Goal: Task Accomplishment & Management: Manage account settings

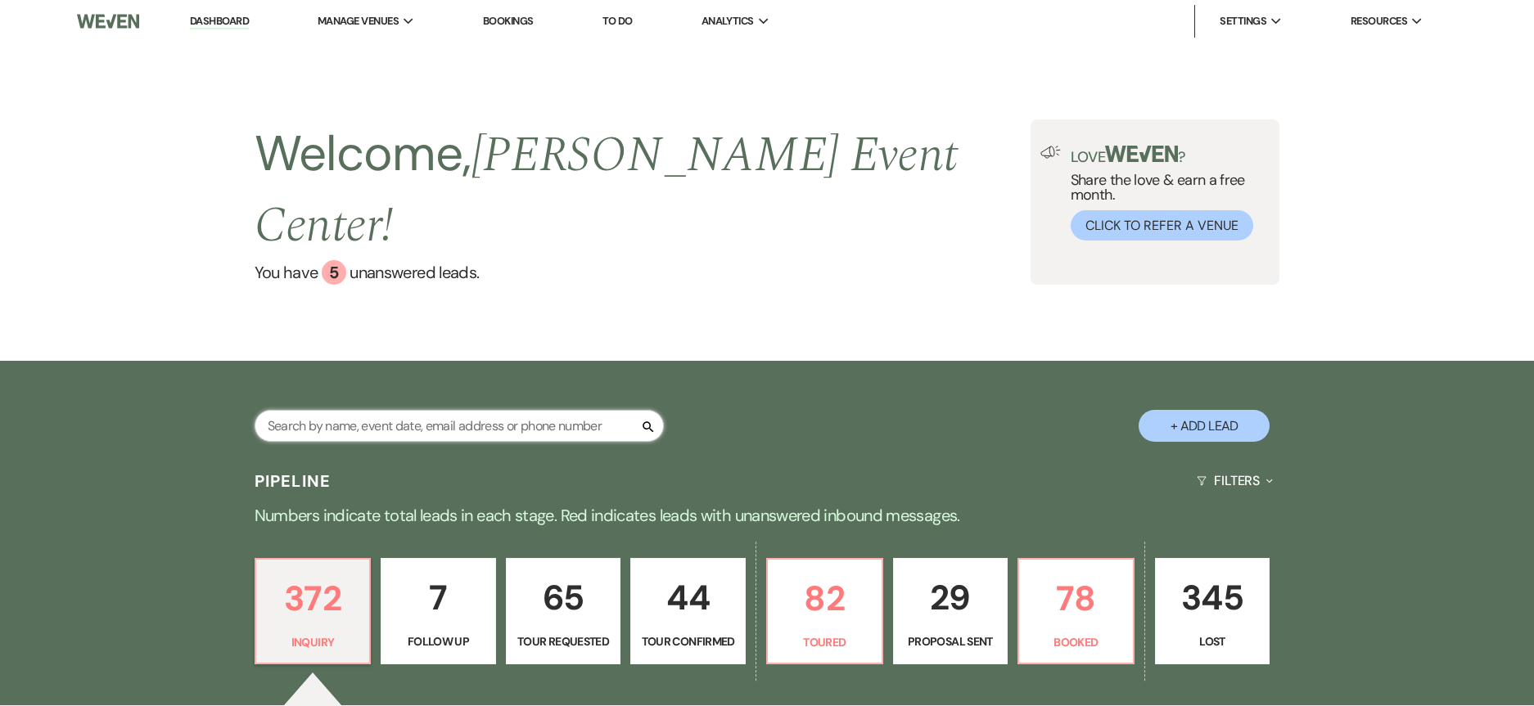
click at [412, 410] on input "text" at bounding box center [459, 426] width 409 height 32
paste input "[PERSON_NAME]"
type input "[PERSON_NAME]"
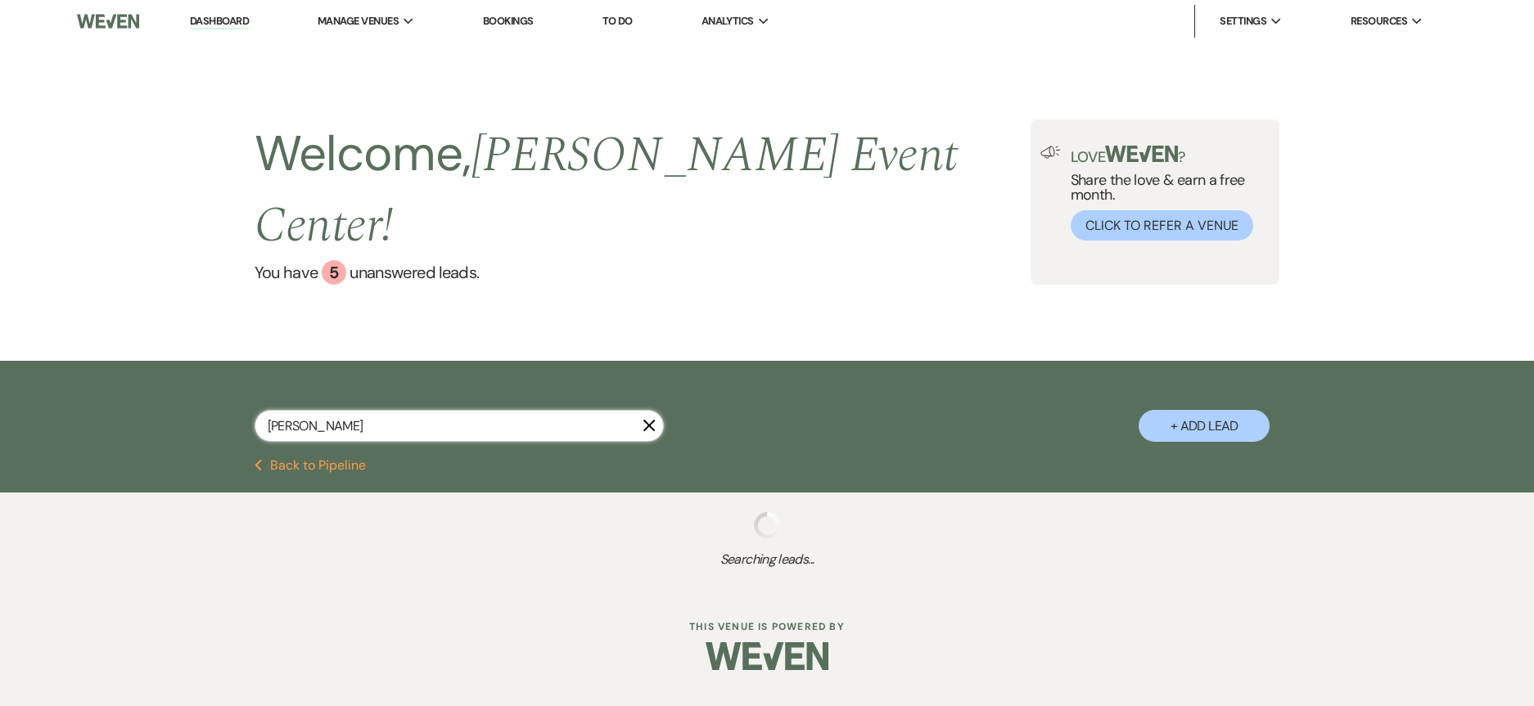
select select "2"
select select "4"
select select "6"
select select "2"
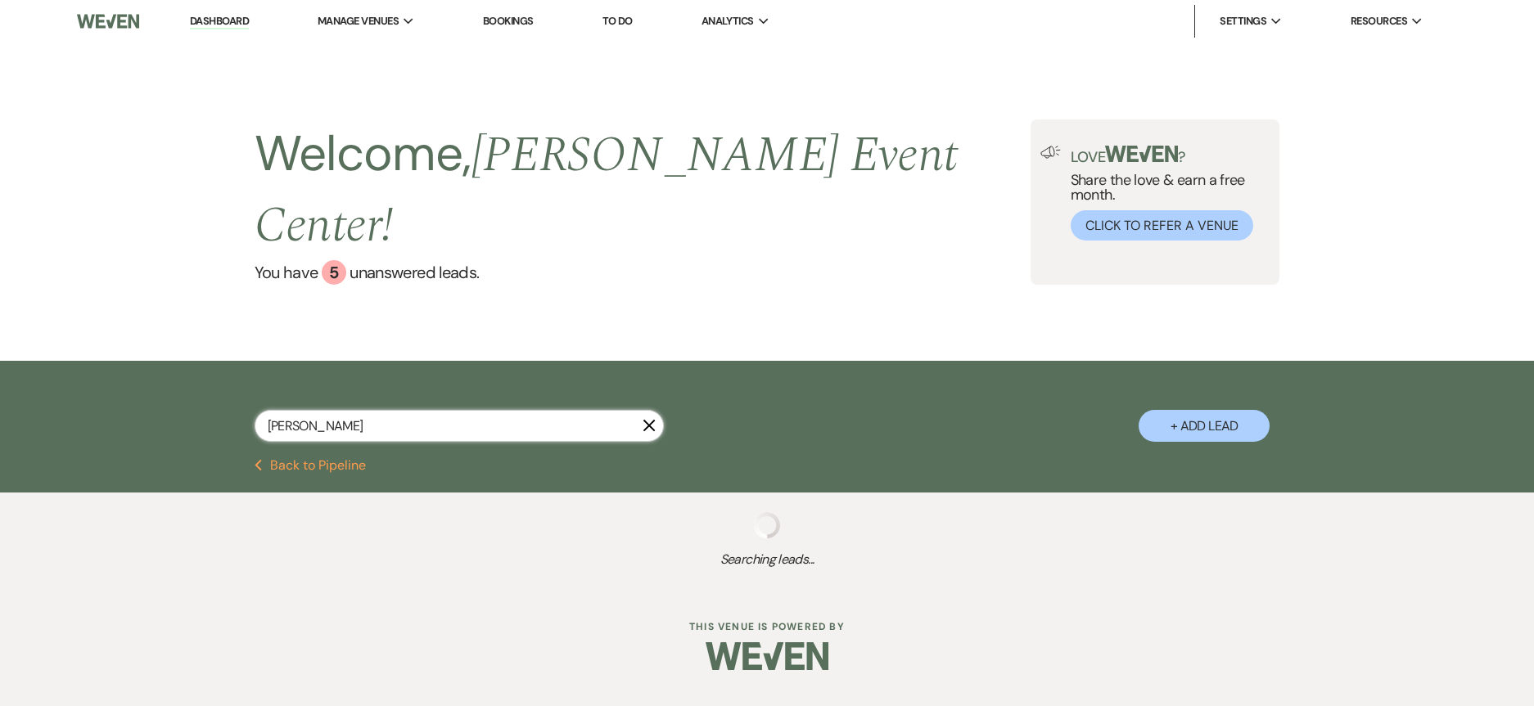
select select "5"
select select "9"
select select "4"
select select "6"
select select "8"
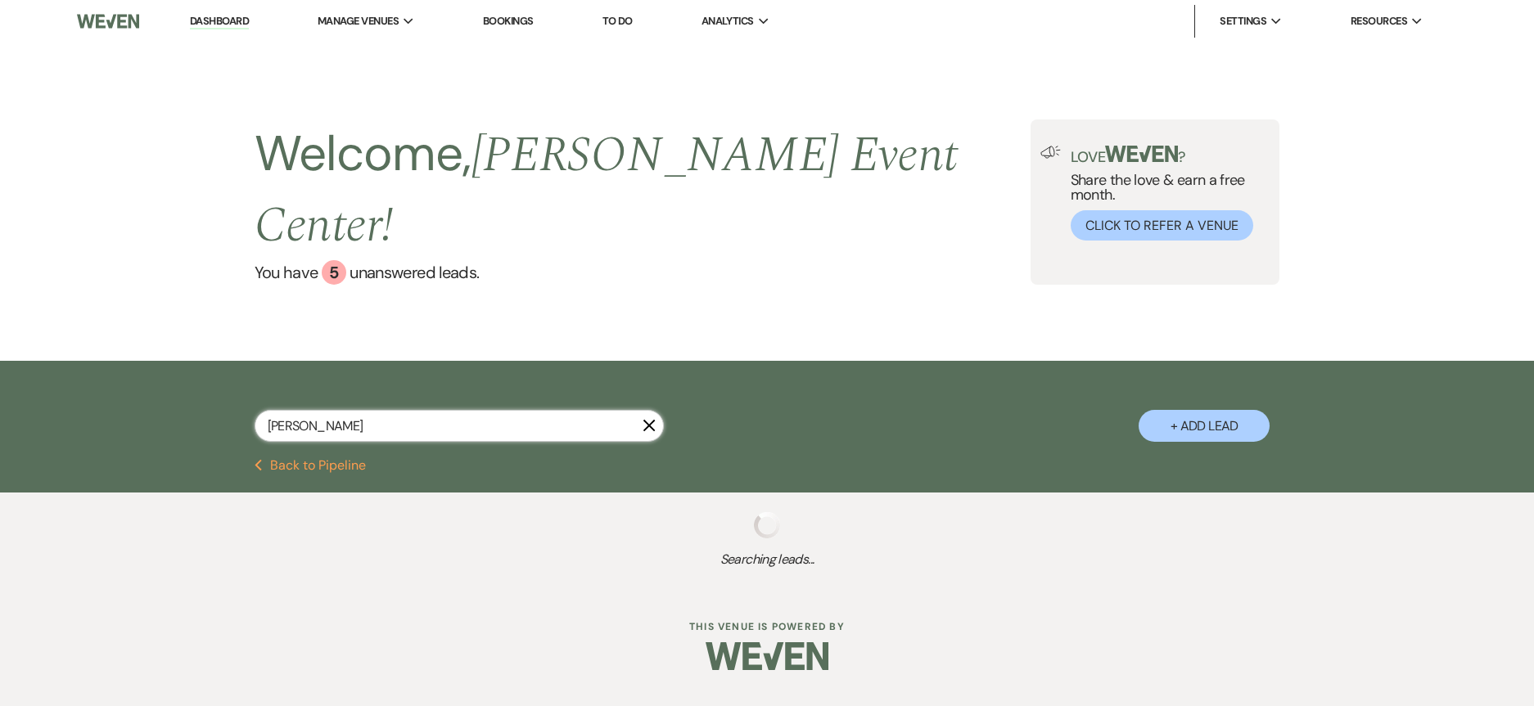
select select "8"
select select "6"
select select "8"
select select "1"
select select "8"
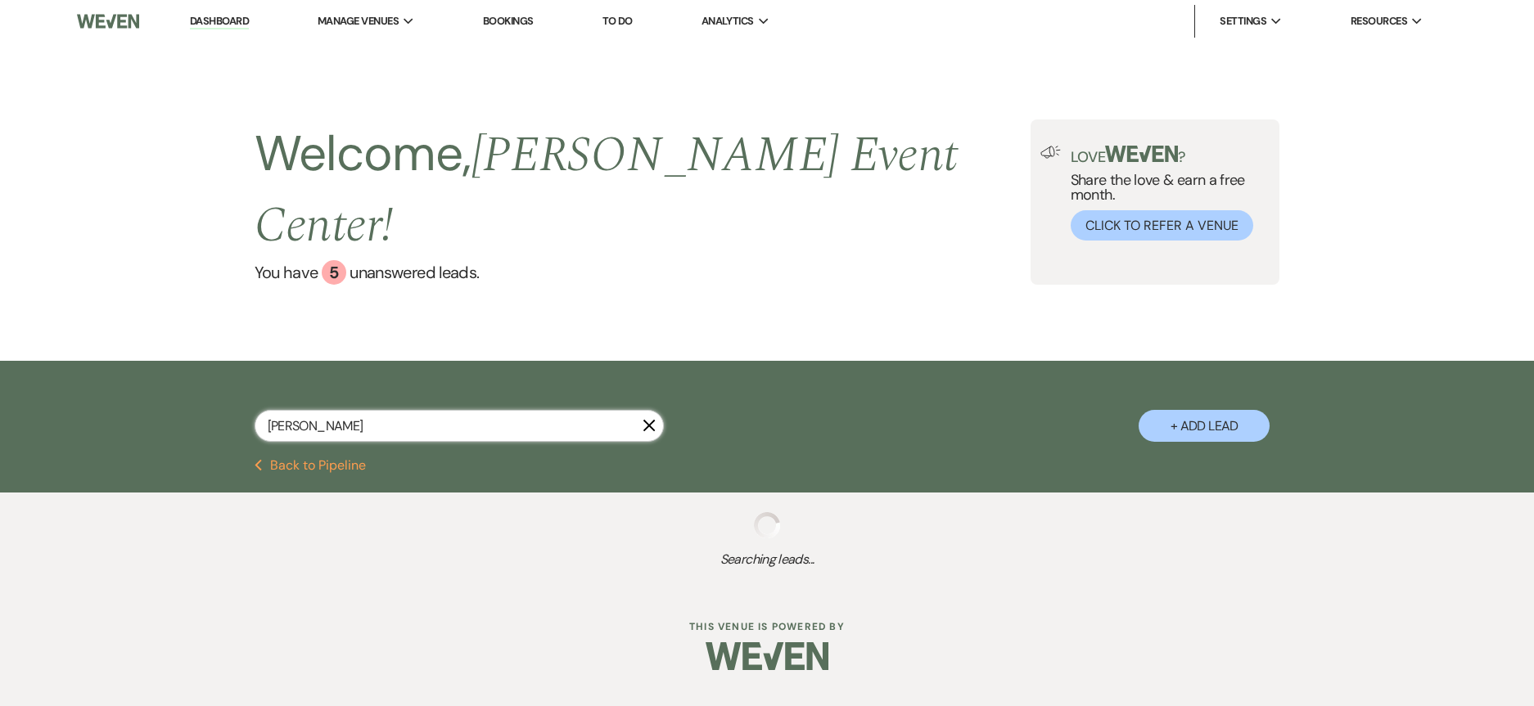
select select "7"
select select "8"
select select "7"
select select "8"
select select "5"
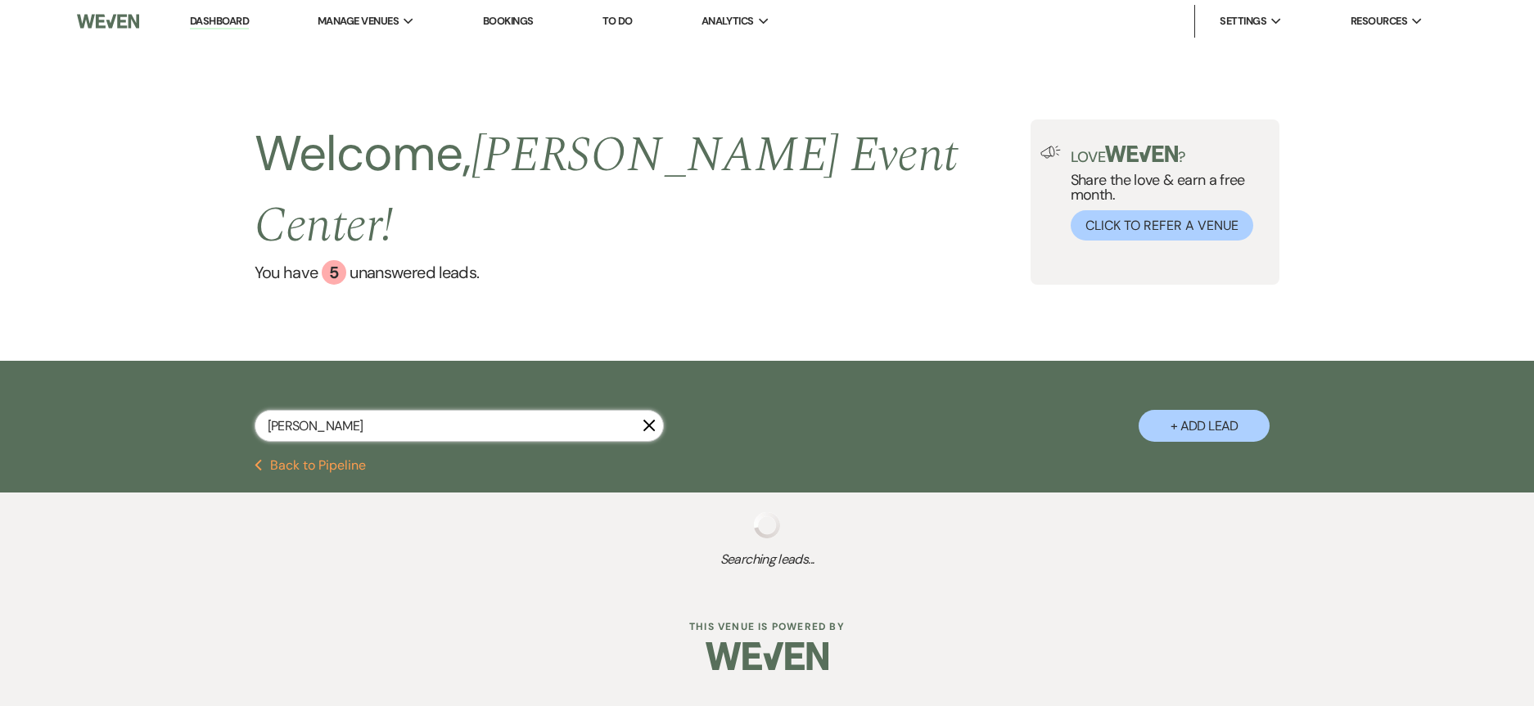
select select "8"
select select "6"
select select "5"
select select "8"
select select "4"
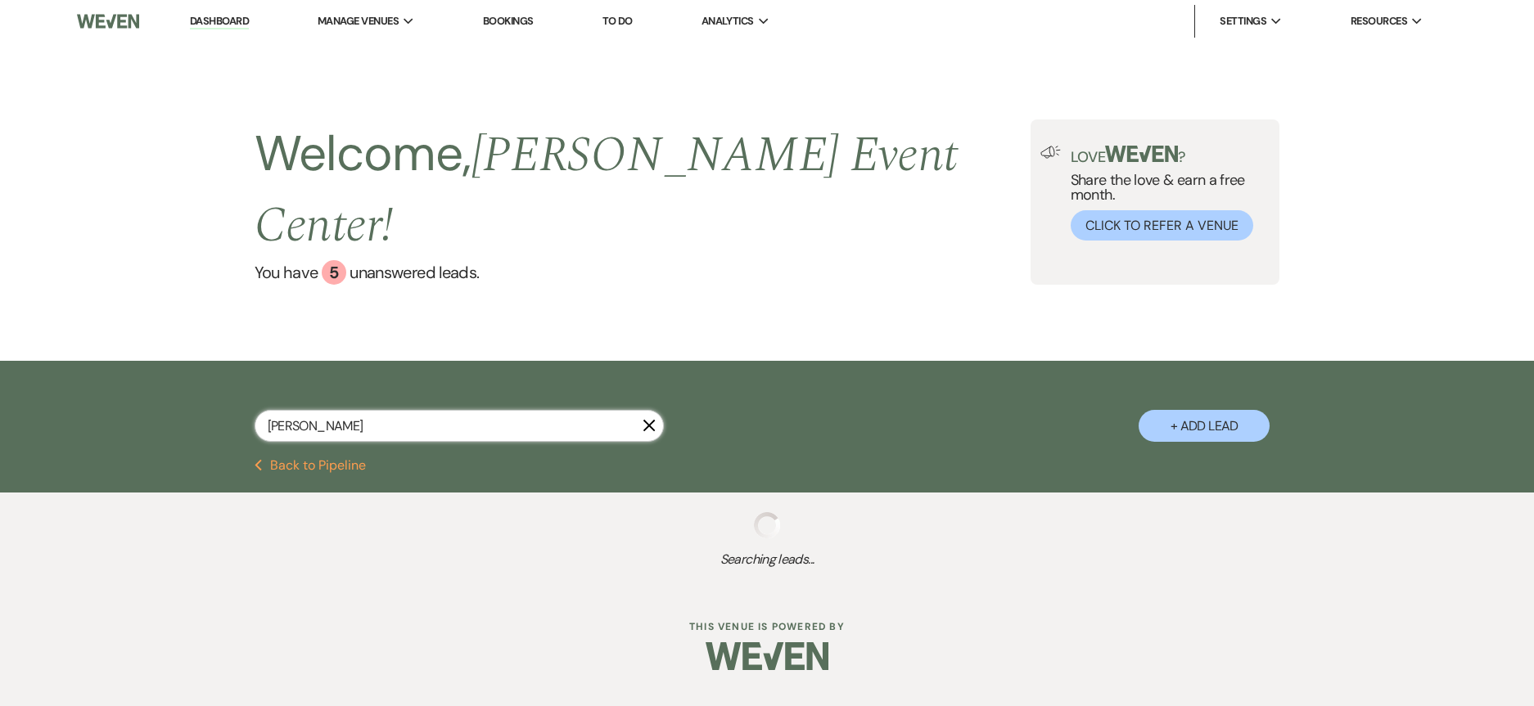
select select "8"
select select "6"
select select "8"
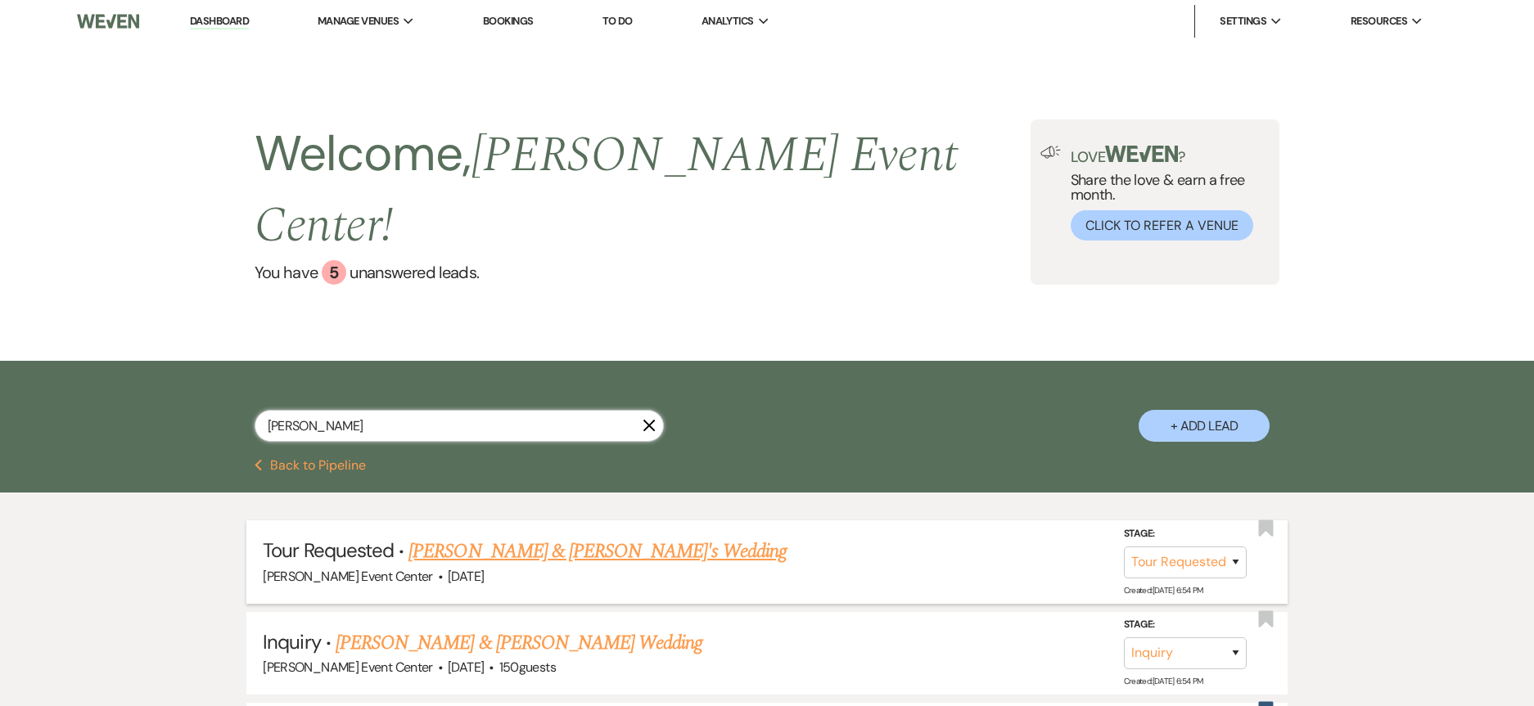
type input "[PERSON_NAME]"
click at [495, 537] on link "[PERSON_NAME] & [PERSON_NAME]'s Wedding" at bounding box center [597, 551] width 378 height 29
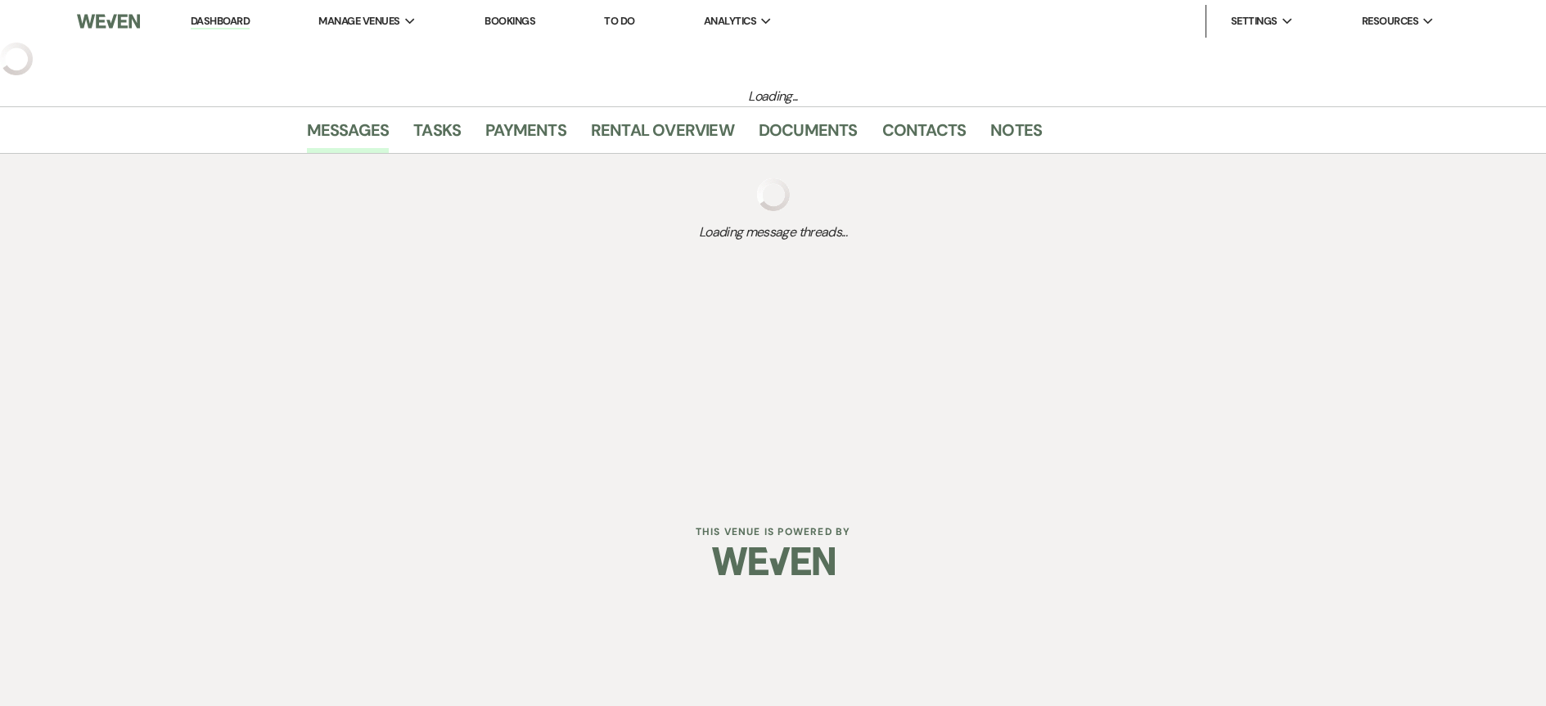
select select "2"
select select "5"
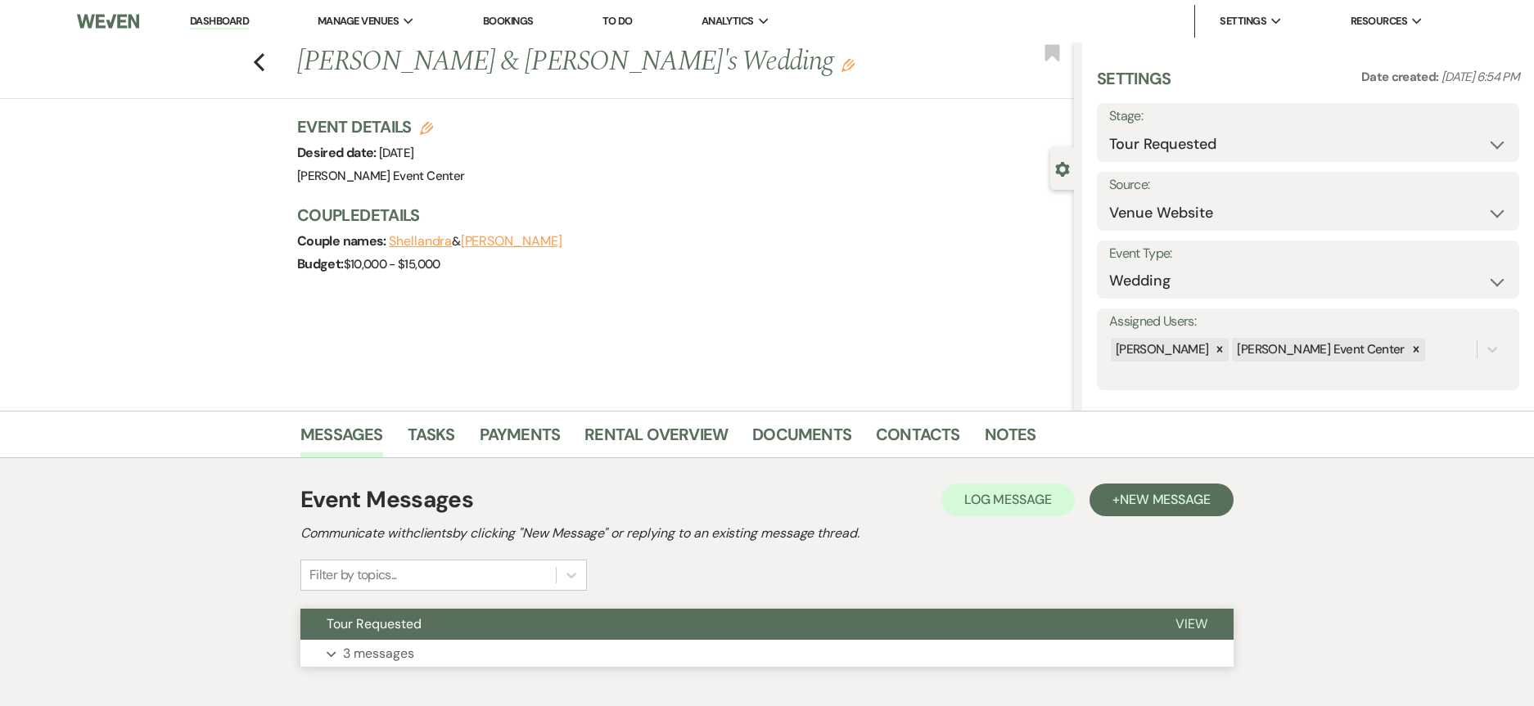
click at [371, 643] on p "3 messages" at bounding box center [378, 653] width 71 height 21
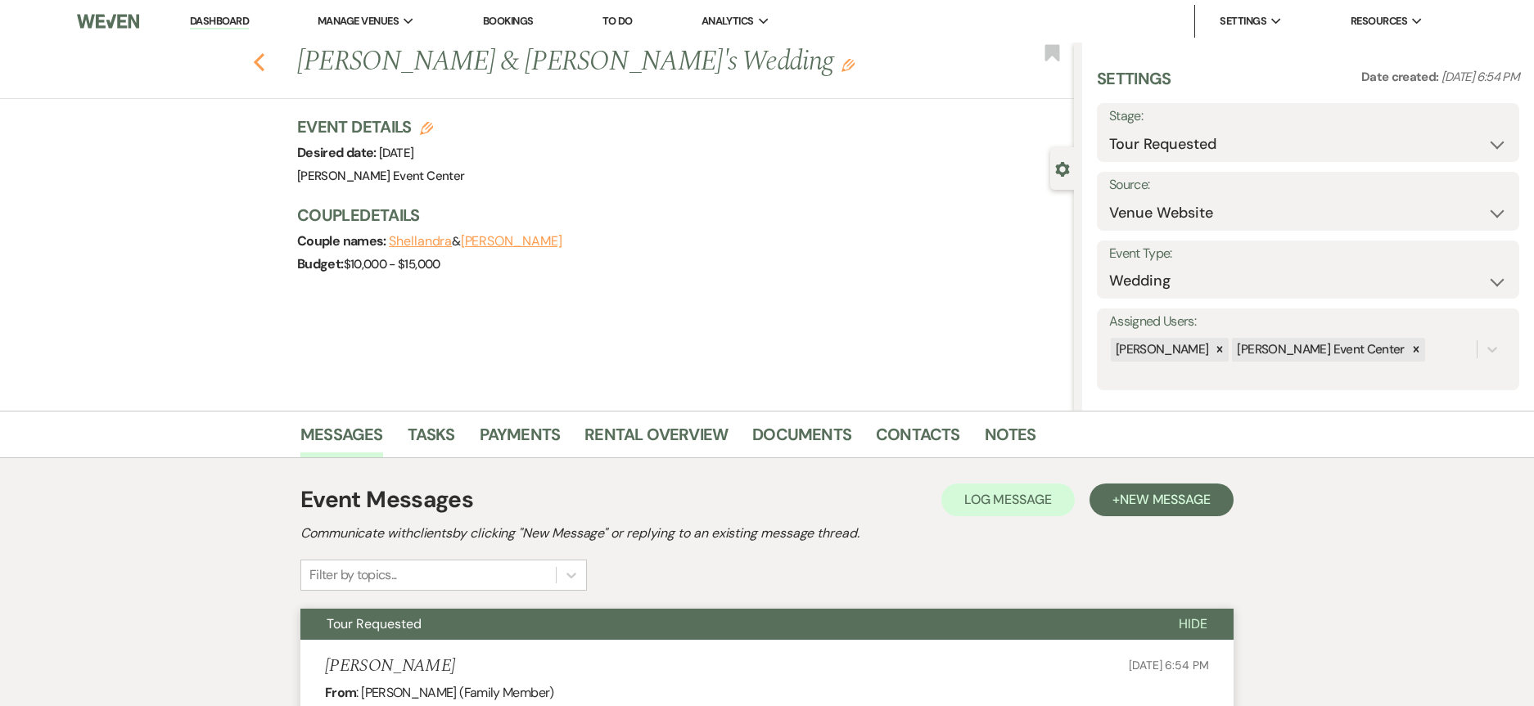
click at [265, 62] on icon "Previous" at bounding box center [259, 62] width 12 height 20
select select "2"
select select "4"
select select "6"
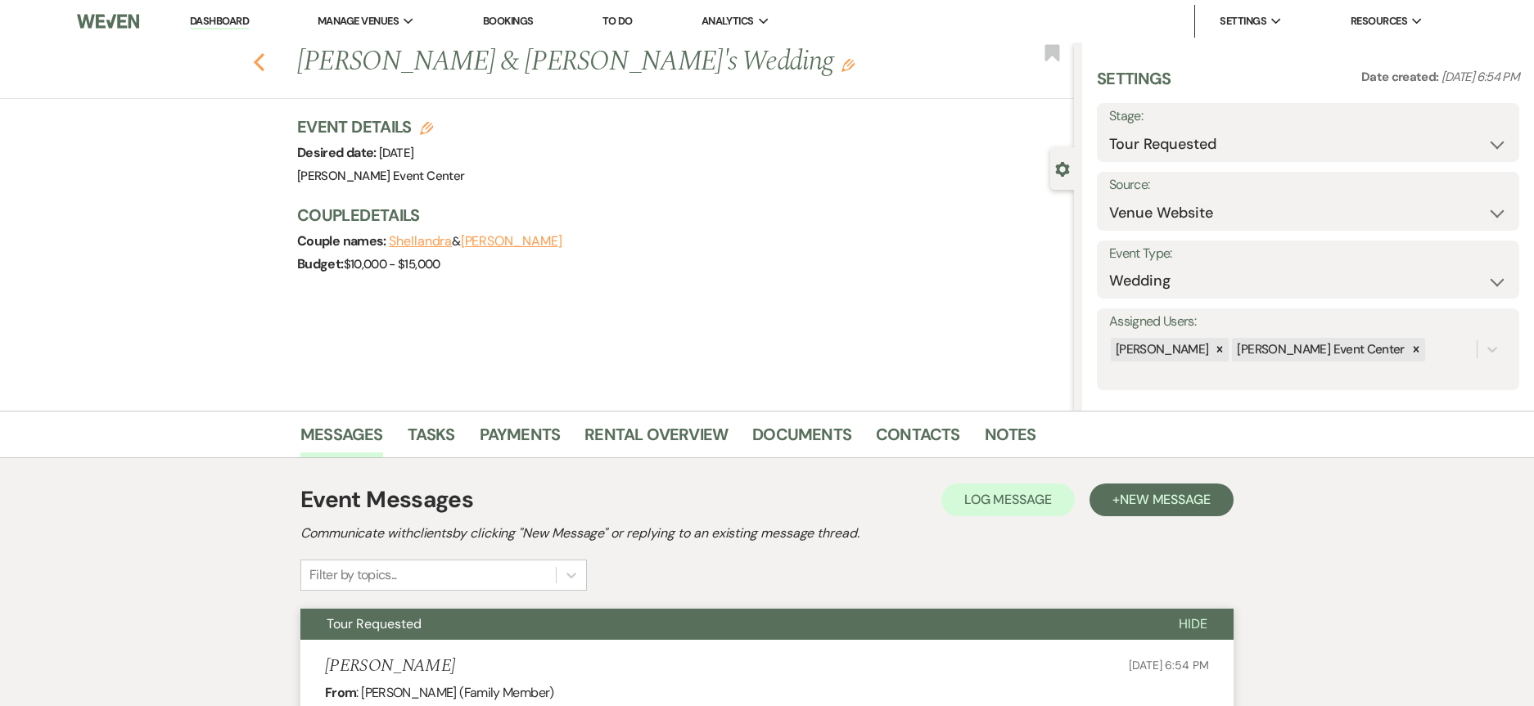
select select "2"
select select "5"
select select "9"
select select "4"
select select "6"
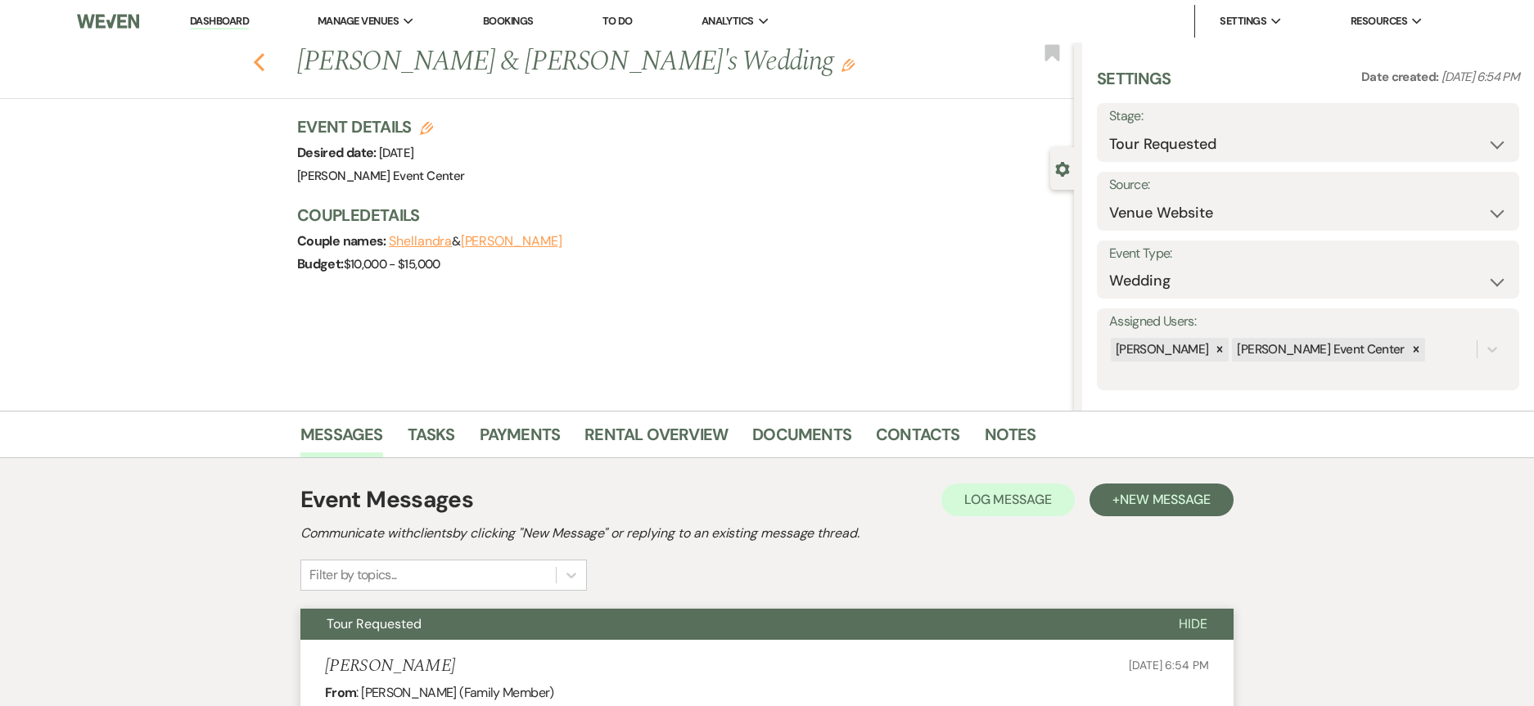
select select "8"
select select "6"
select select "8"
select select "1"
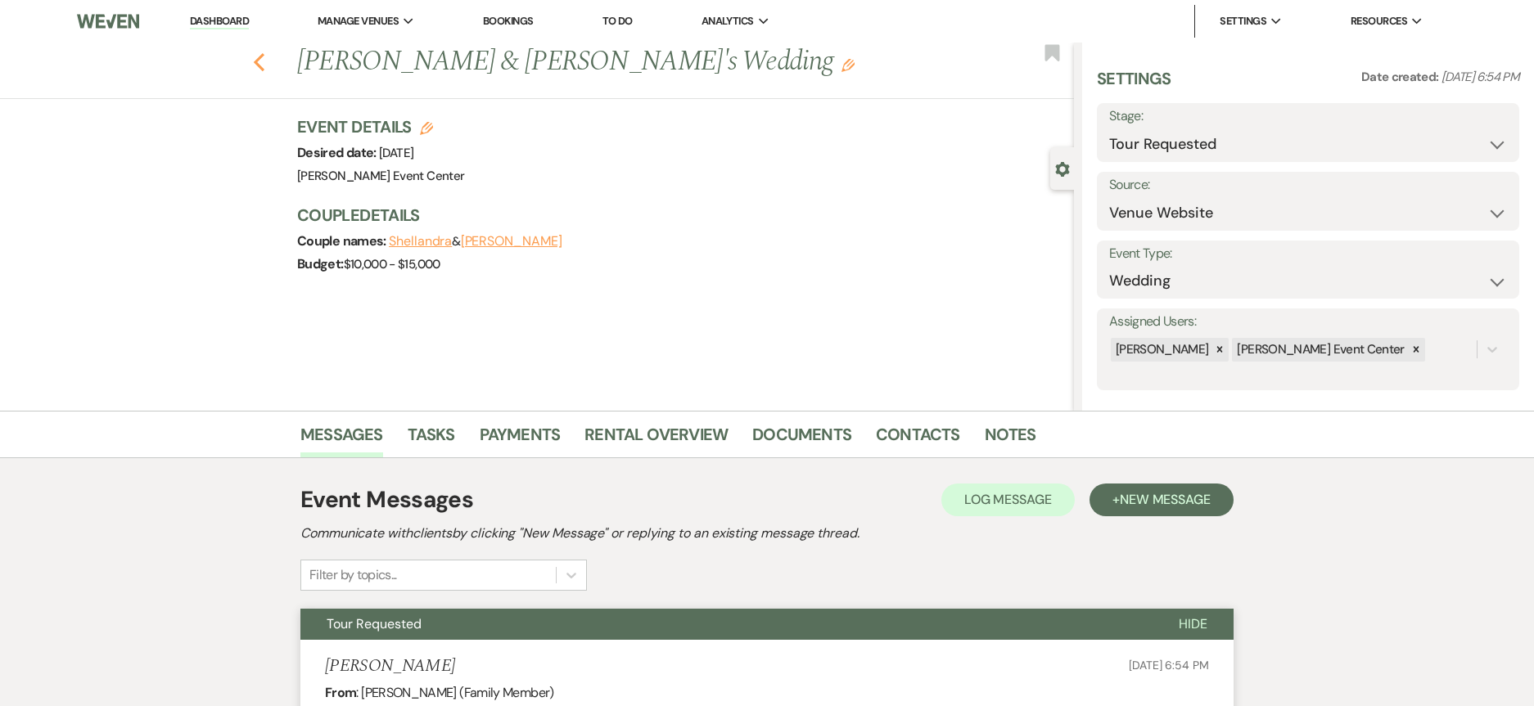
select select "8"
select select "7"
select select "8"
select select "7"
select select "8"
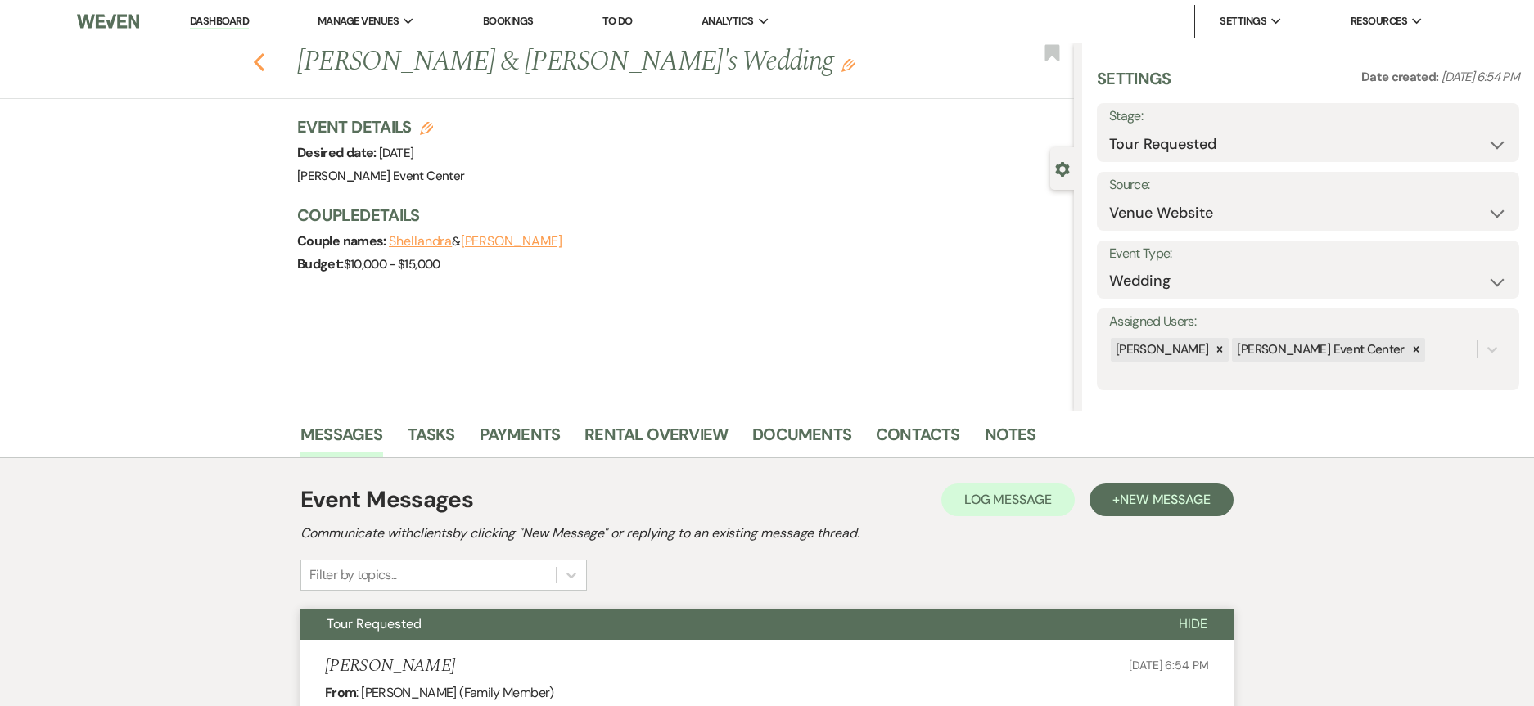
select select "5"
select select "8"
select select "6"
select select "5"
select select "8"
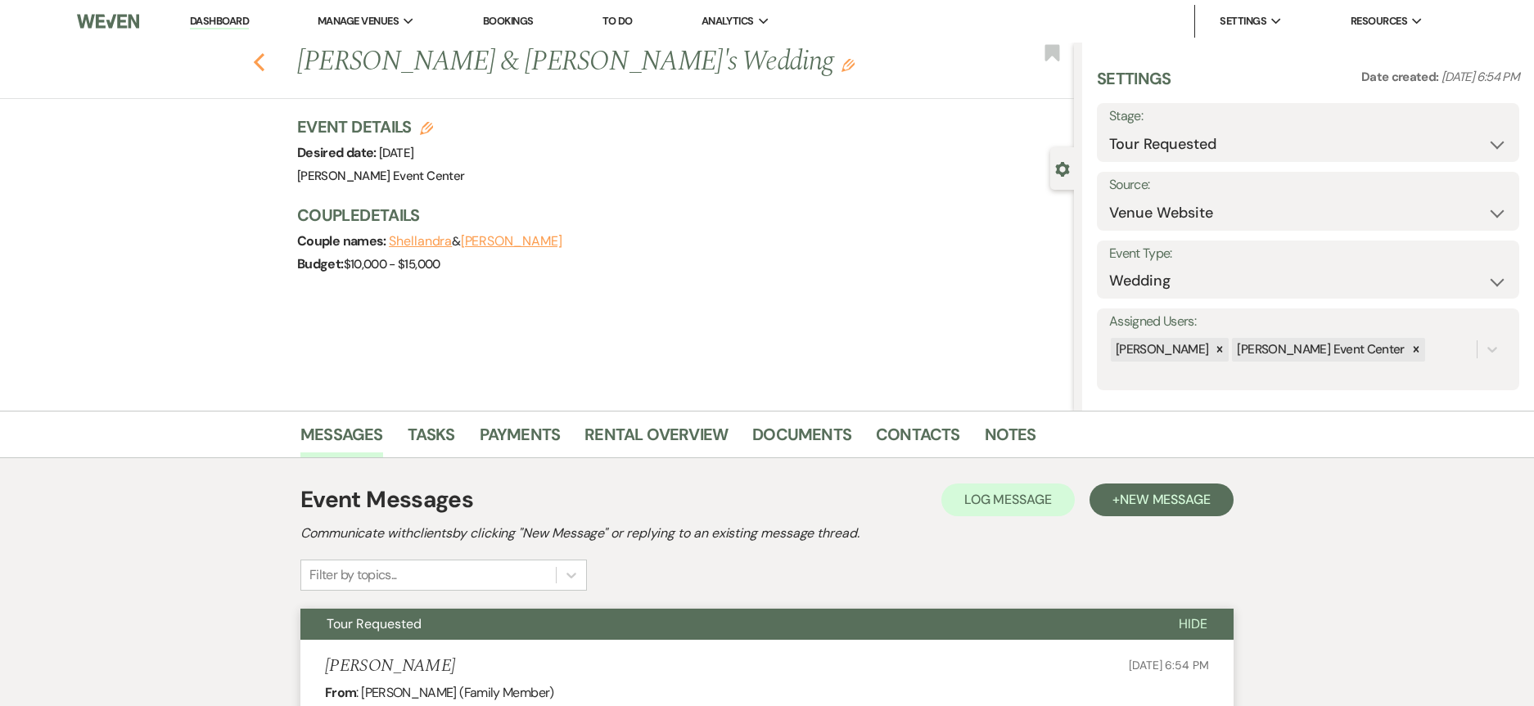
select select "4"
select select "8"
select select "6"
select select "8"
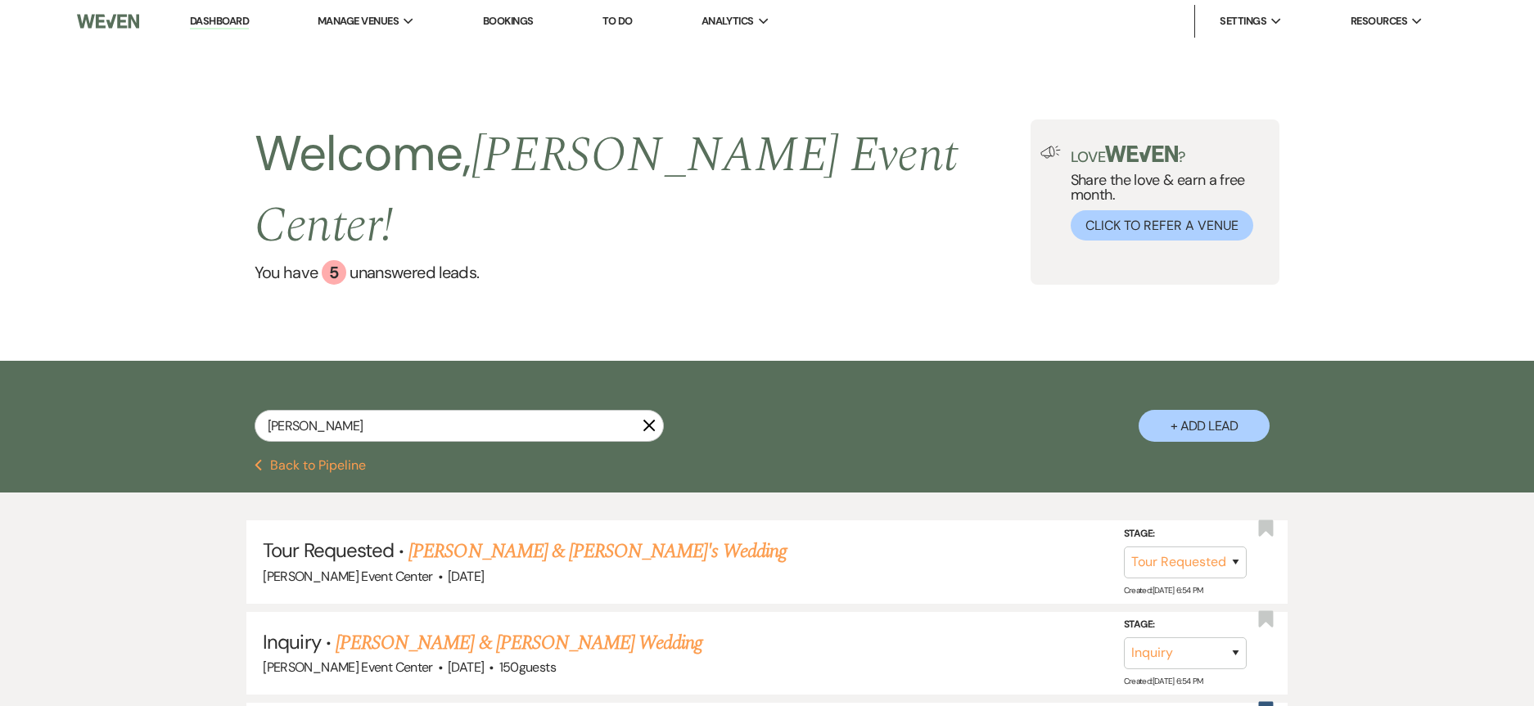
click at [213, 27] on link "Dashboard" at bounding box center [219, 22] width 59 height 16
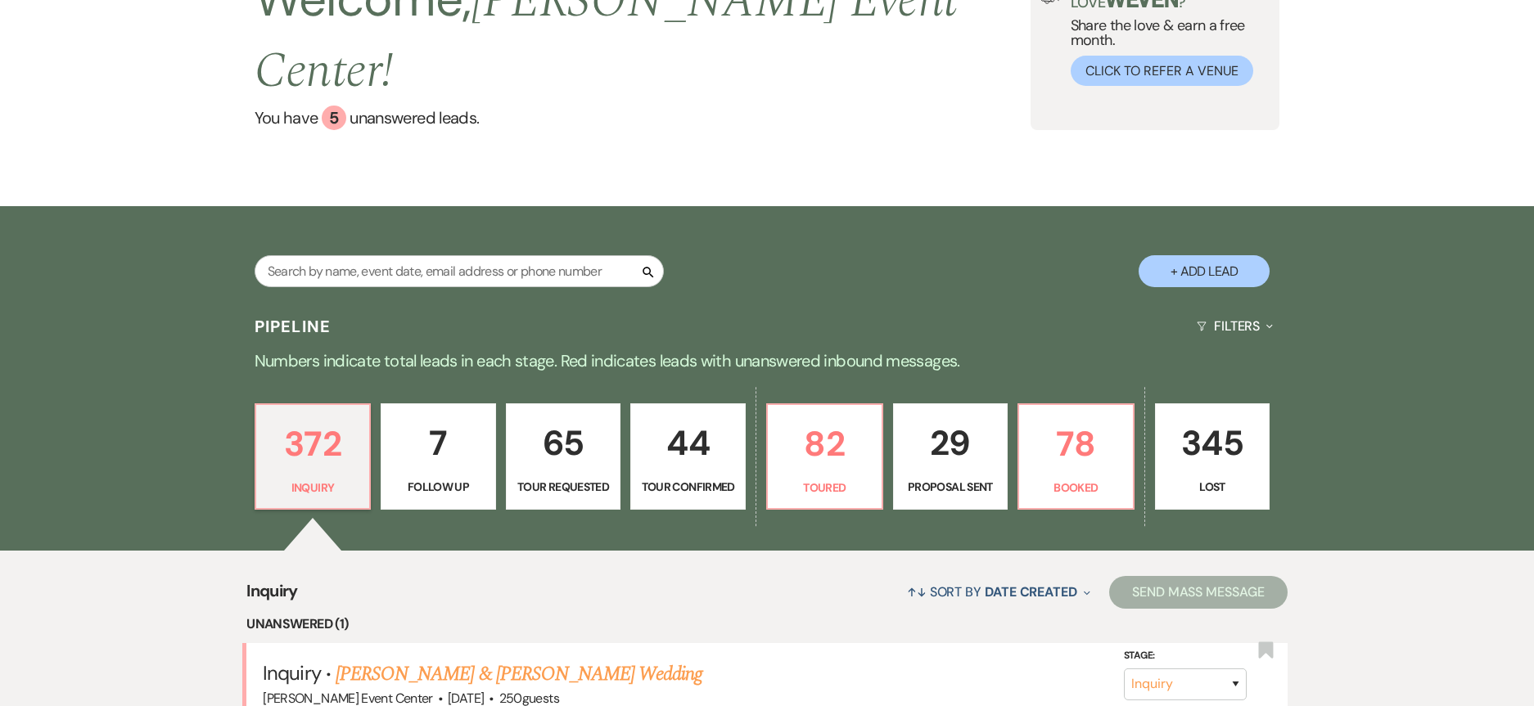
scroll to position [327, 0]
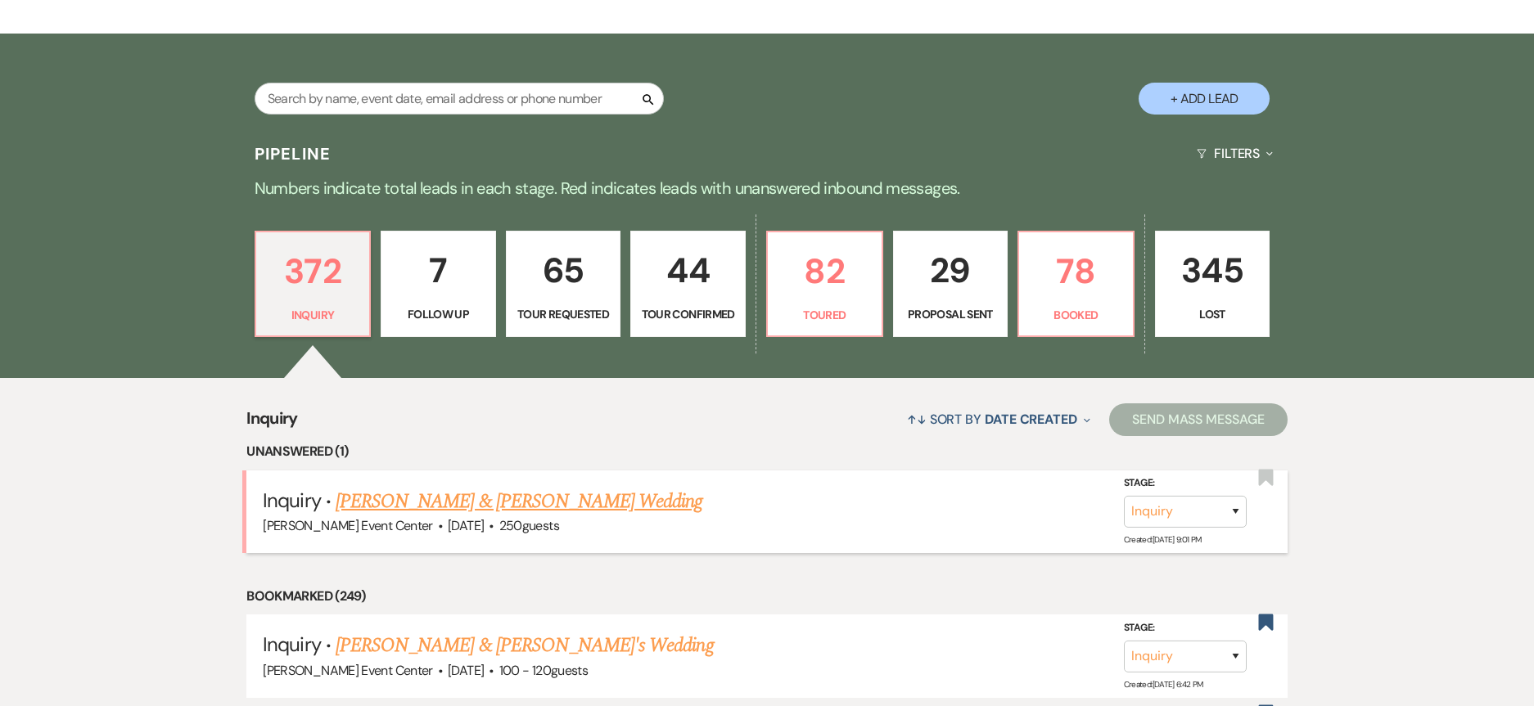
click at [552, 487] on link "[PERSON_NAME] & [PERSON_NAME] Wedding" at bounding box center [519, 501] width 367 height 29
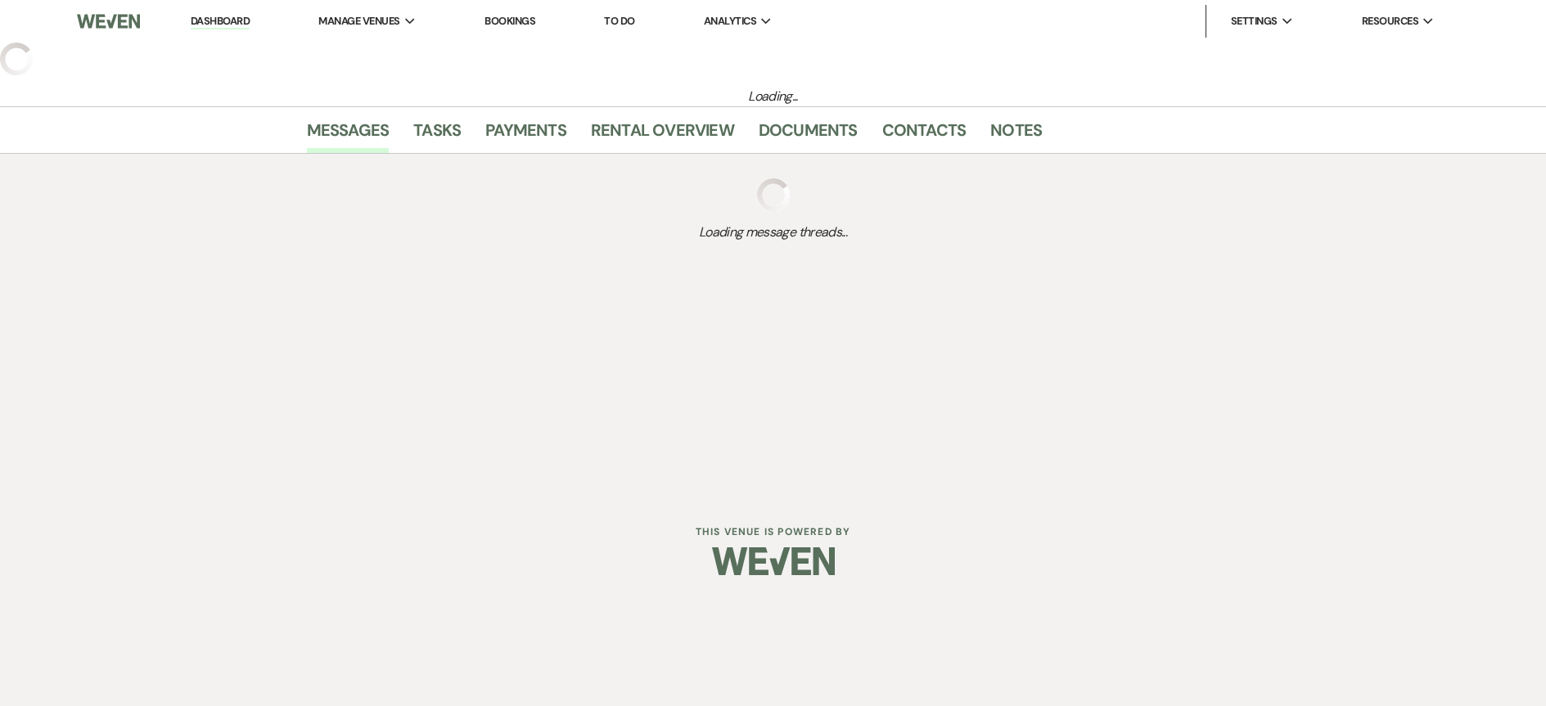
select select "5"
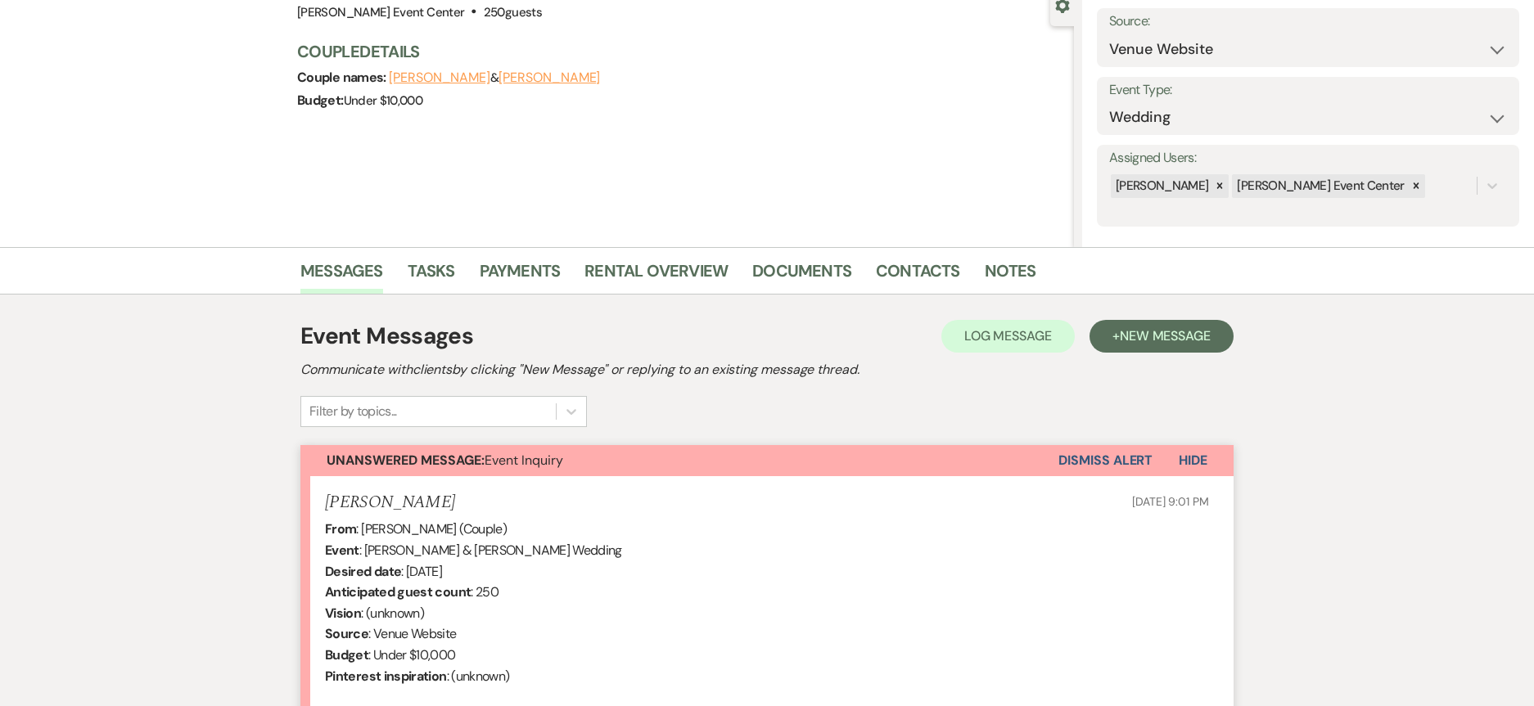
scroll to position [409, 0]
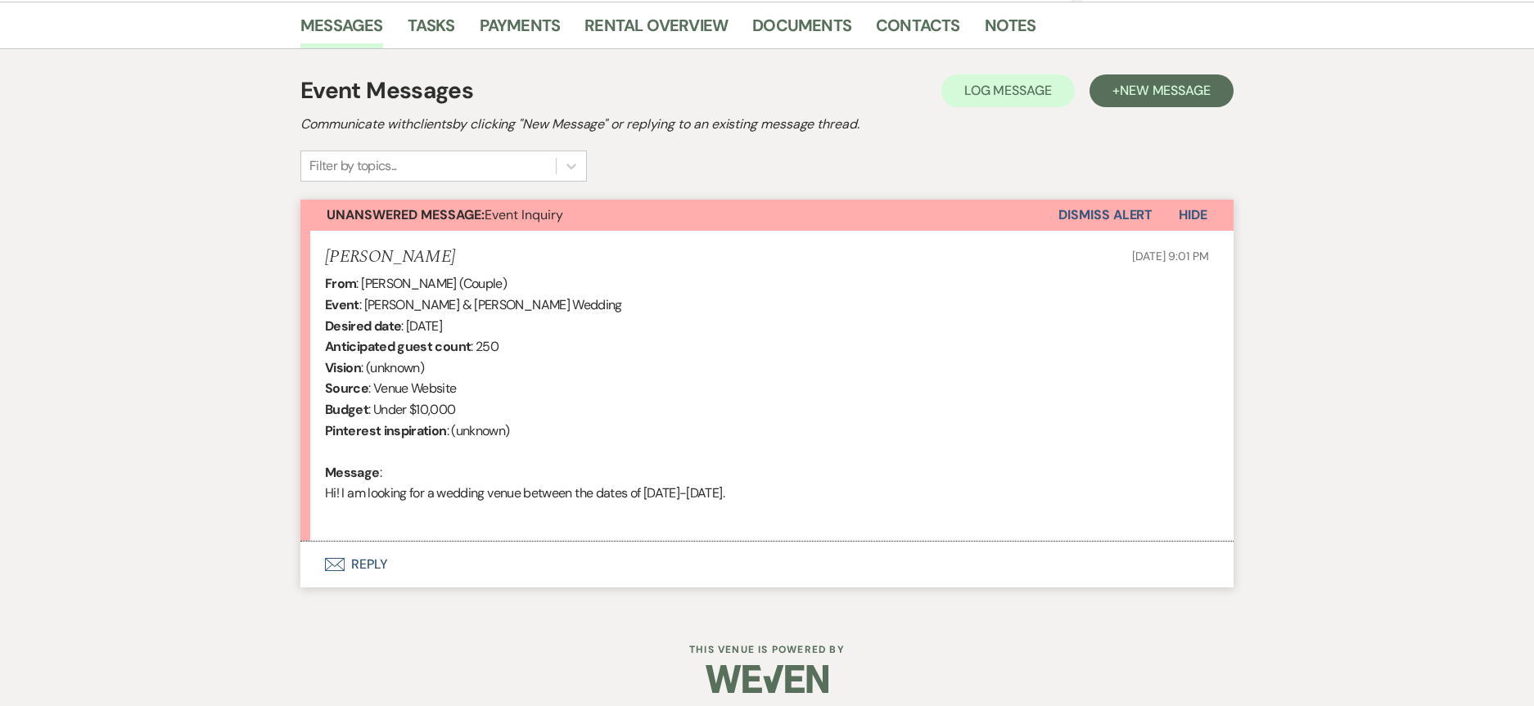
click at [368, 559] on button "Envelope Reply" at bounding box center [766, 565] width 933 height 46
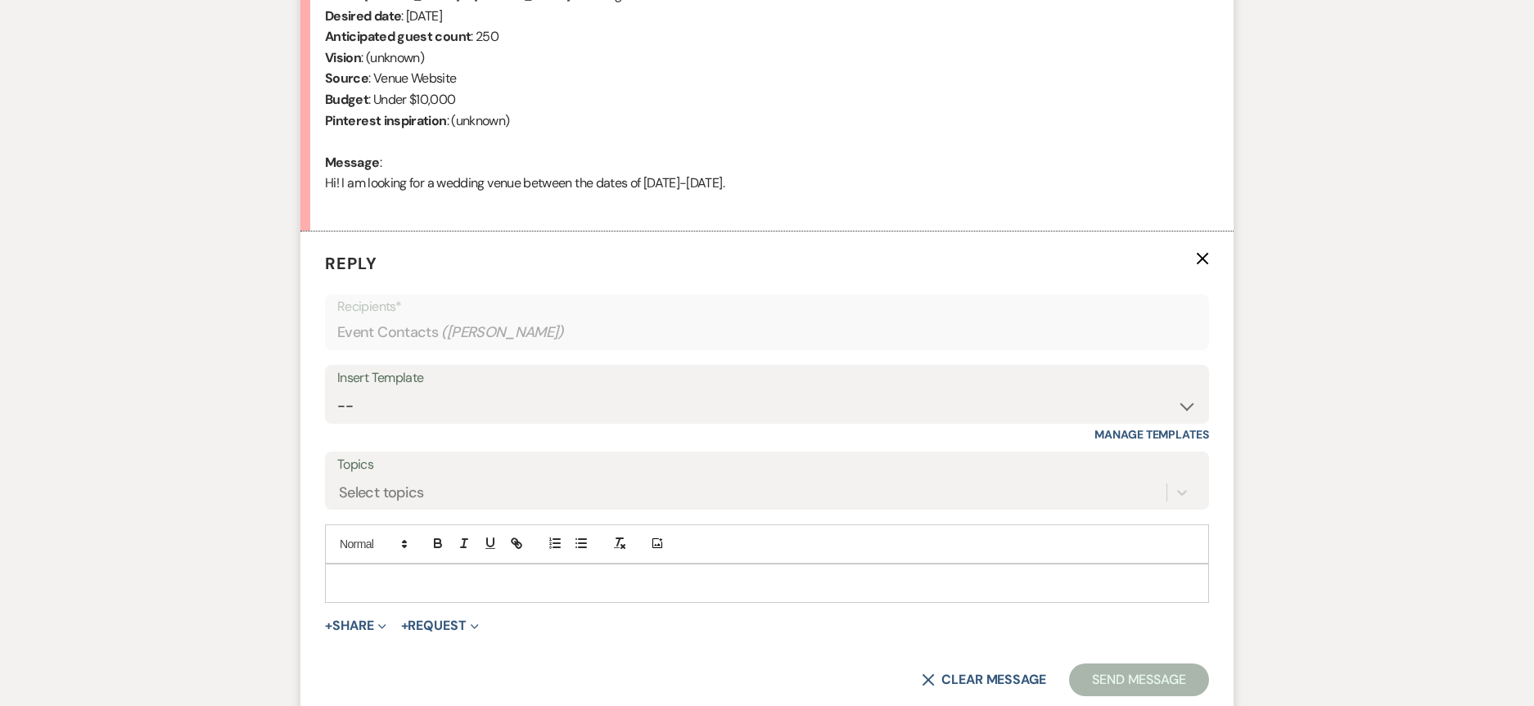
scroll to position [733, 0]
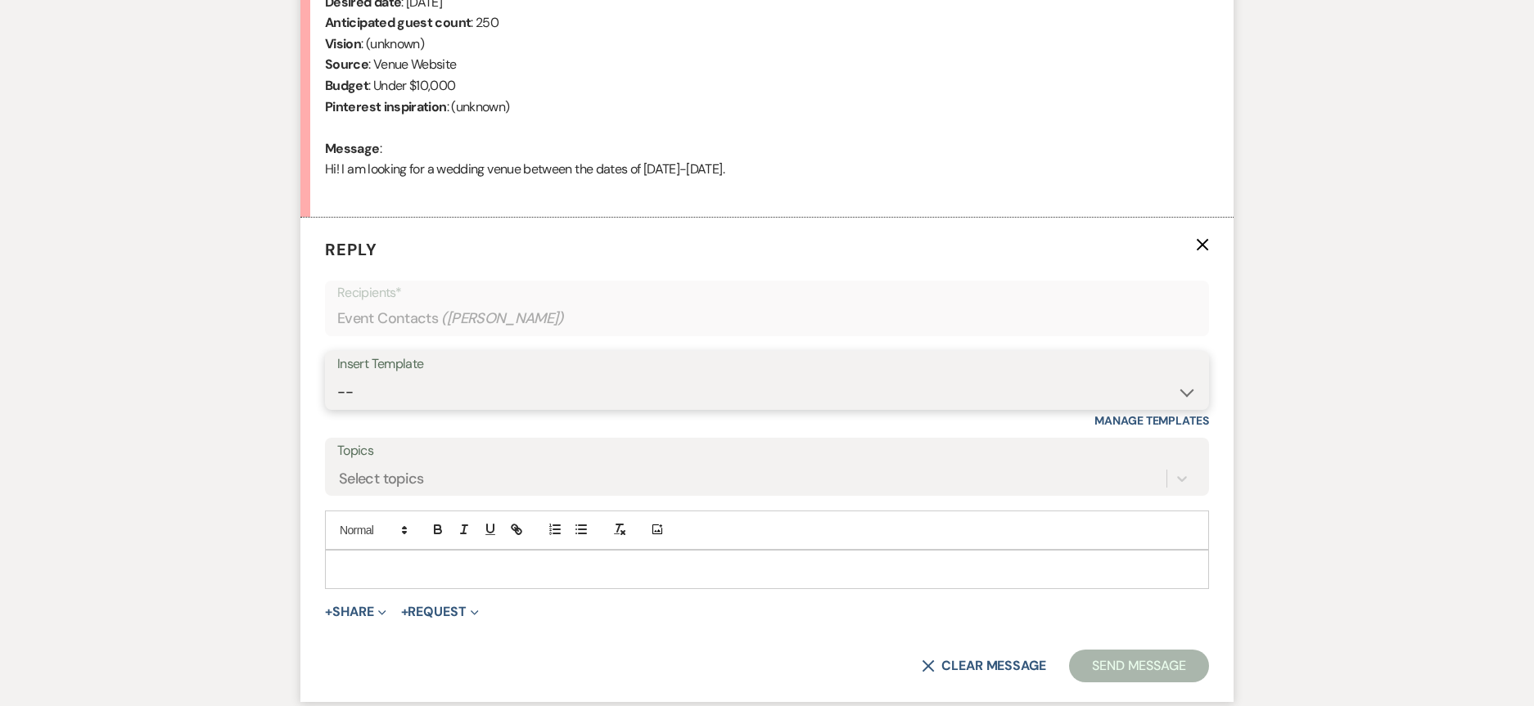
click at [489, 394] on select "-- Weven Planning Portal Introduction (Booked Events) Initial Inquiry Response …" at bounding box center [766, 393] width 859 height 32
select select "2982"
click at [337, 377] on select "-- Weven Planning Portal Introduction (Booked Events) Initial Inquiry Response …" at bounding box center [766, 393] width 859 height 32
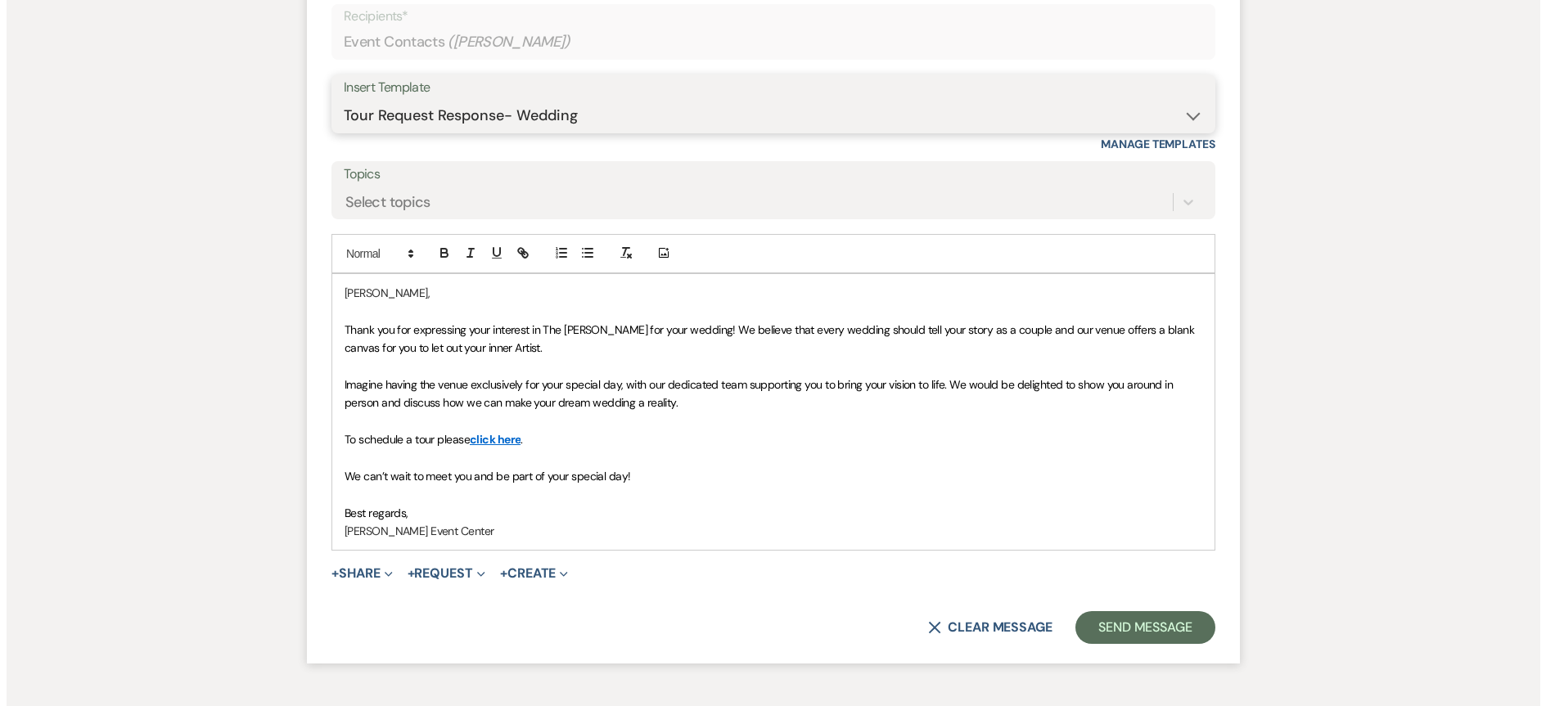
scroll to position [1117, 0]
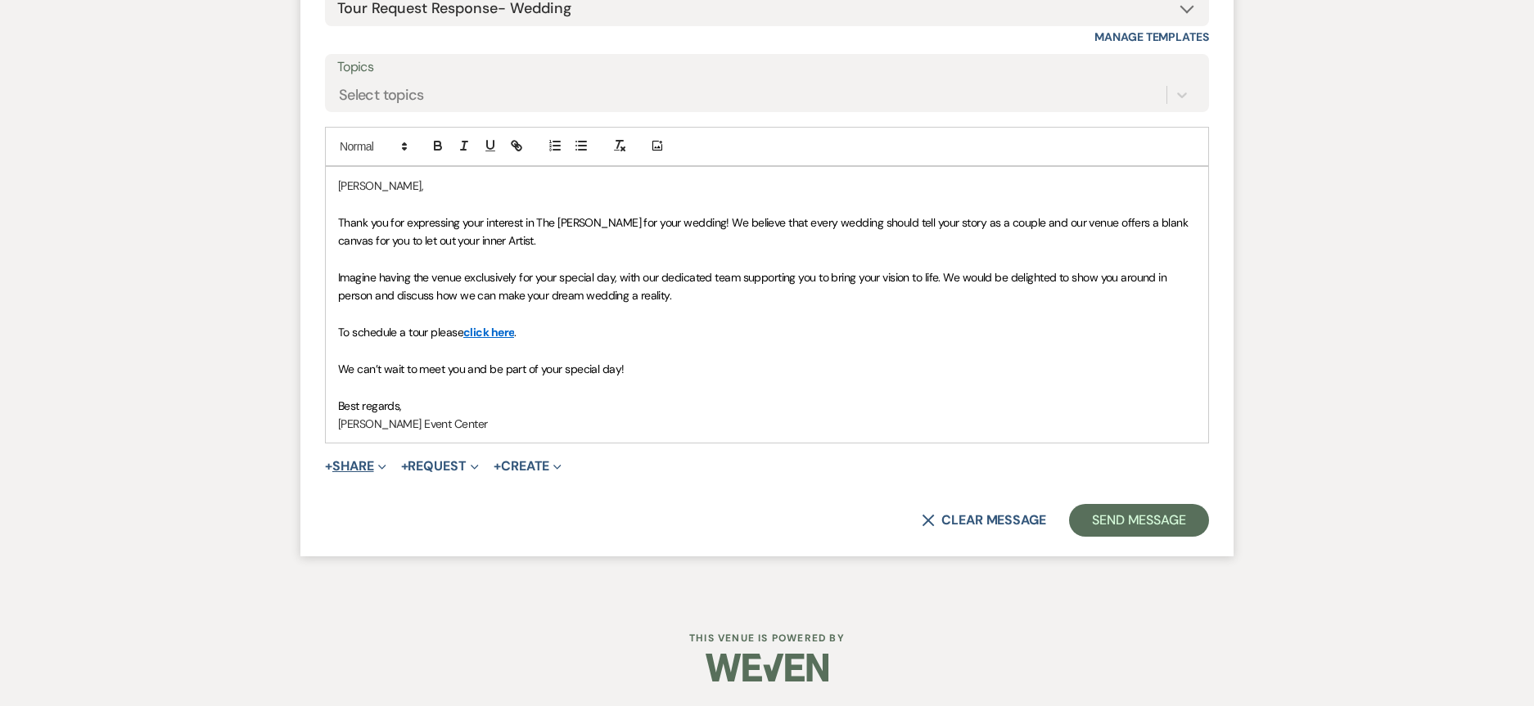
click at [363, 462] on button "+ Share Expand" at bounding box center [355, 466] width 61 height 13
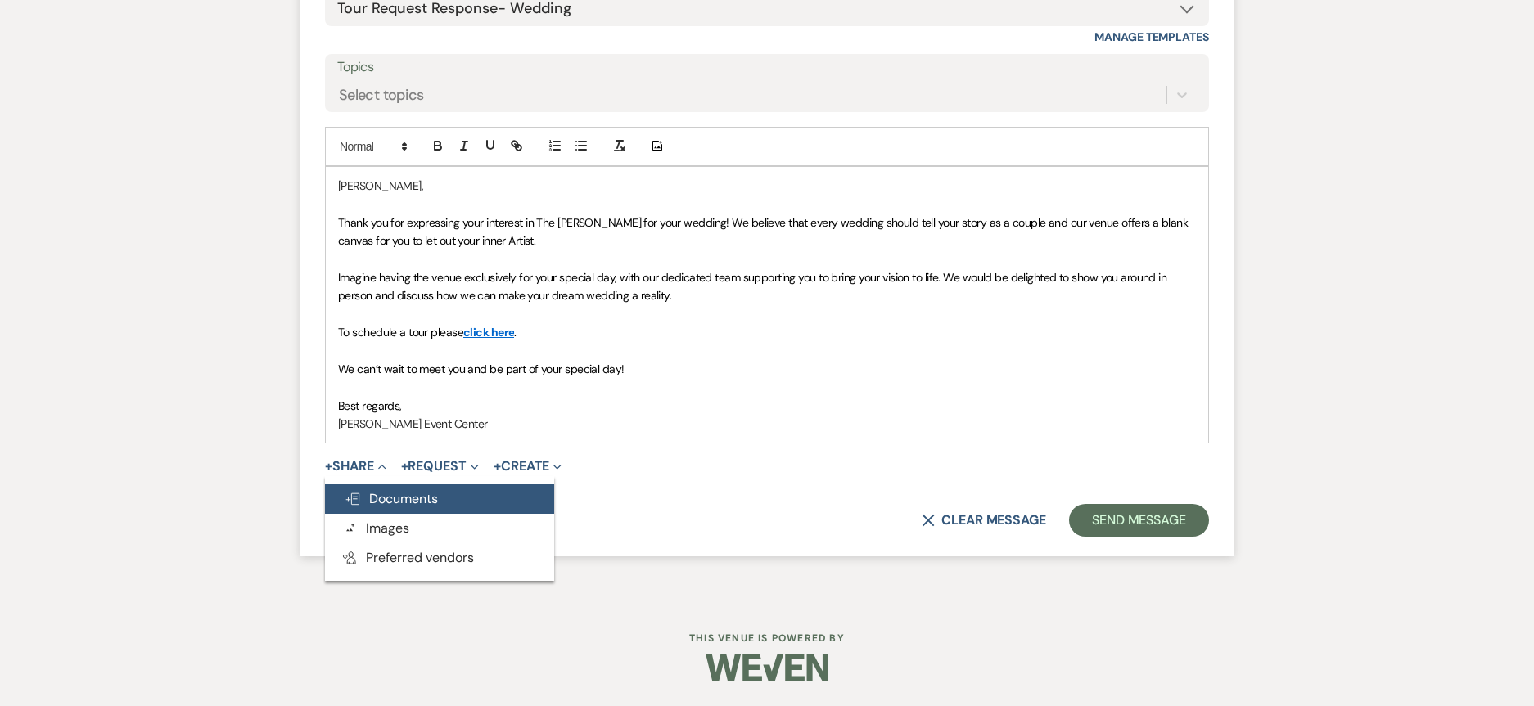
click at [380, 487] on button "Doc Upload Documents" at bounding box center [439, 499] width 229 height 29
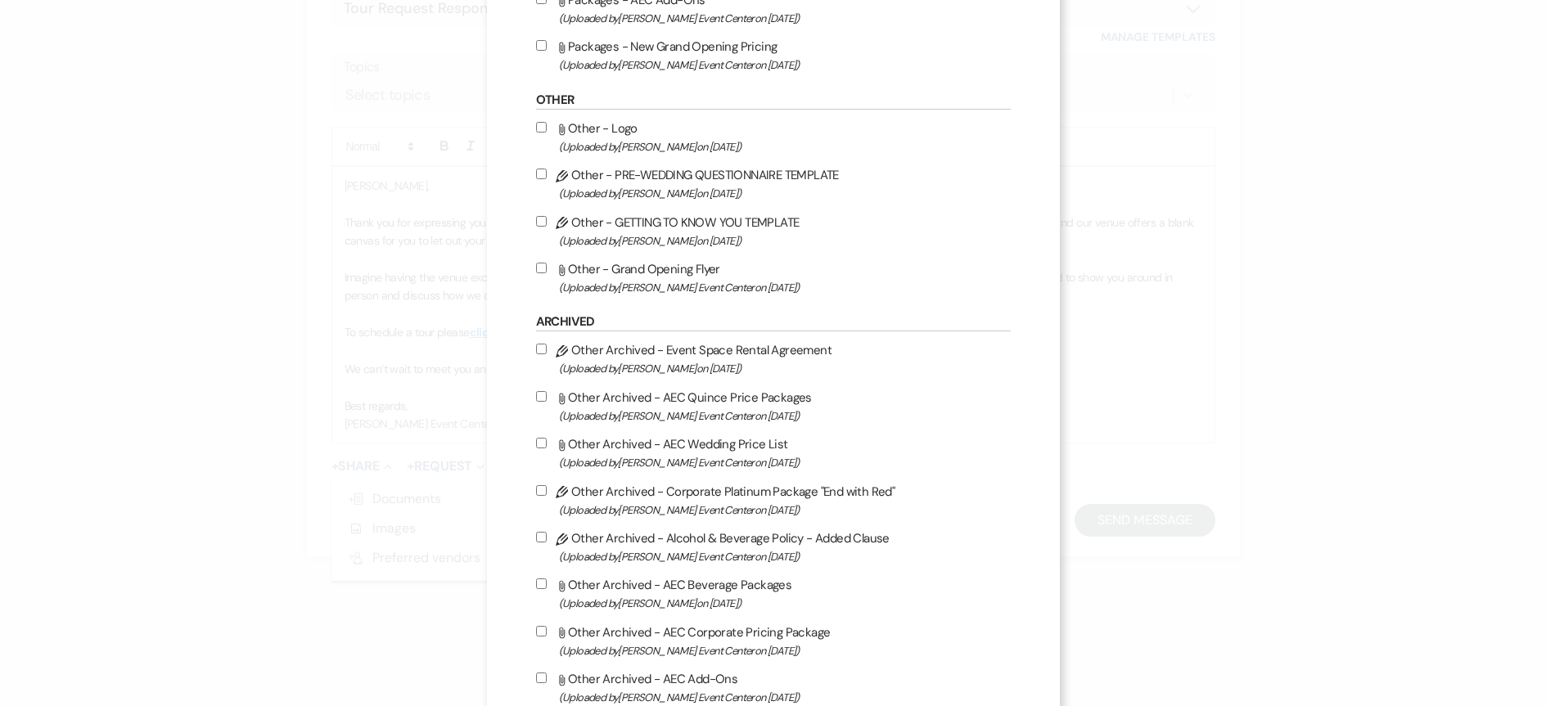
scroll to position [2783, 0]
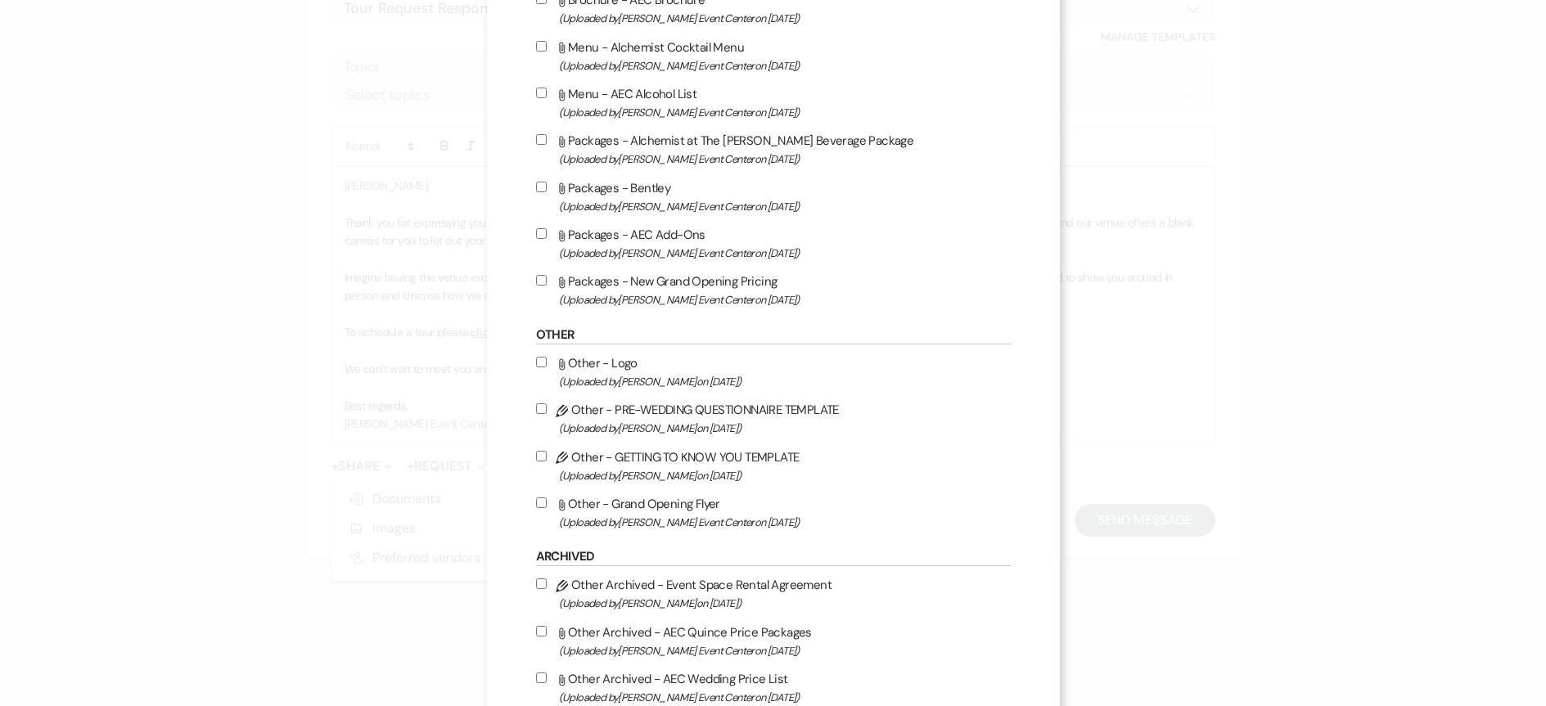
click at [539, 278] on input "Attach File Packages - New Grand Opening Pricing (Uploaded by Artis Event Cente…" at bounding box center [541, 280] width 11 height 11
checkbox input "true"
click at [536, 225] on label "Attach File Packages - AEC Add-Ons (Uploaded by Artis Event Center on Feb 13th,…" at bounding box center [773, 243] width 475 height 38
click at [536, 228] on input "Attach File Packages - AEC Add-Ons (Uploaded by Artis Event Center on Feb 13th,…" at bounding box center [541, 233] width 11 height 11
checkbox input "true"
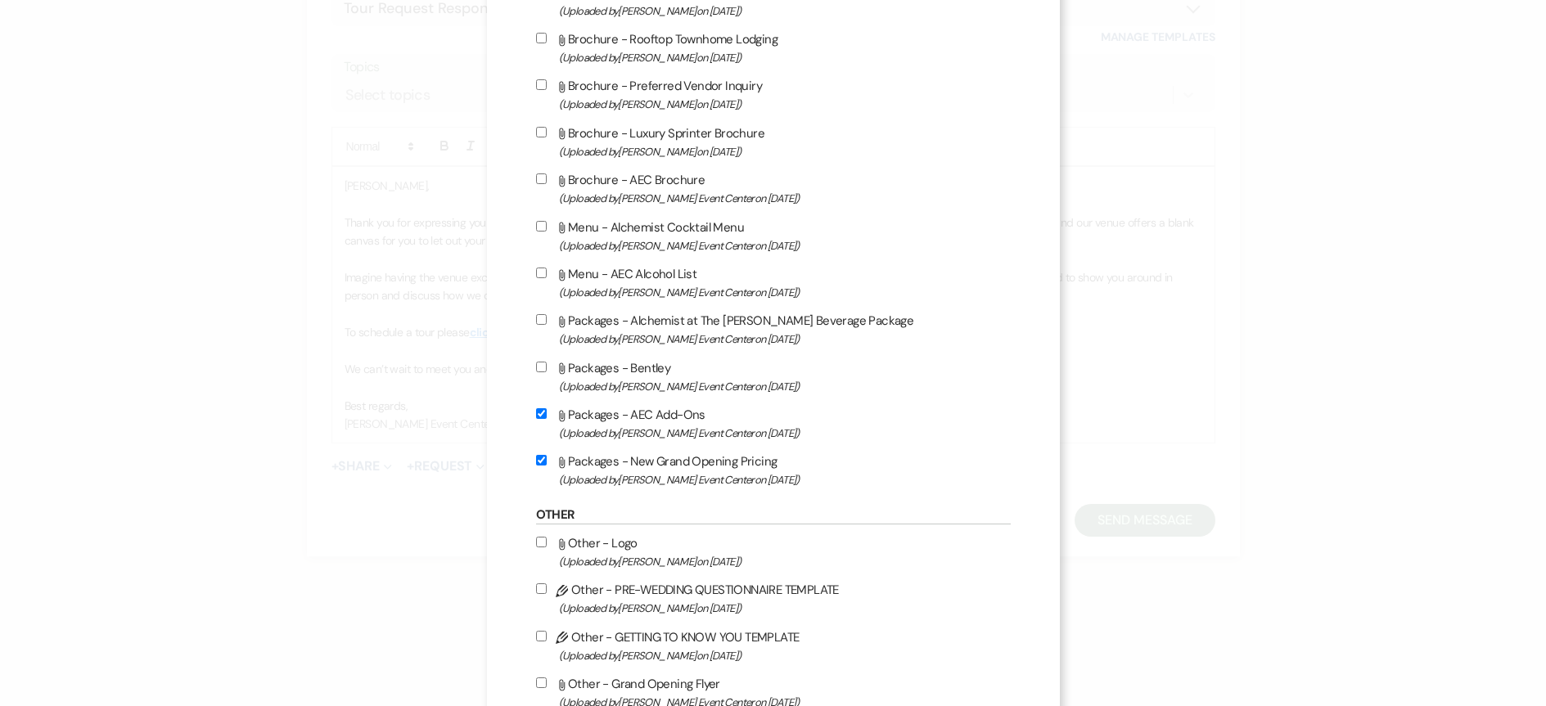
scroll to position [2374, 0]
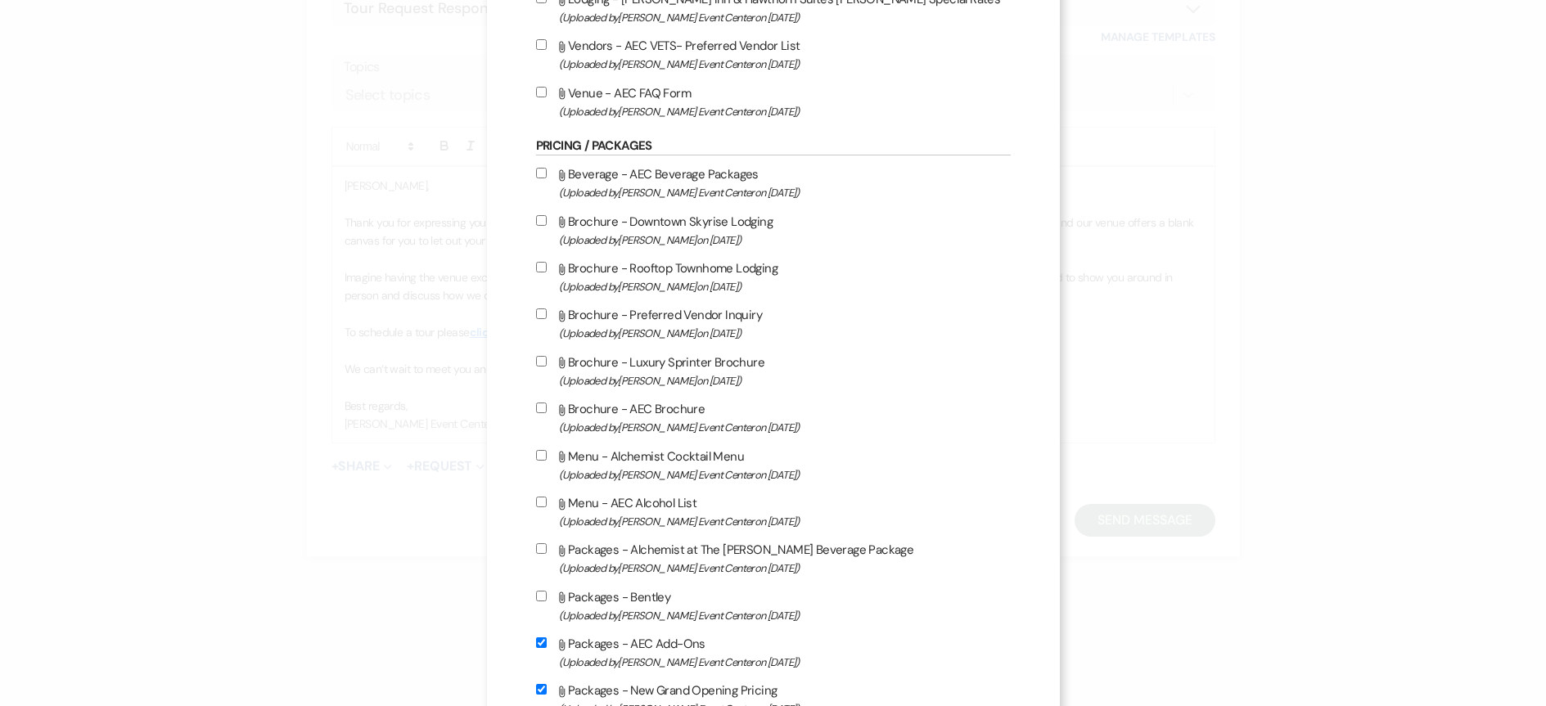
click at [536, 178] on input "Attach File Beverage - AEC Beverage Packages (Uploaded by Artis Event Center on…" at bounding box center [541, 173] width 11 height 11
checkbox input "true"
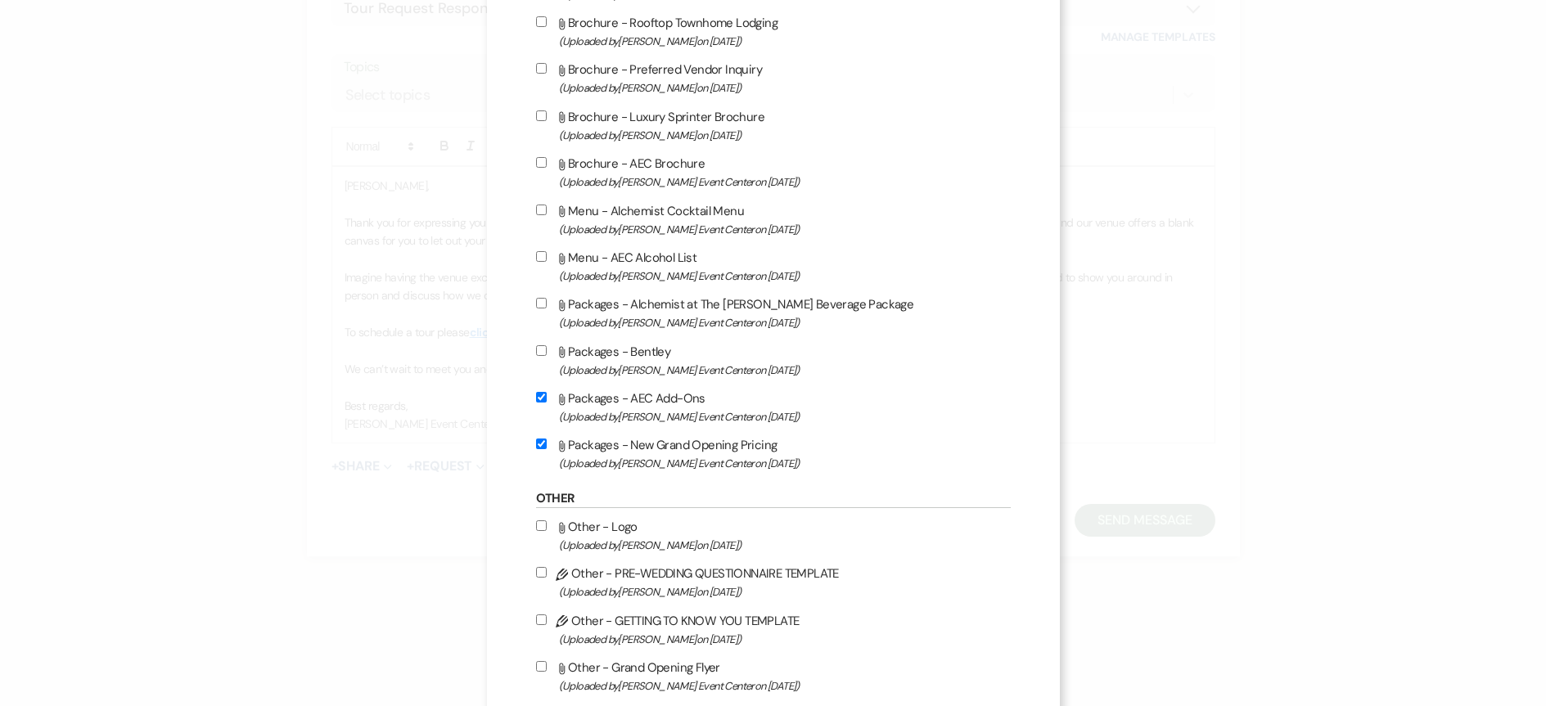
click at [537, 254] on input "Attach File Menu - AEC Alcohol List (Uploaded by Artis Event Center on Jun 10th…" at bounding box center [541, 256] width 11 height 11
checkbox input "true"
click at [536, 300] on input "Attach File Packages - Alchemist at The Artis Beverage Package (Uploaded by Art…" at bounding box center [541, 303] width 11 height 11
checkbox input "true"
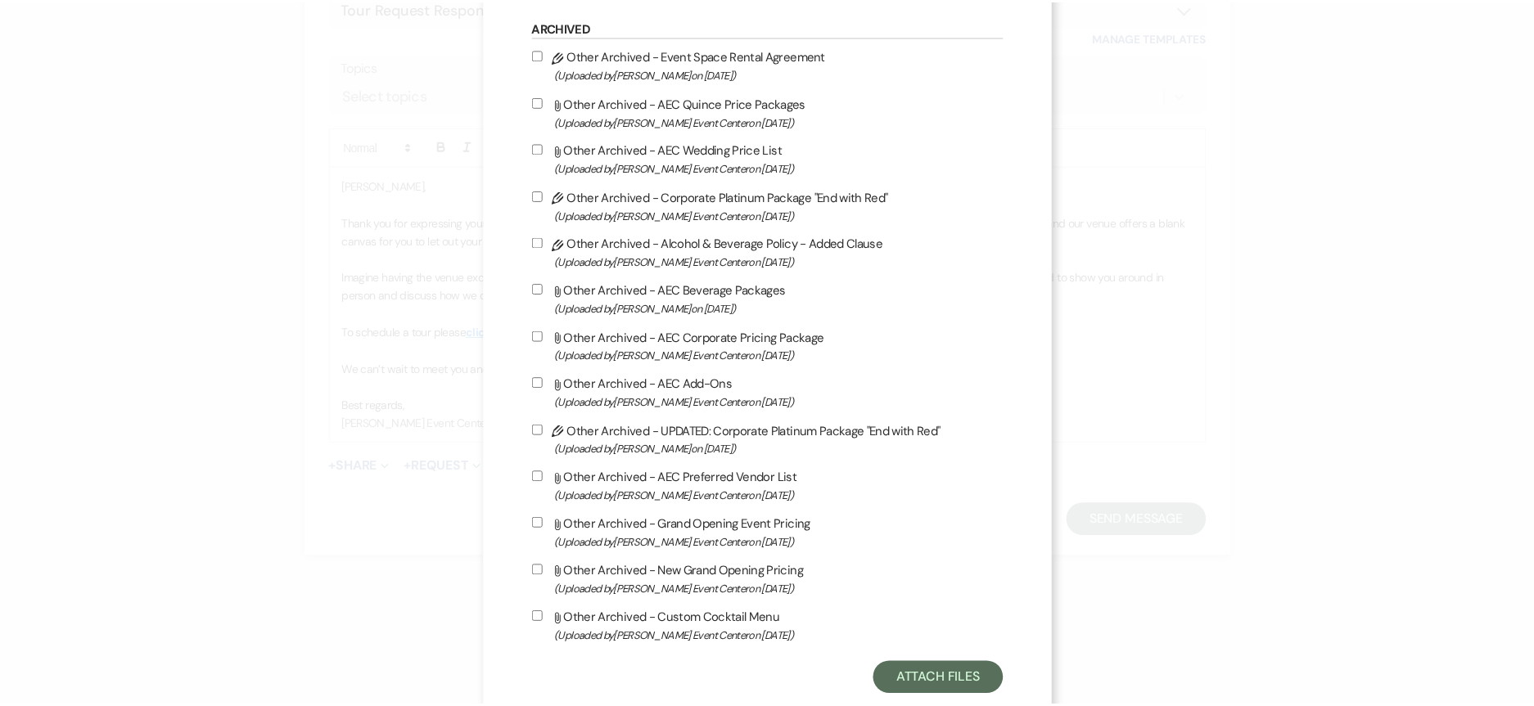
scroll to position [3352, 0]
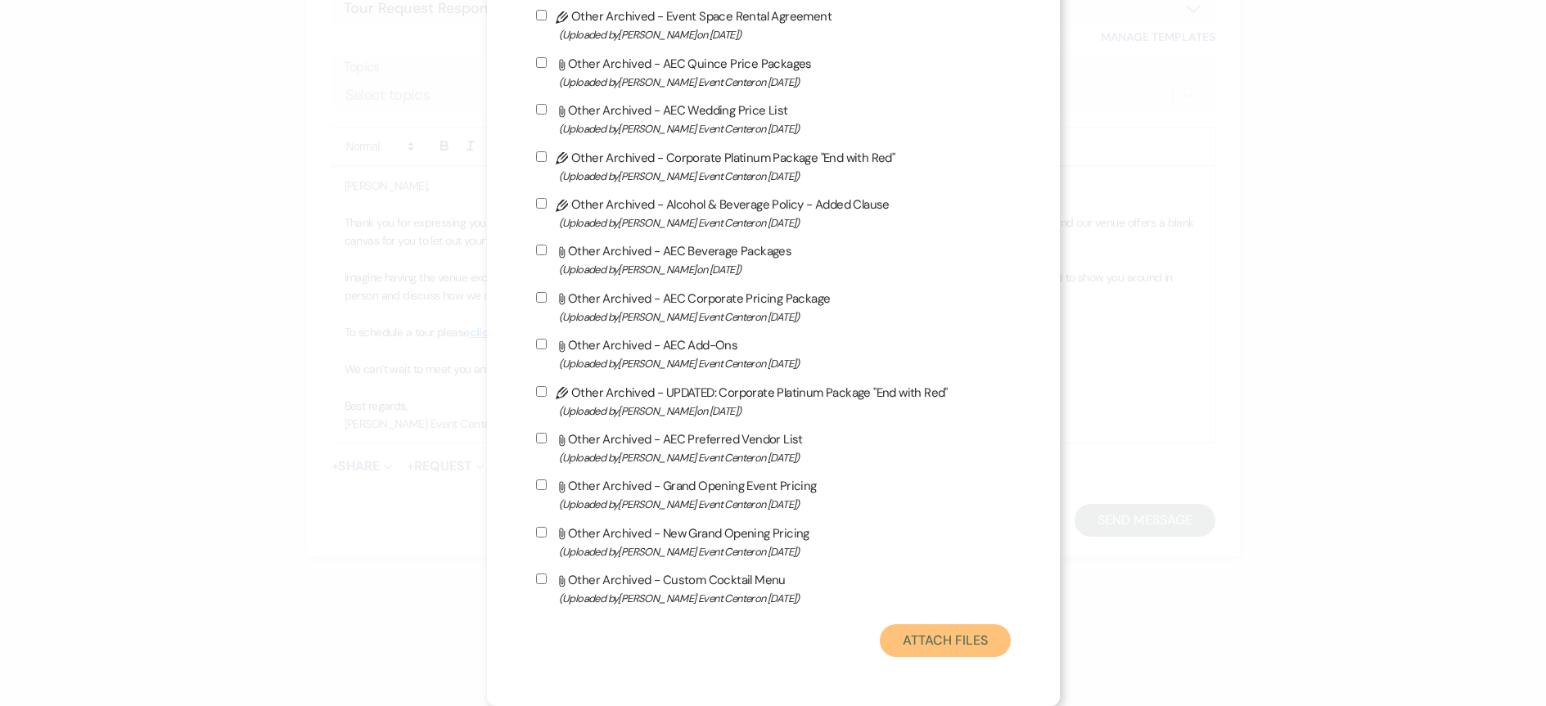
click at [942, 638] on button "Attach Files" at bounding box center [945, 641] width 130 height 33
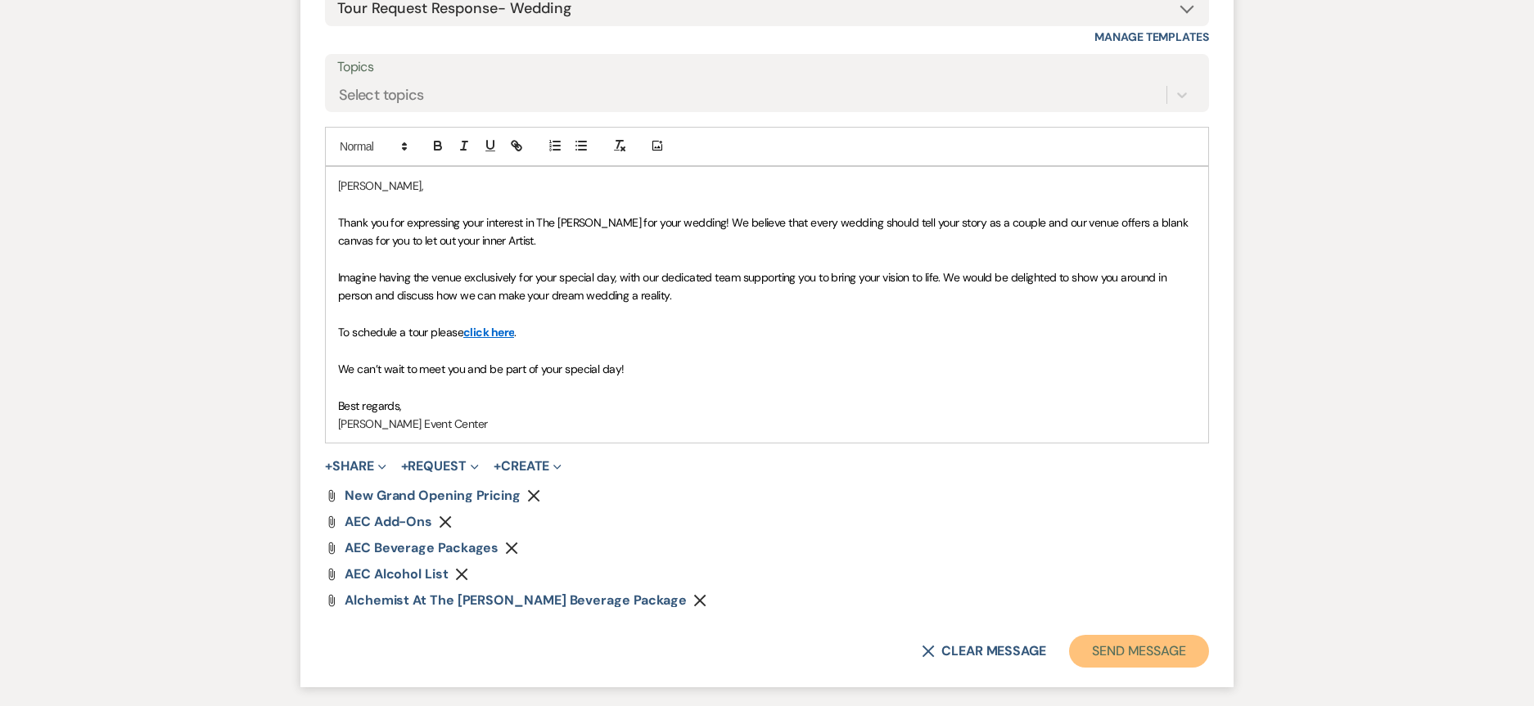
click at [1167, 647] on button "Send Message" at bounding box center [1139, 651] width 140 height 33
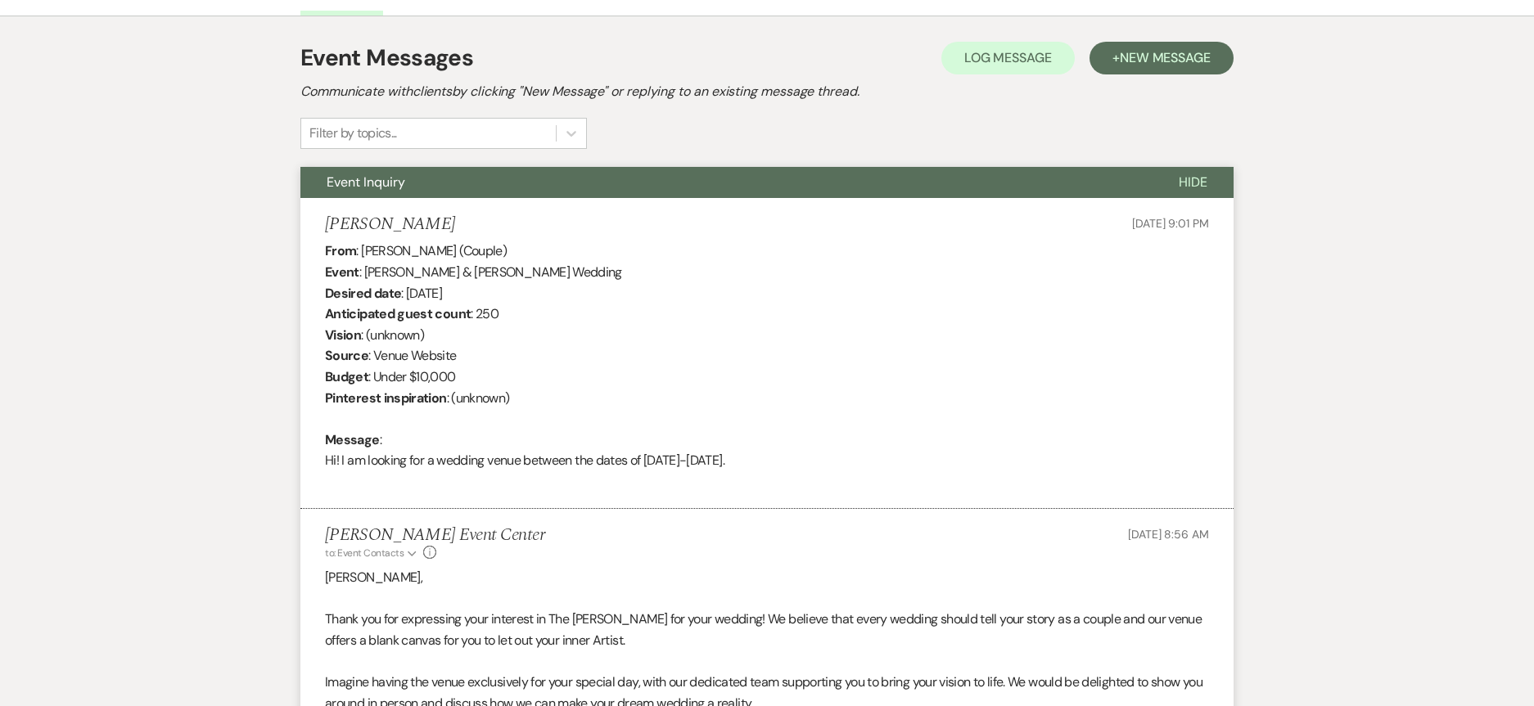
scroll to position [115, 0]
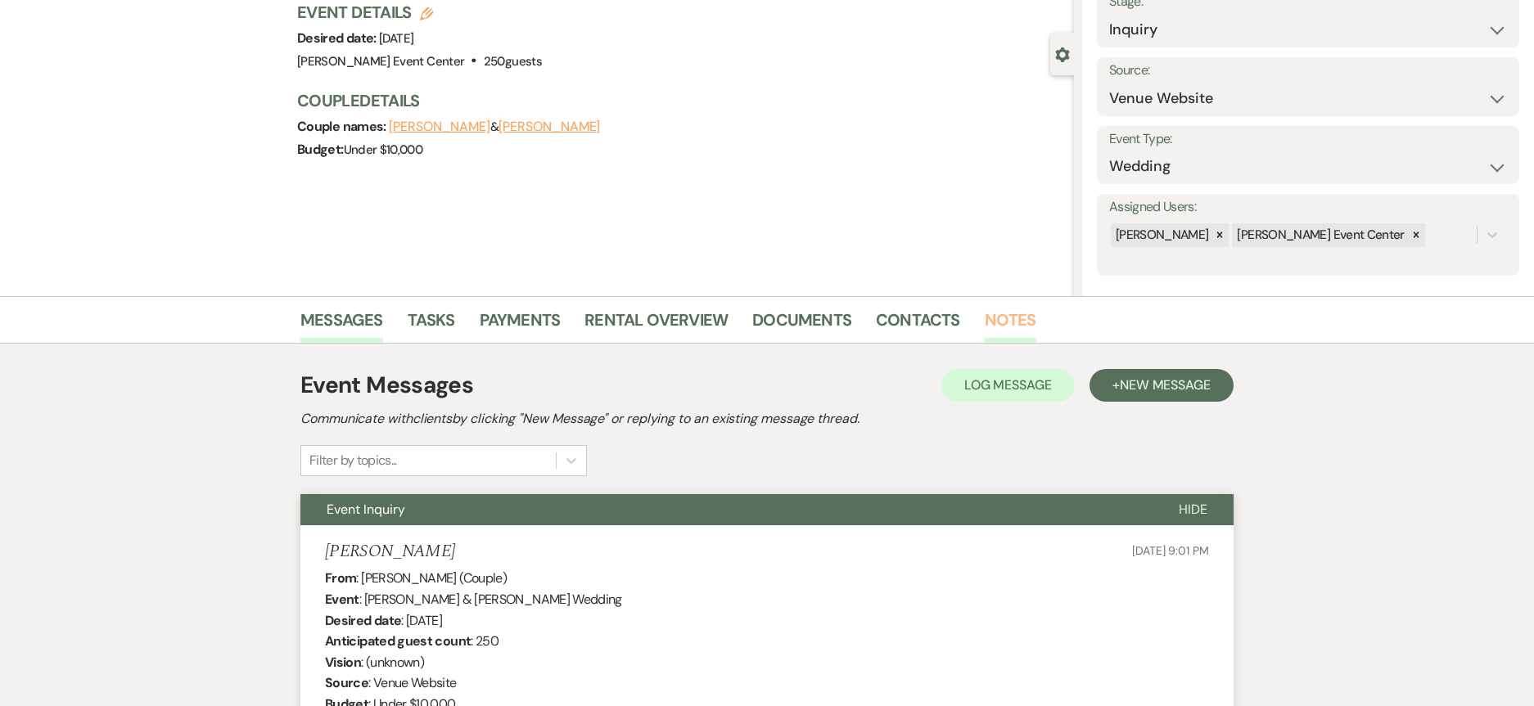
click at [1021, 319] on link "Notes" at bounding box center [1011, 325] width 52 height 36
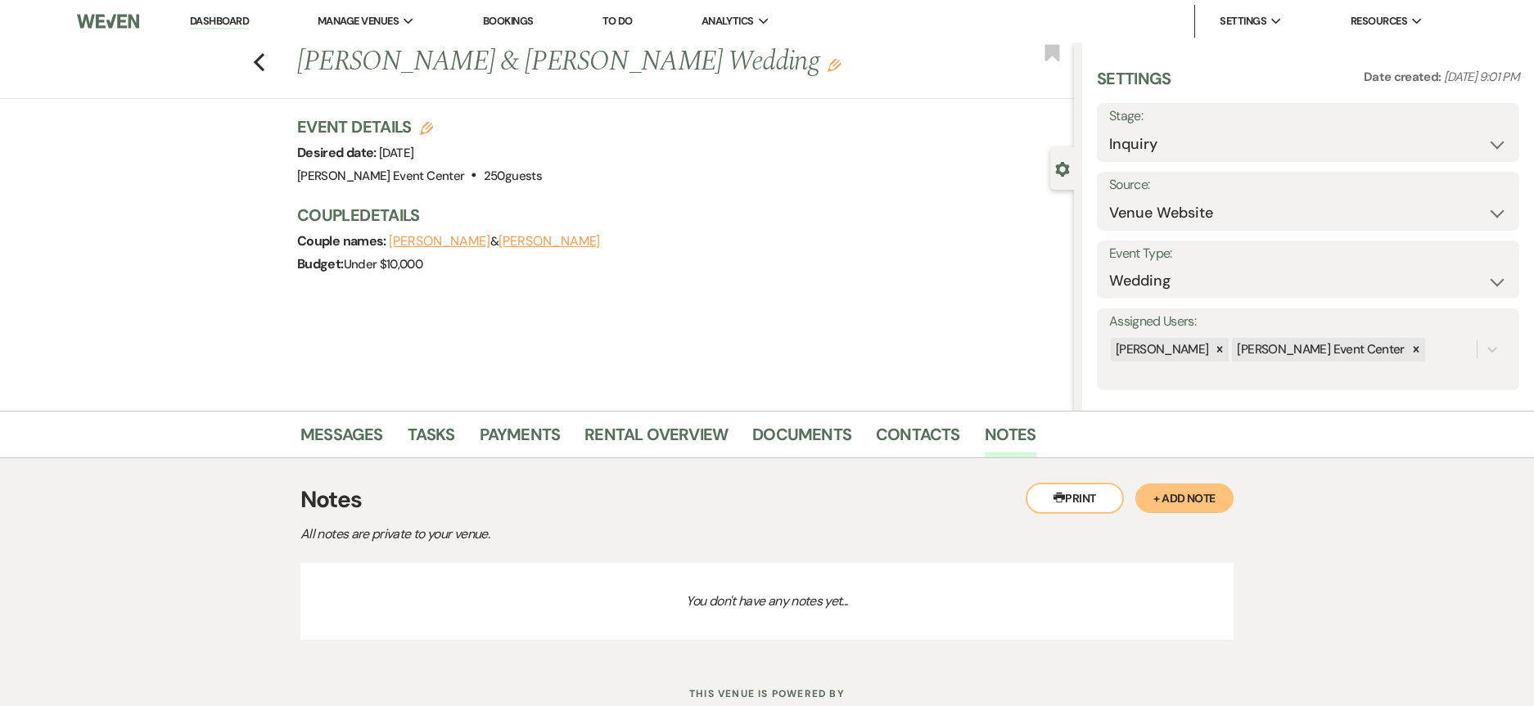
click at [1175, 506] on button "+ Add Note" at bounding box center [1184, 498] width 98 height 29
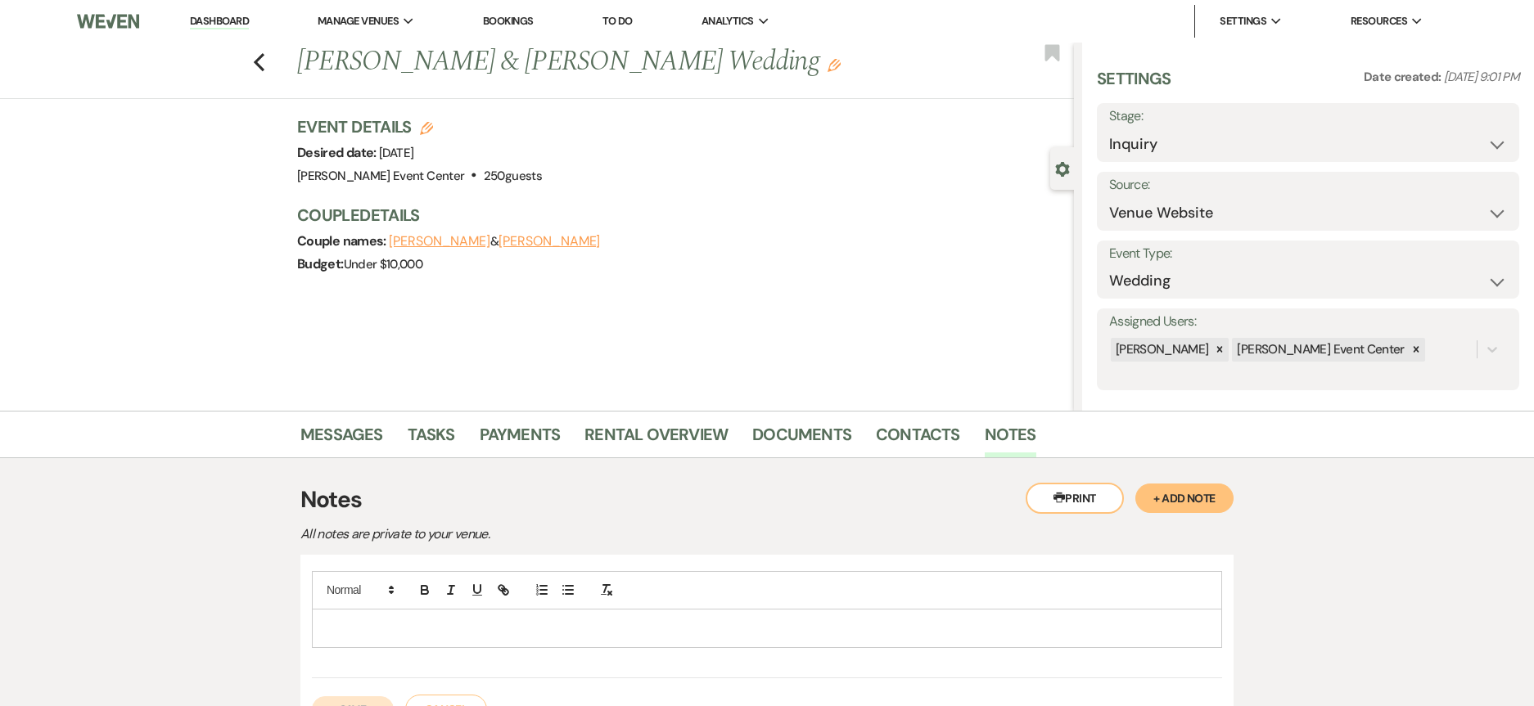
click at [692, 621] on p at bounding box center [767, 629] width 884 height 18
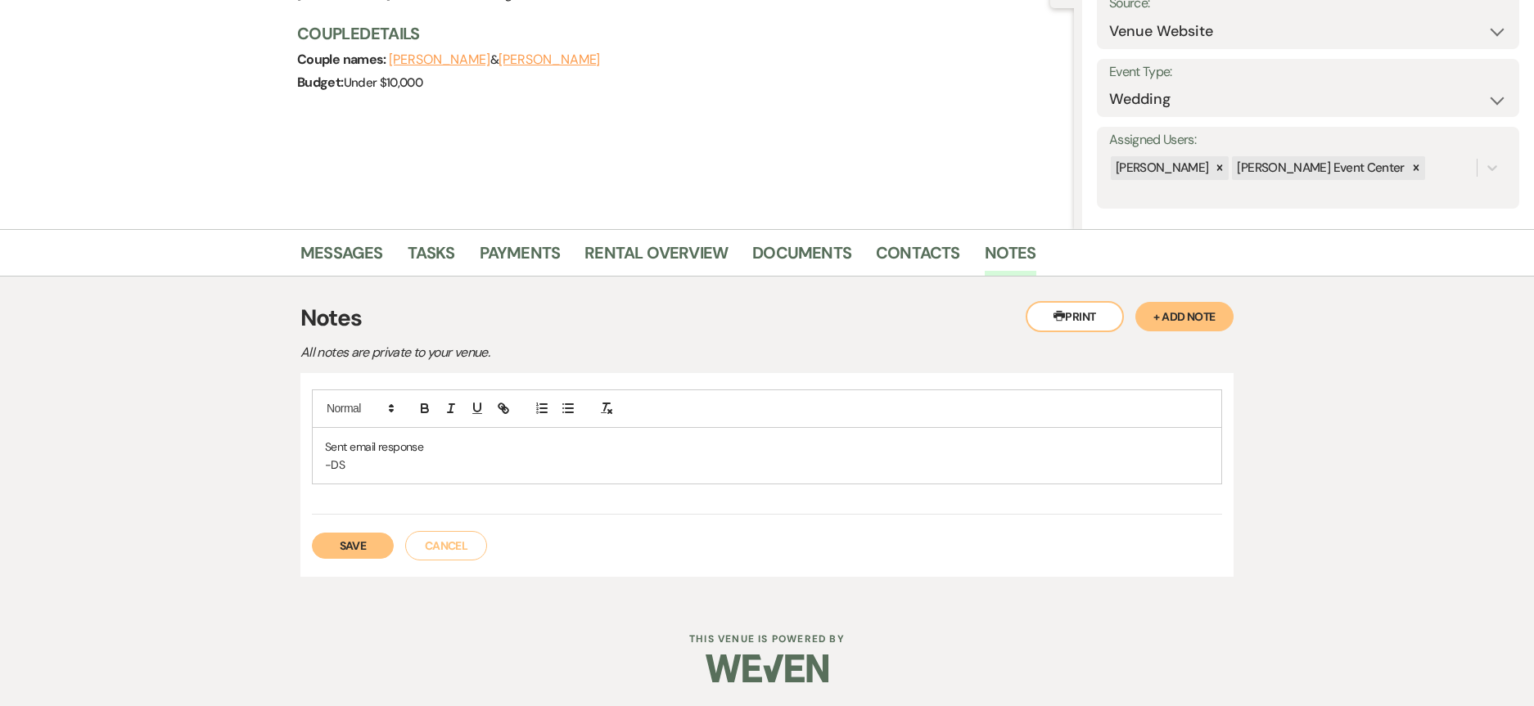
scroll to position [183, 0]
click at [364, 566] on div "Sent email response -DS Save Cancel" at bounding box center [766, 474] width 933 height 205
click at [359, 548] on button "Save" at bounding box center [353, 545] width 82 height 26
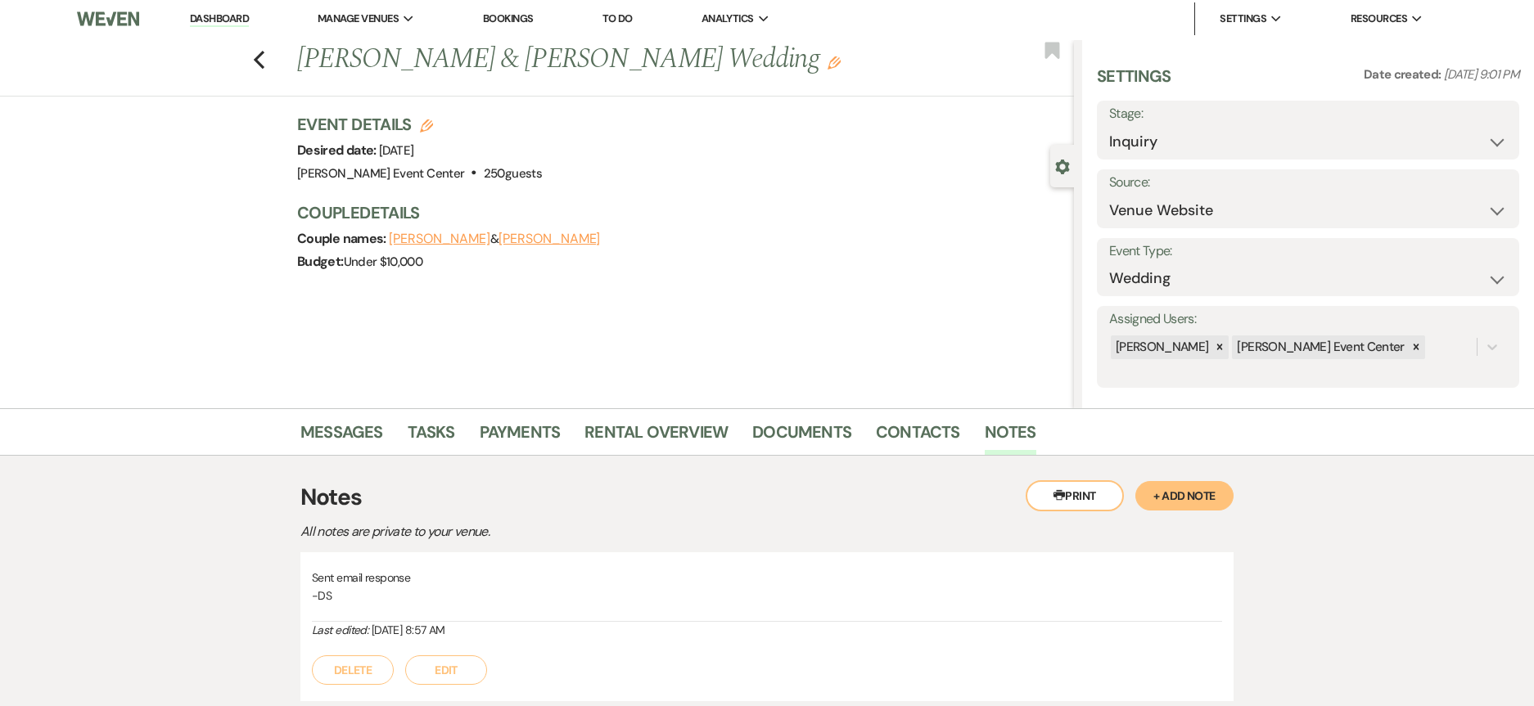
scroll to position [0, 0]
click at [264, 67] on icon "Previous" at bounding box center [259, 62] width 12 height 20
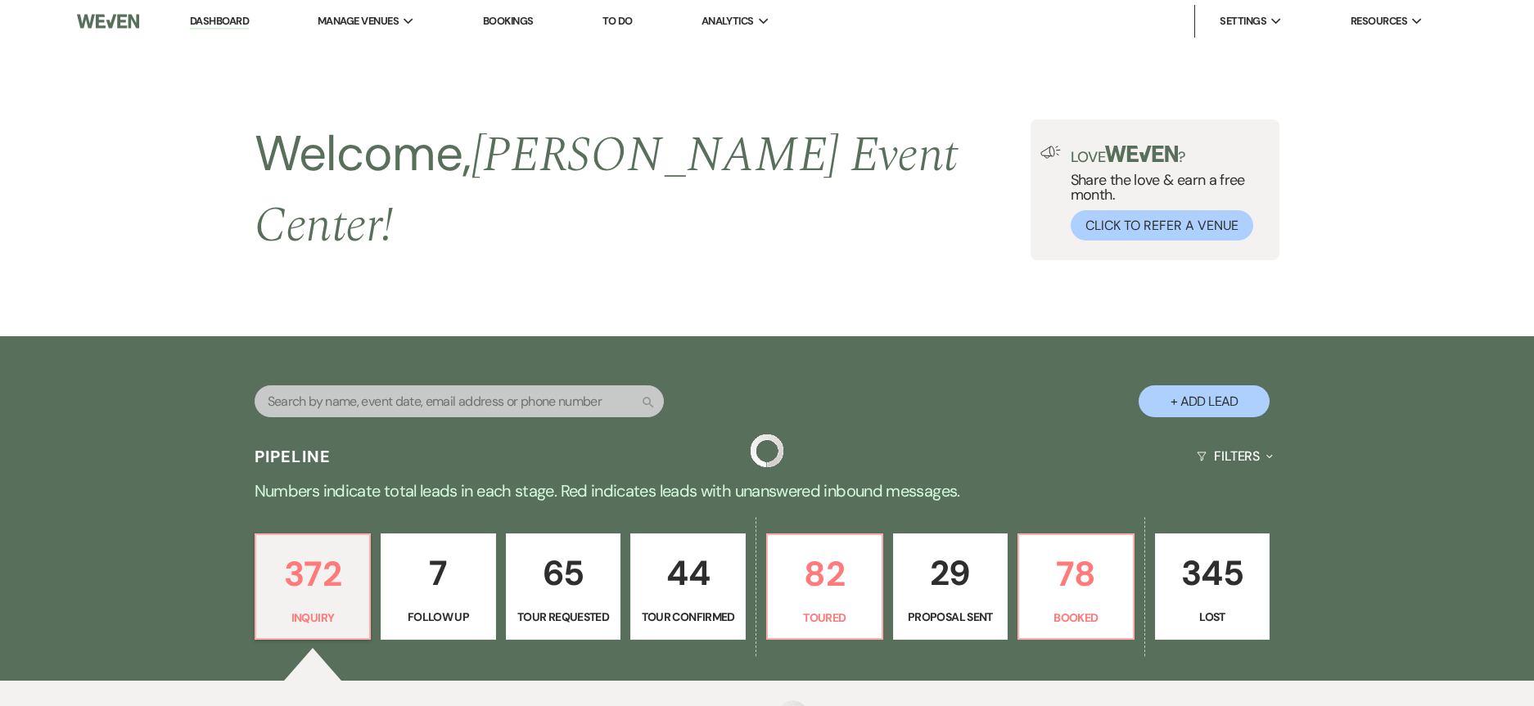
scroll to position [327, 0]
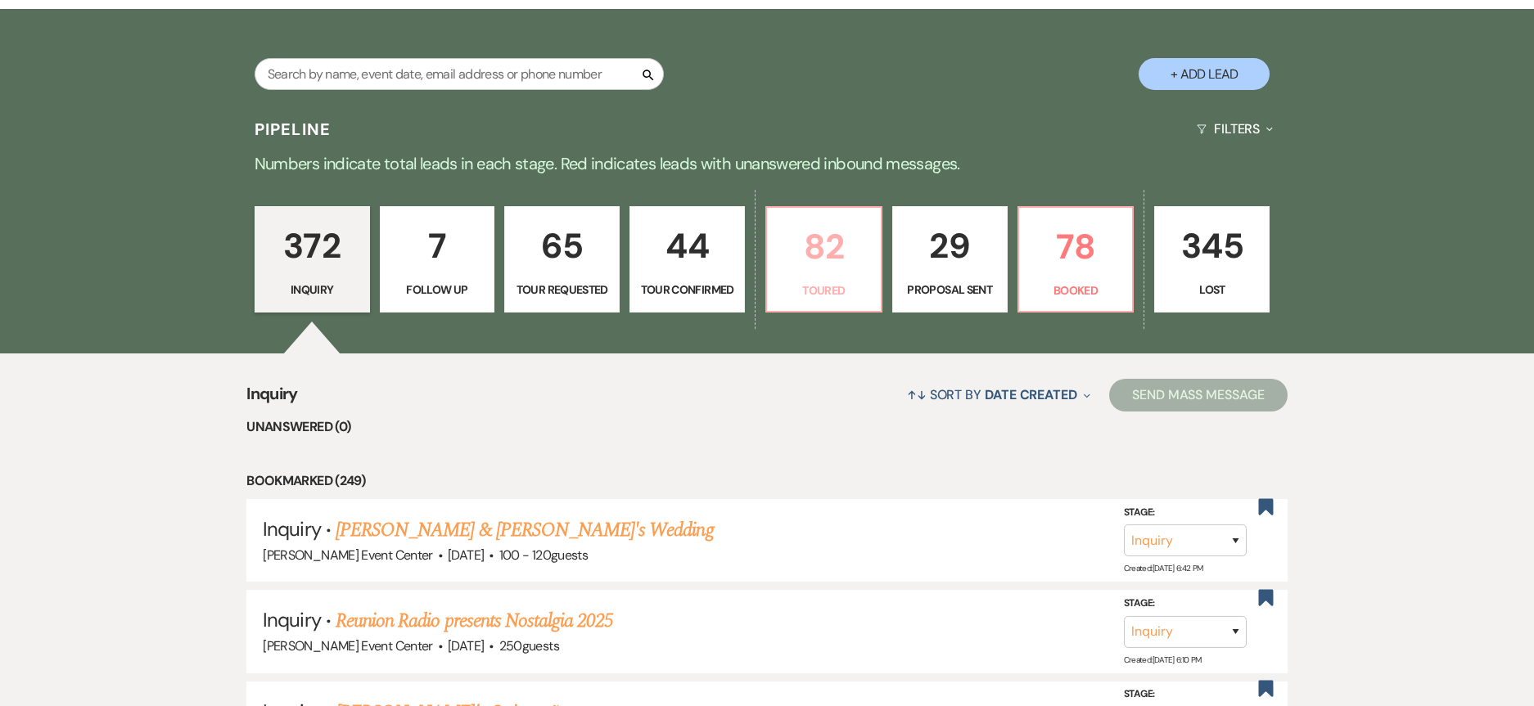
drag, startPoint x: 825, startPoint y: 242, endPoint x: 485, endPoint y: 0, distance: 417.2
click at [825, 242] on p "82" at bounding box center [824, 246] width 94 height 55
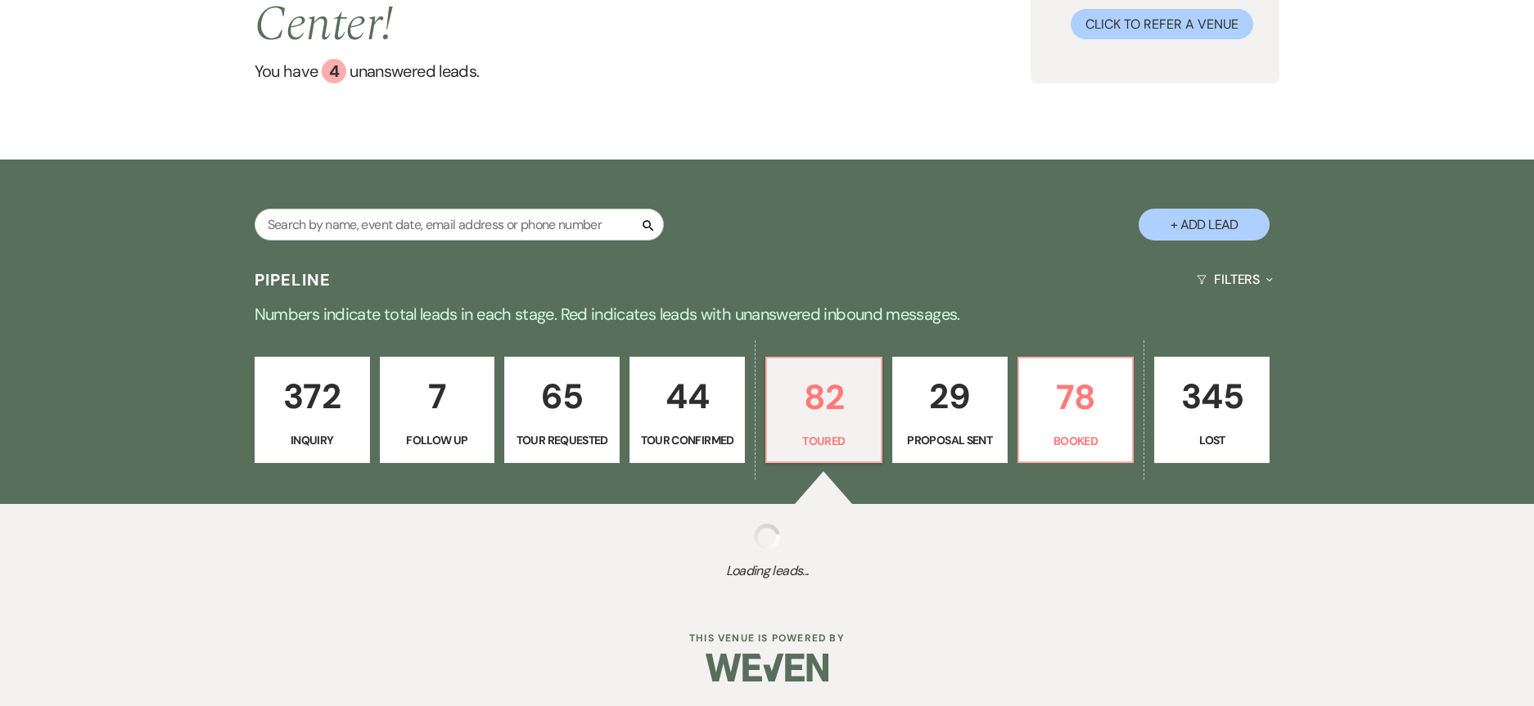
select select "5"
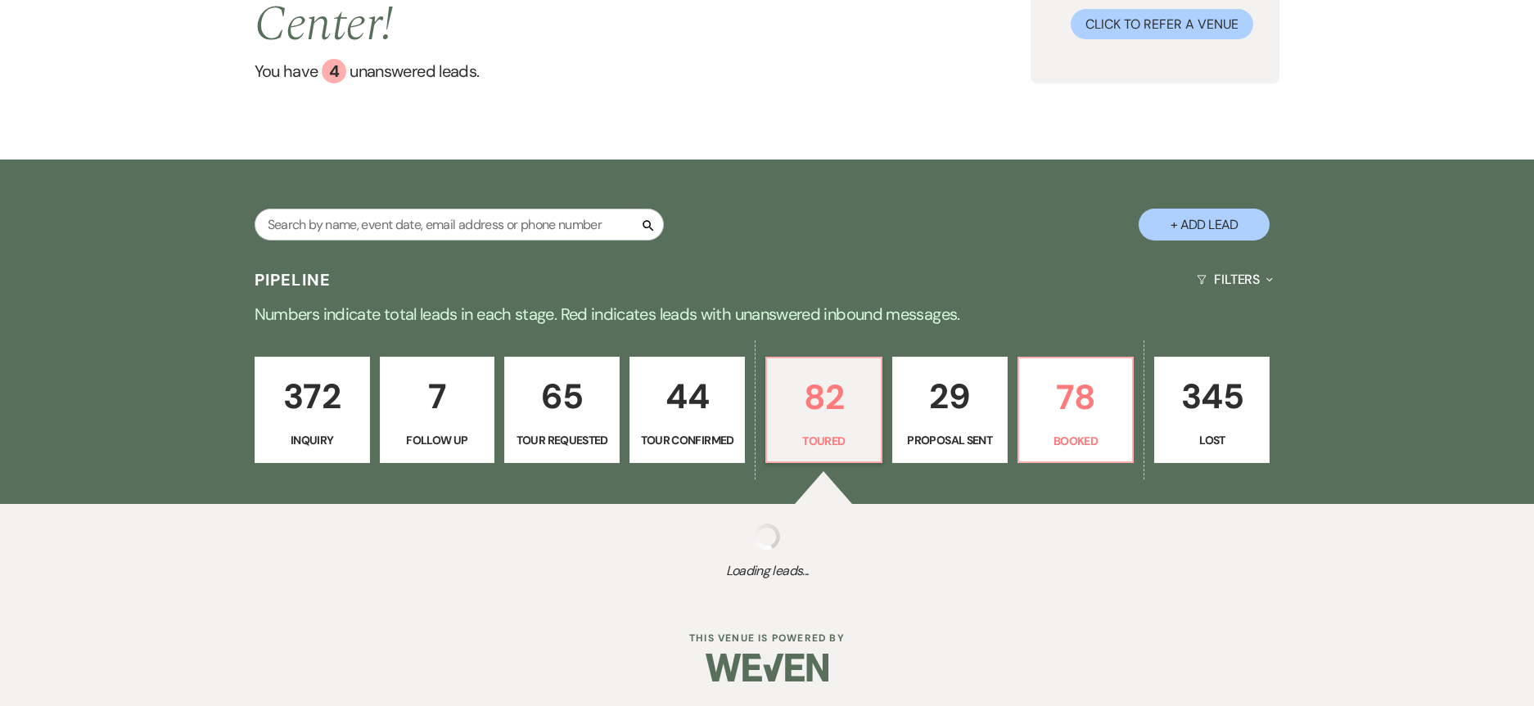
select select "5"
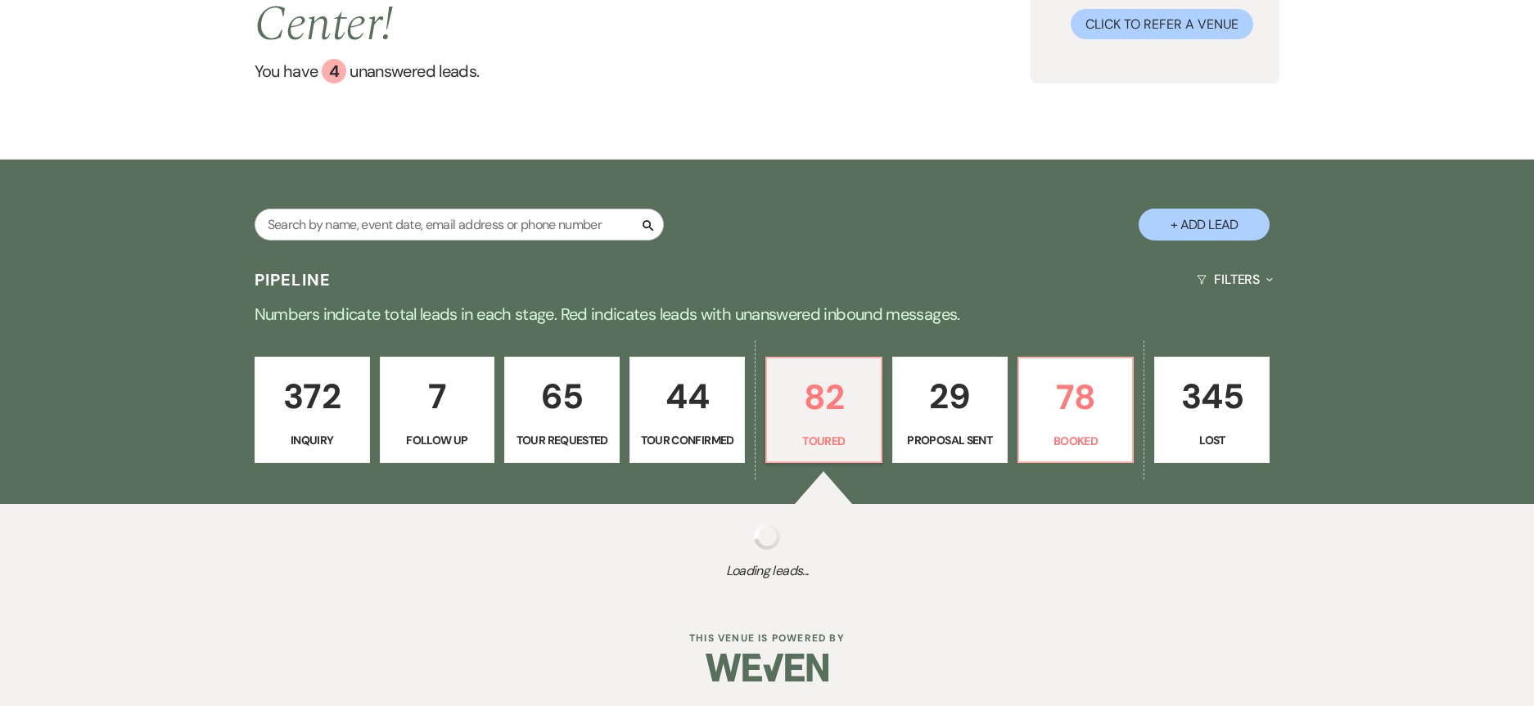
select select "5"
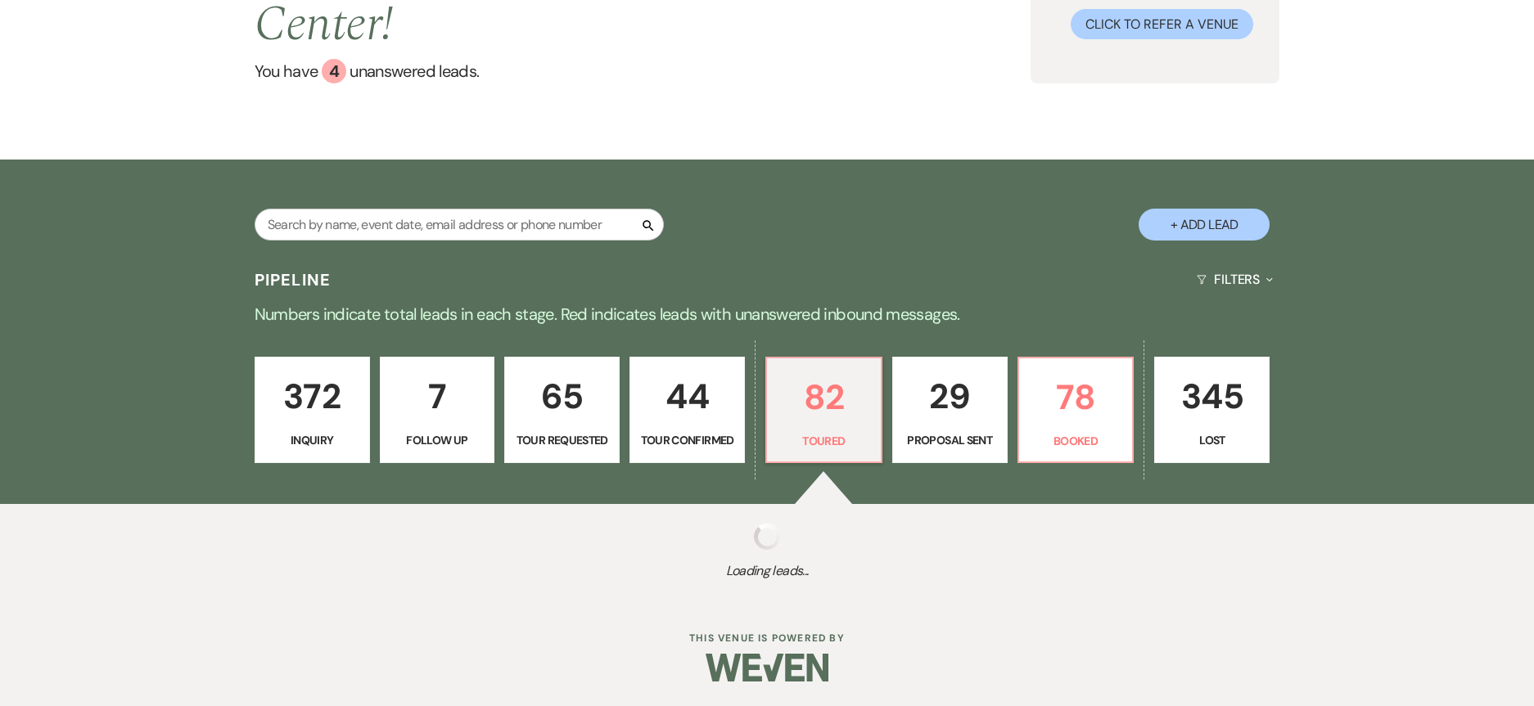
select select "5"
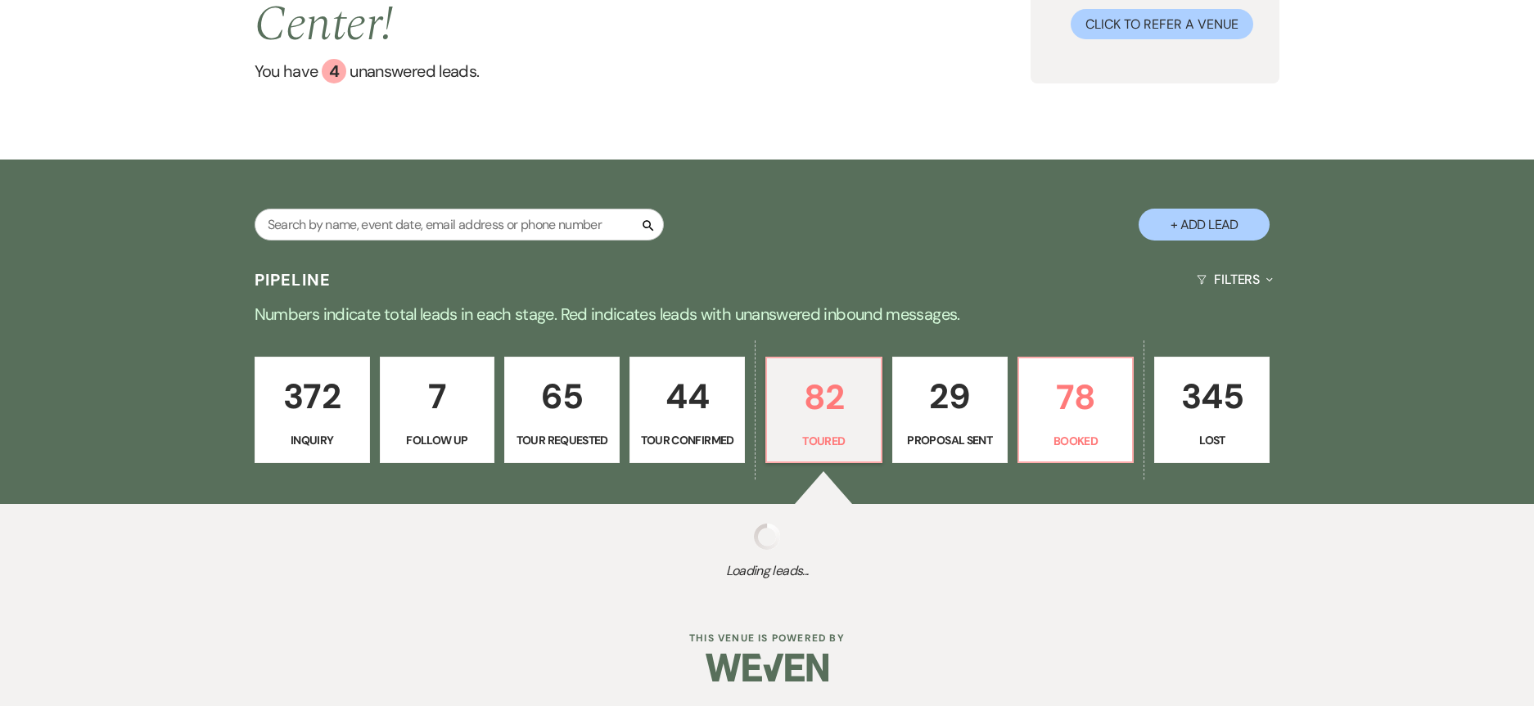
select select "5"
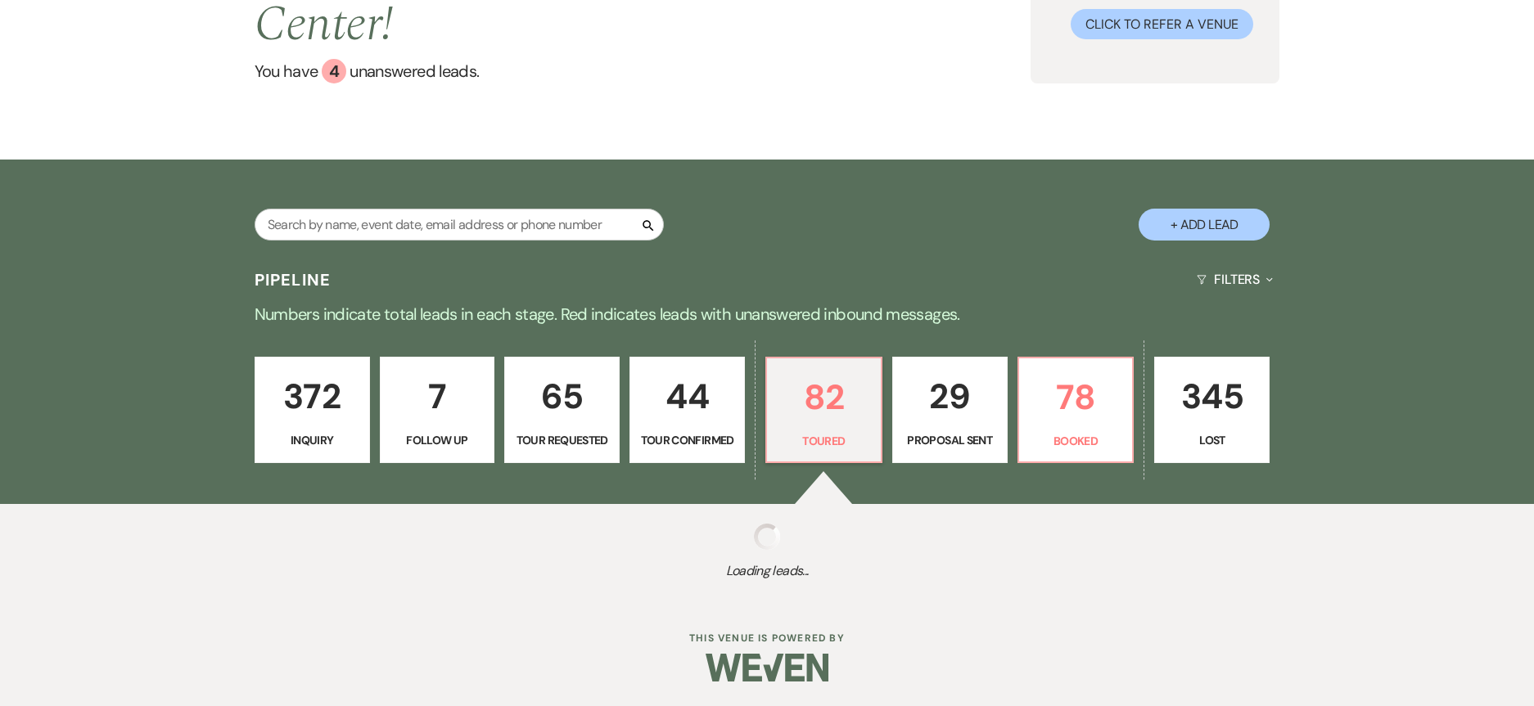
select select "5"
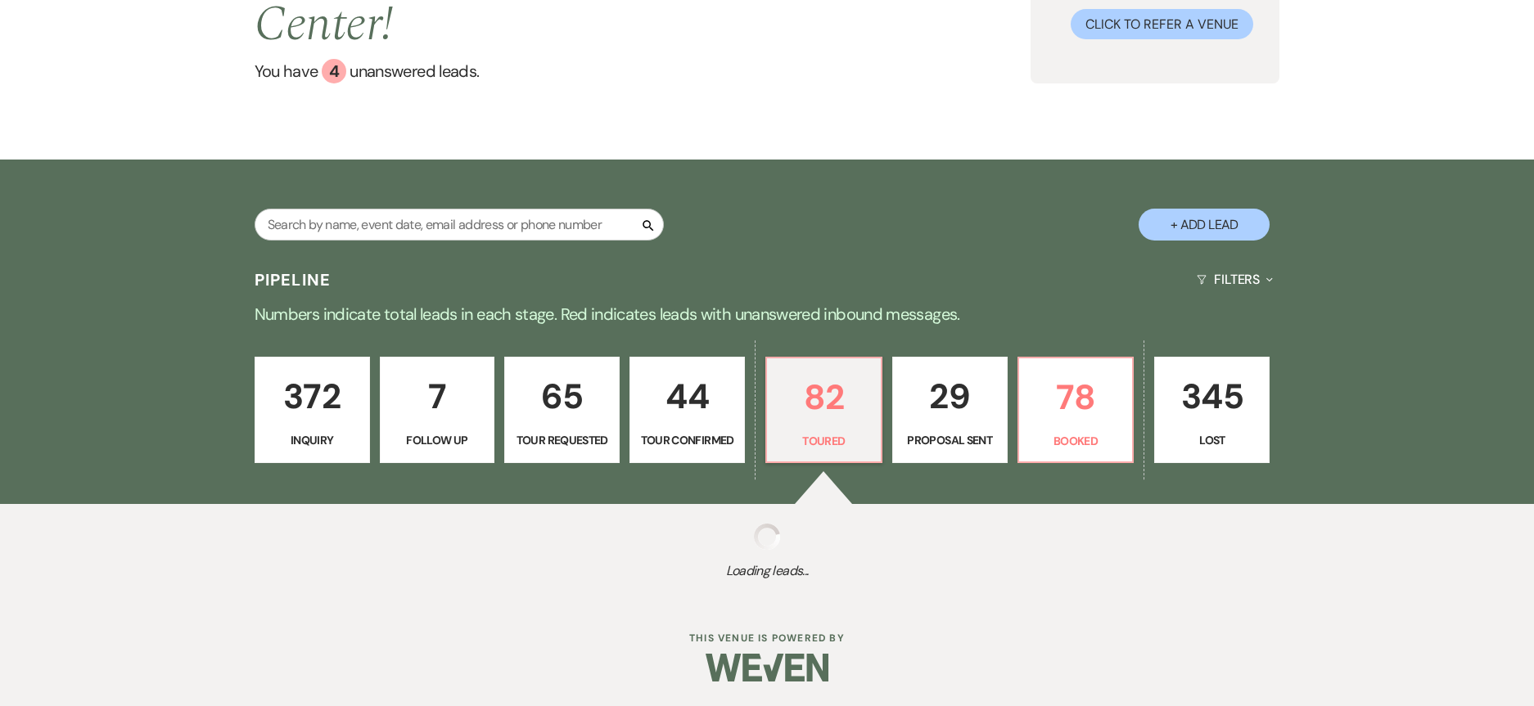
select select "5"
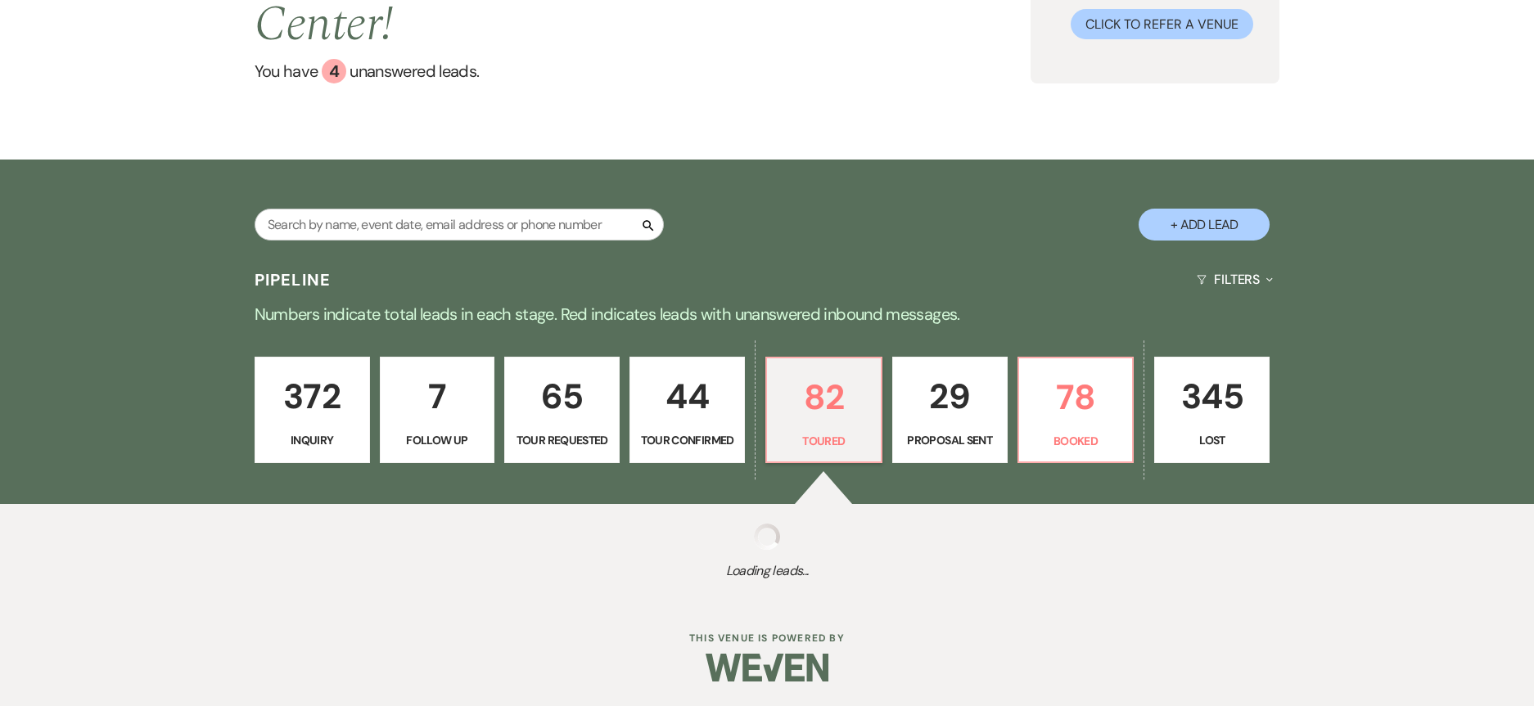
select select "5"
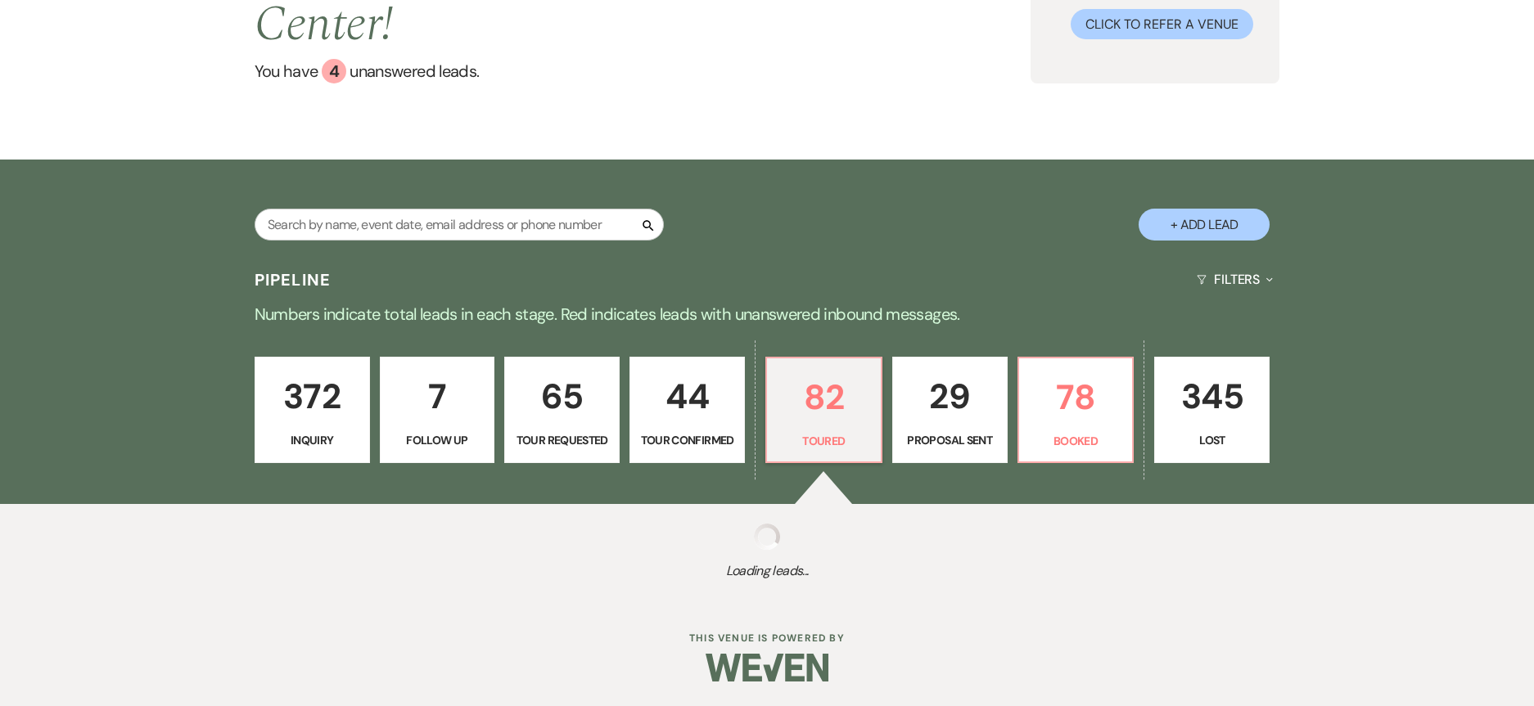
select select "5"
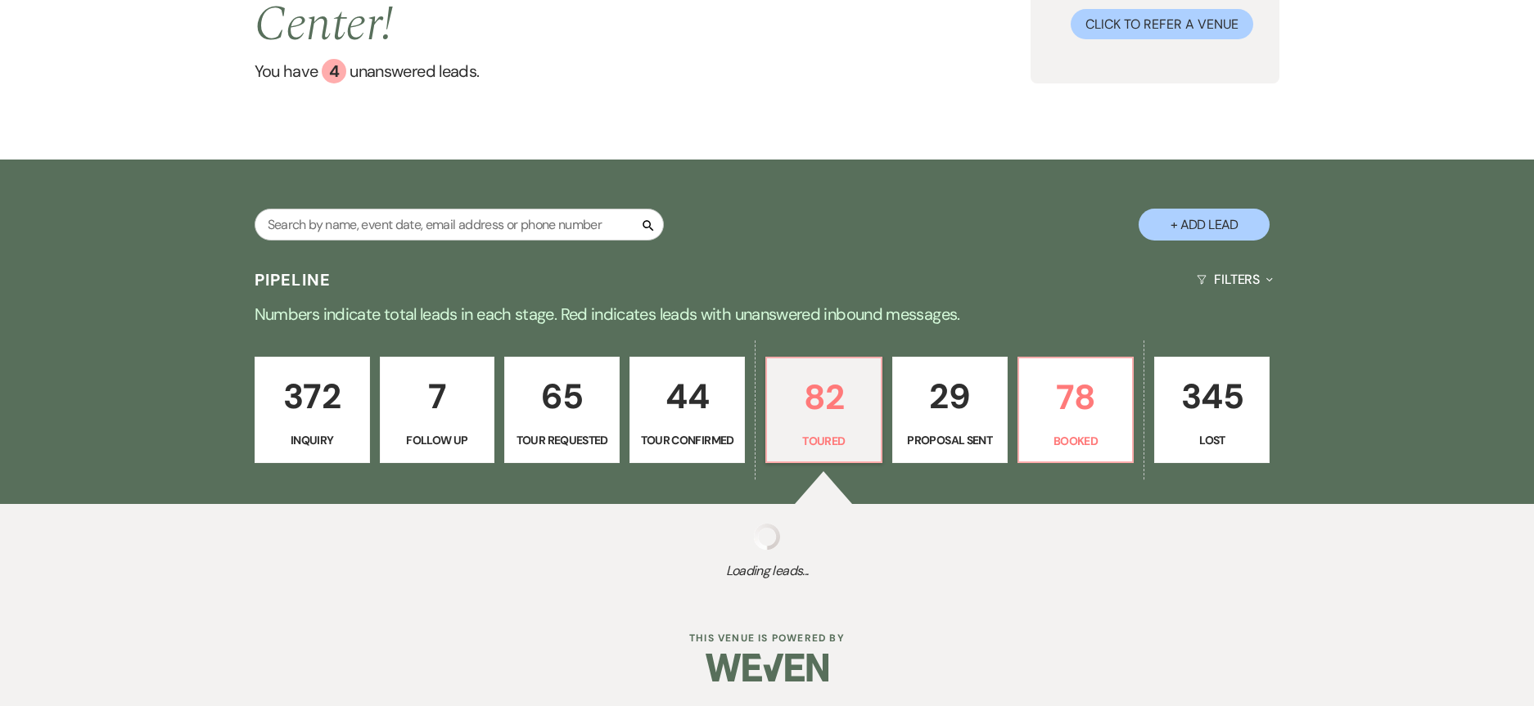
select select "5"
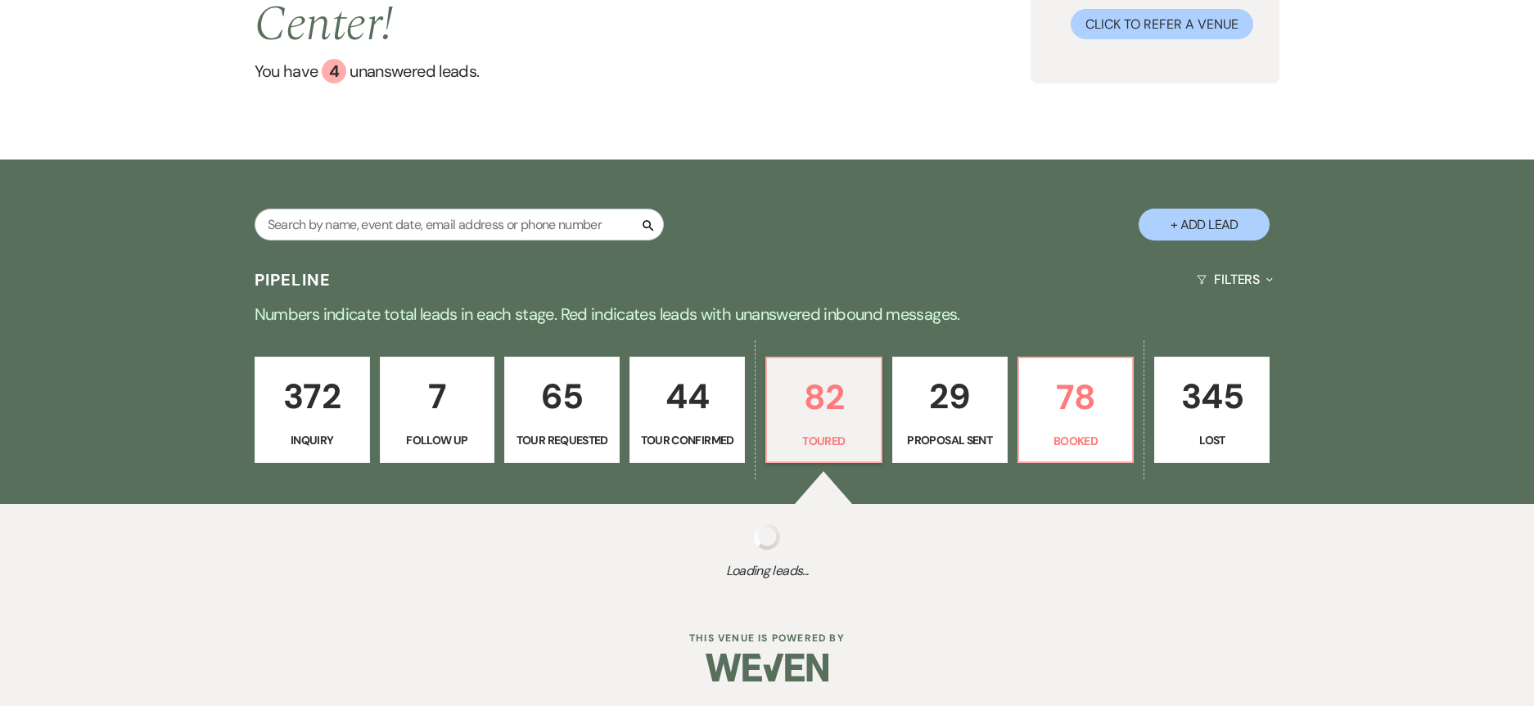
select select "5"
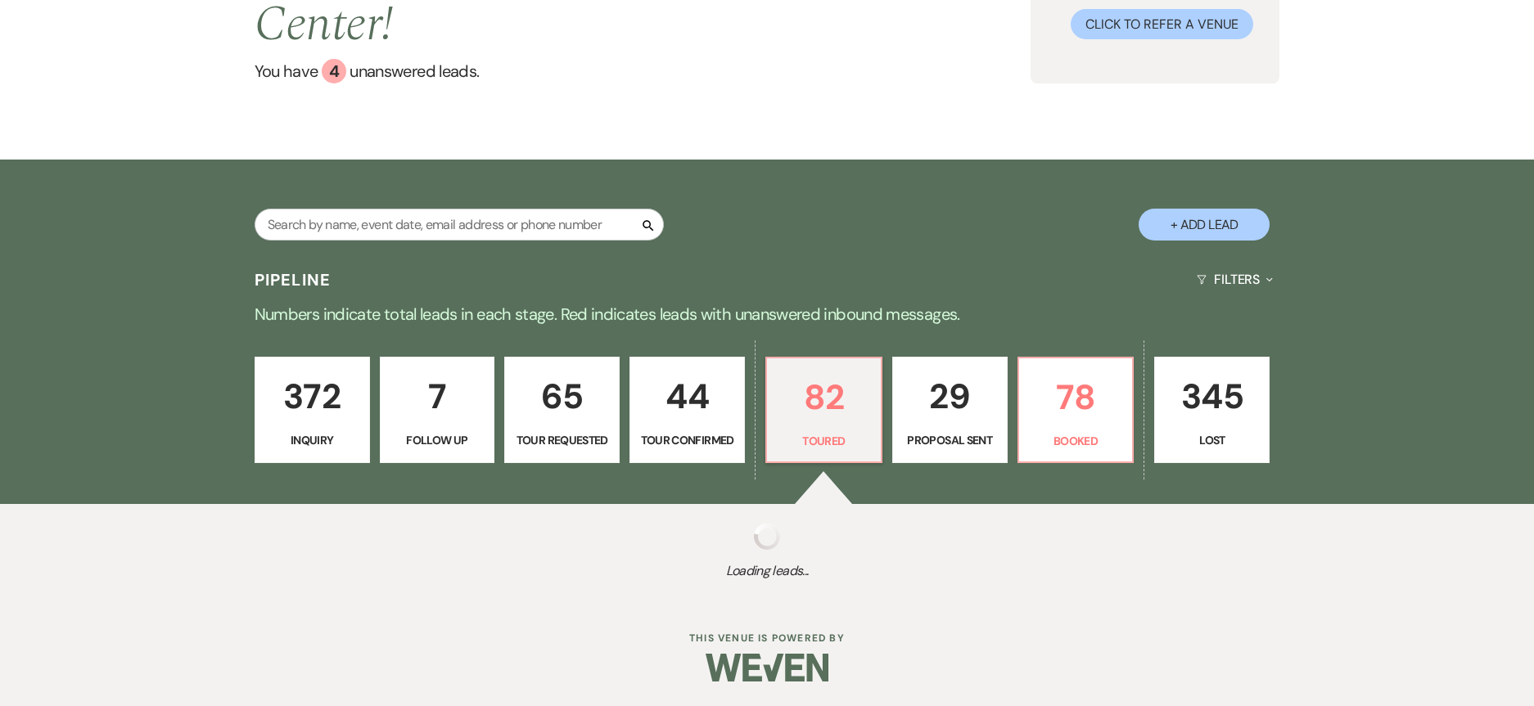
select select "5"
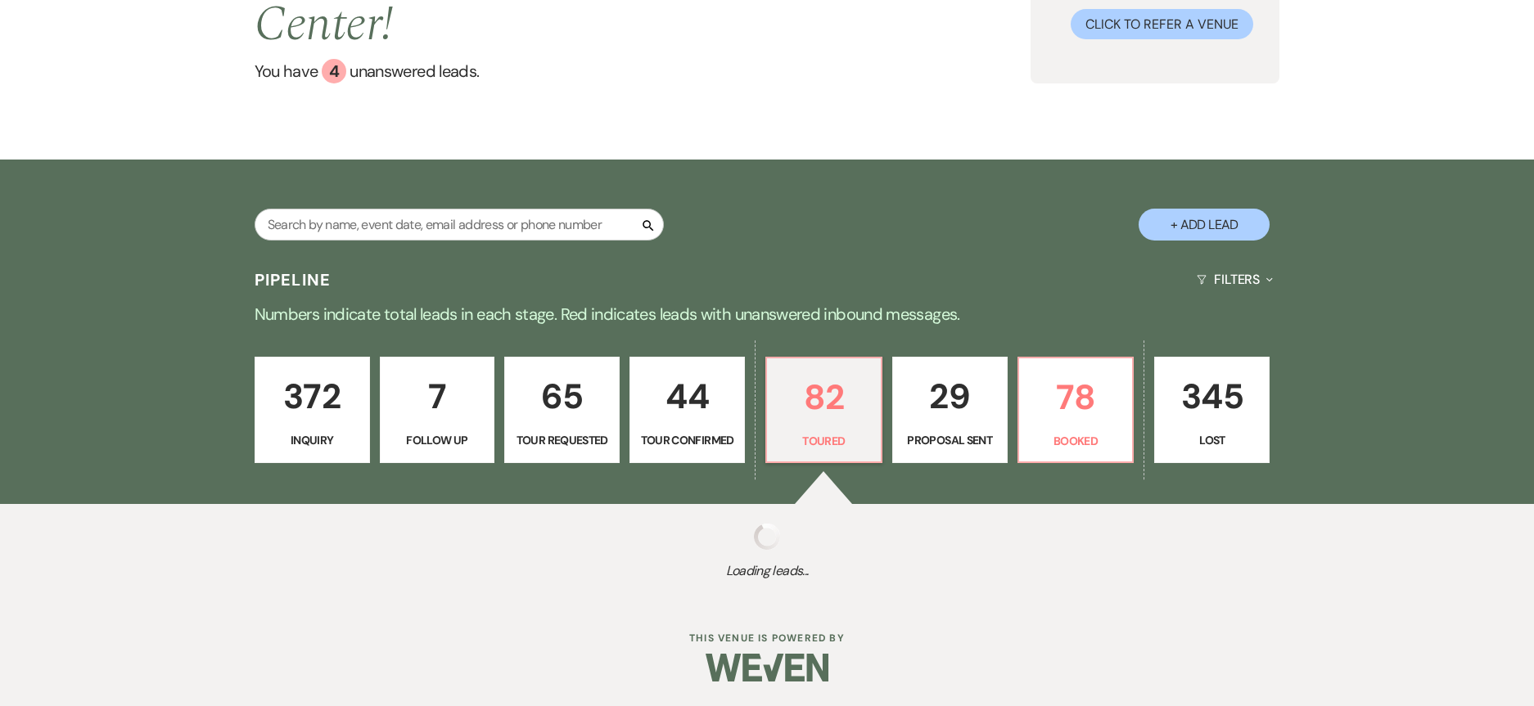
select select "5"
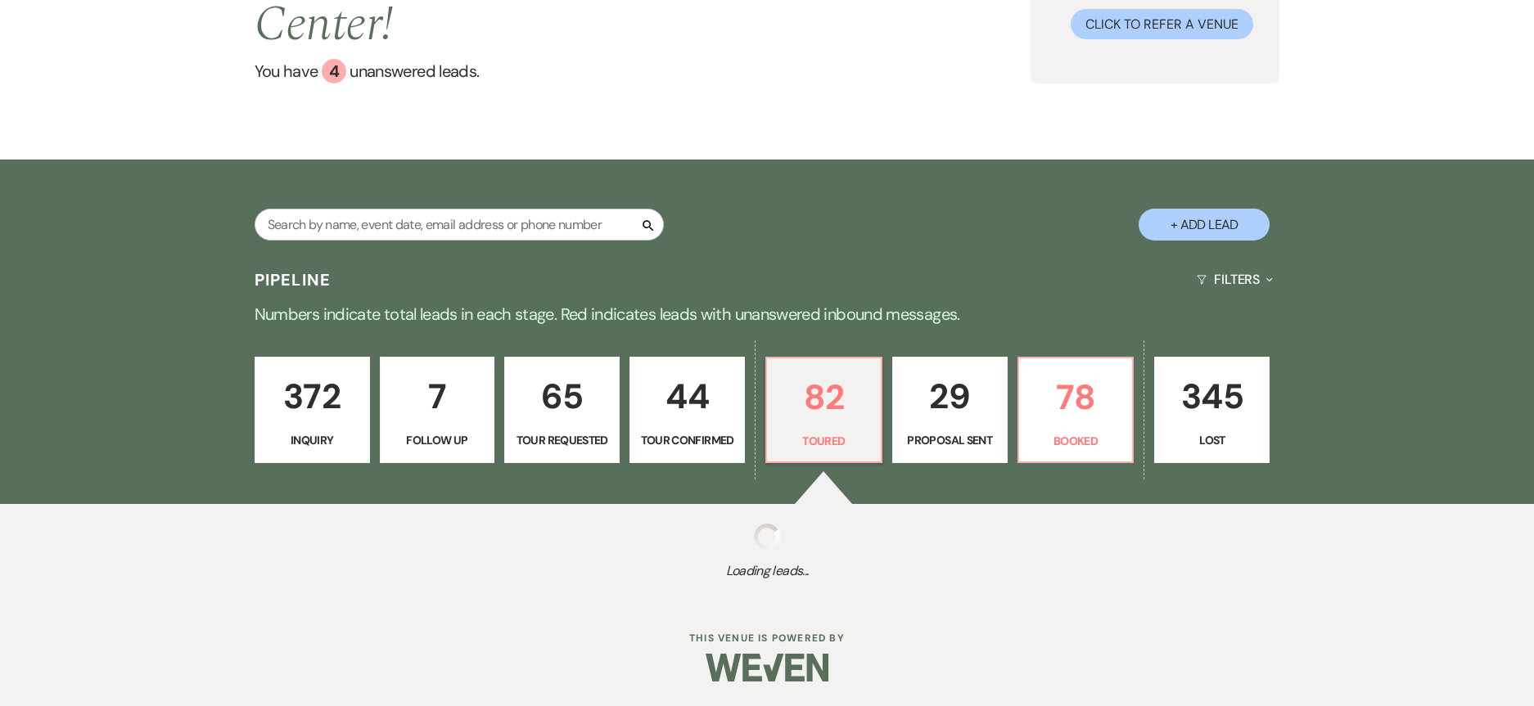
select select "5"
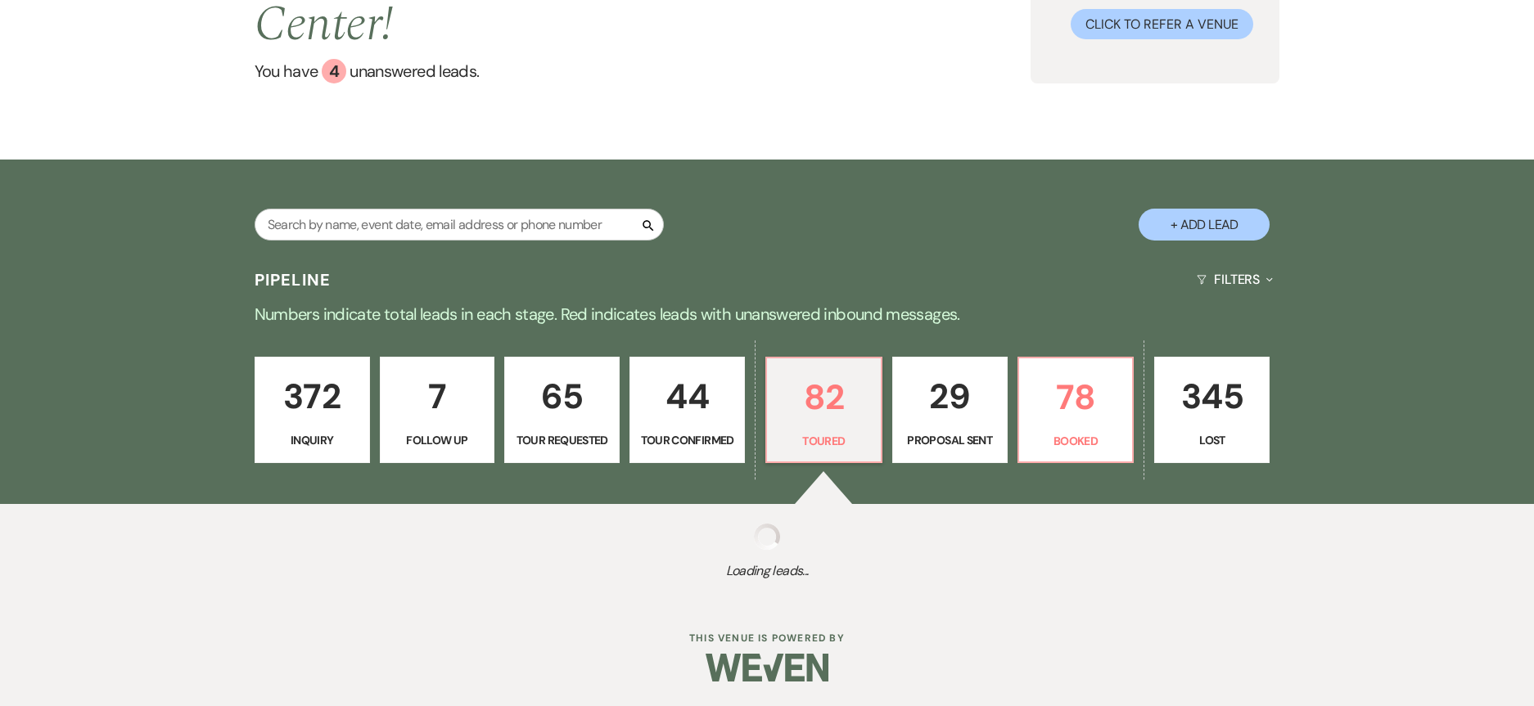
select select "5"
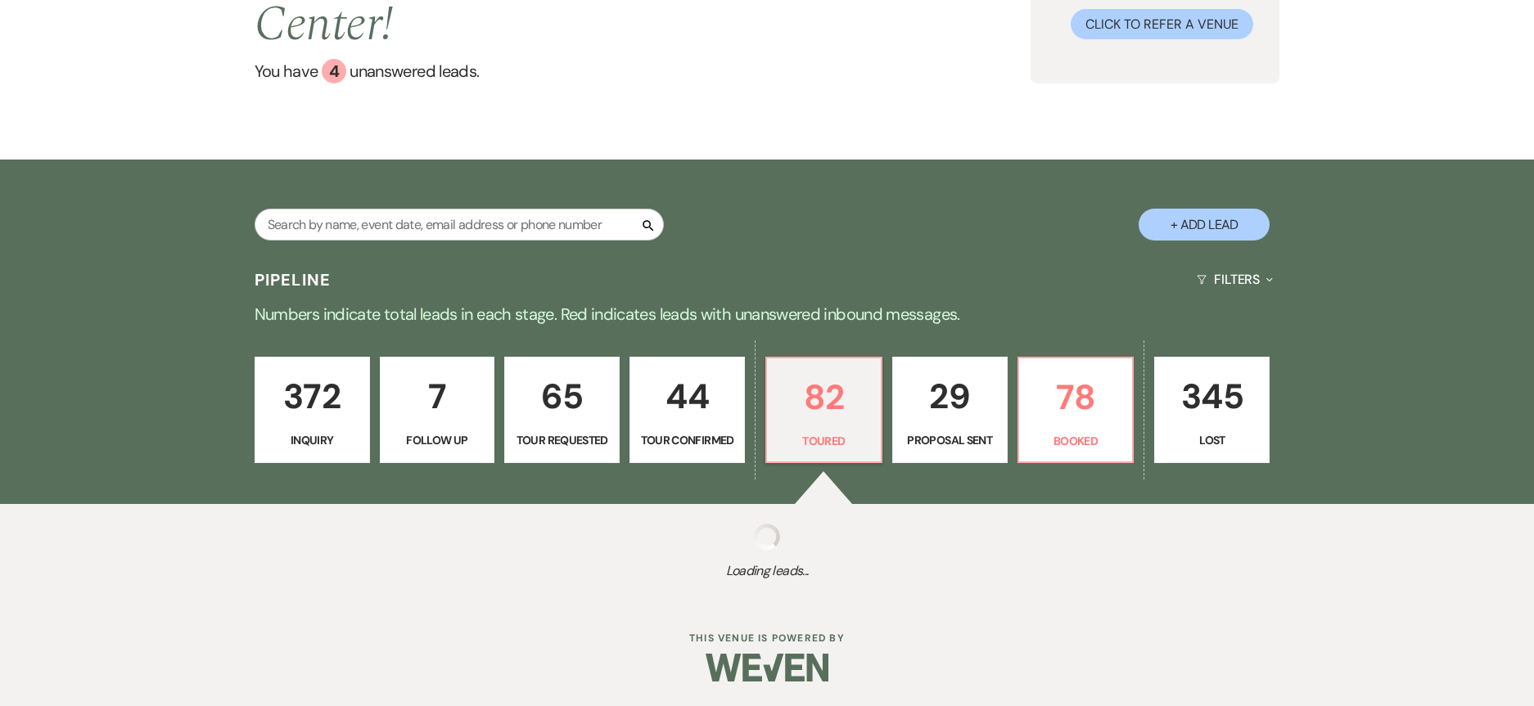
select select "5"
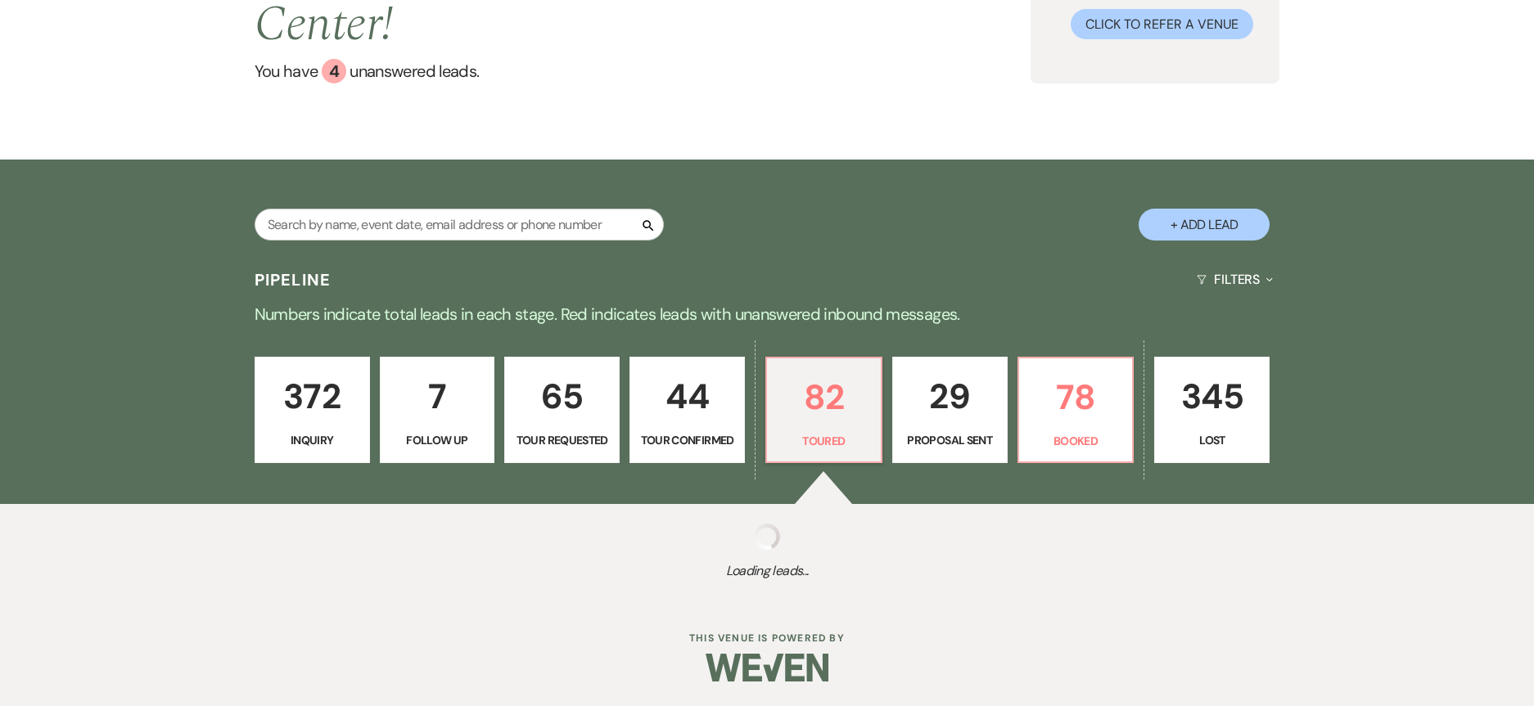
select select "5"
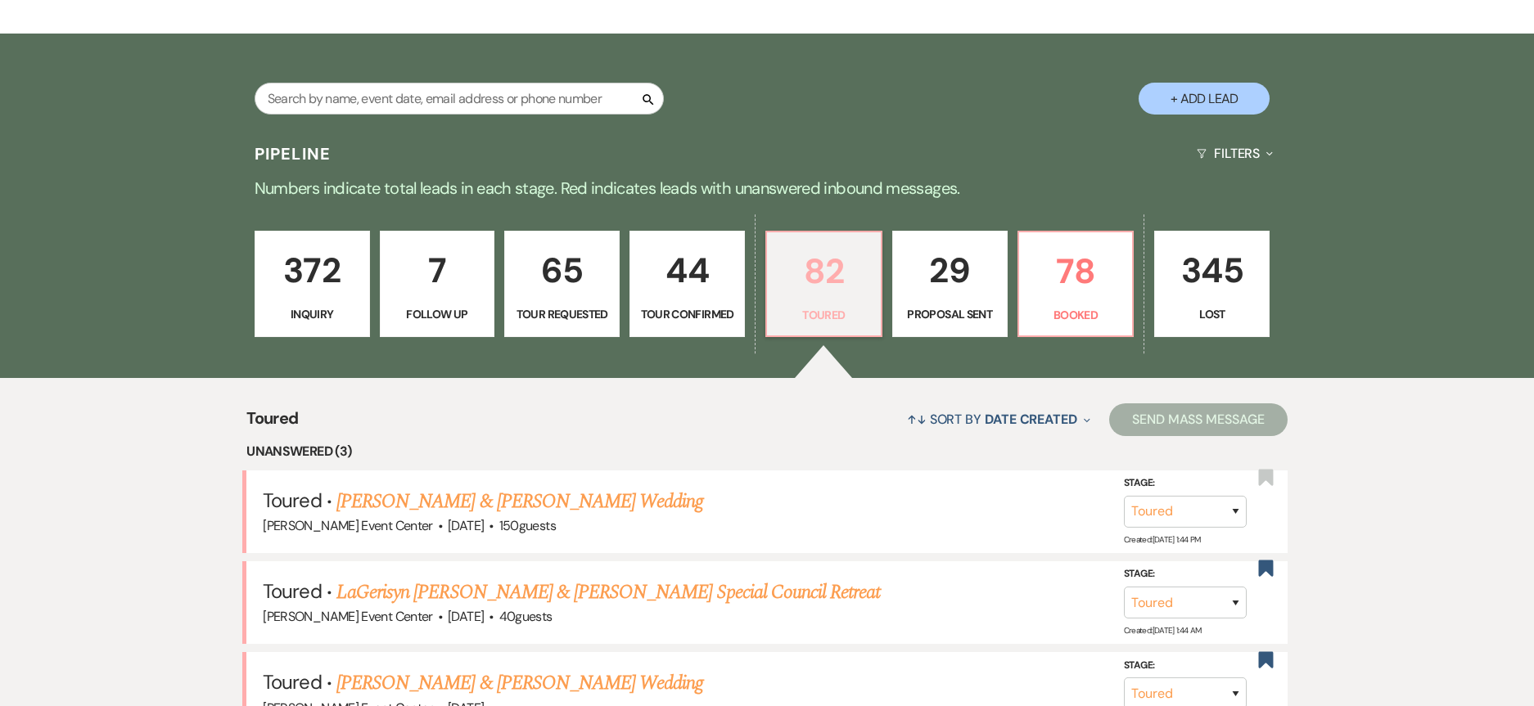
click at [823, 259] on p "82" at bounding box center [824, 271] width 94 height 55
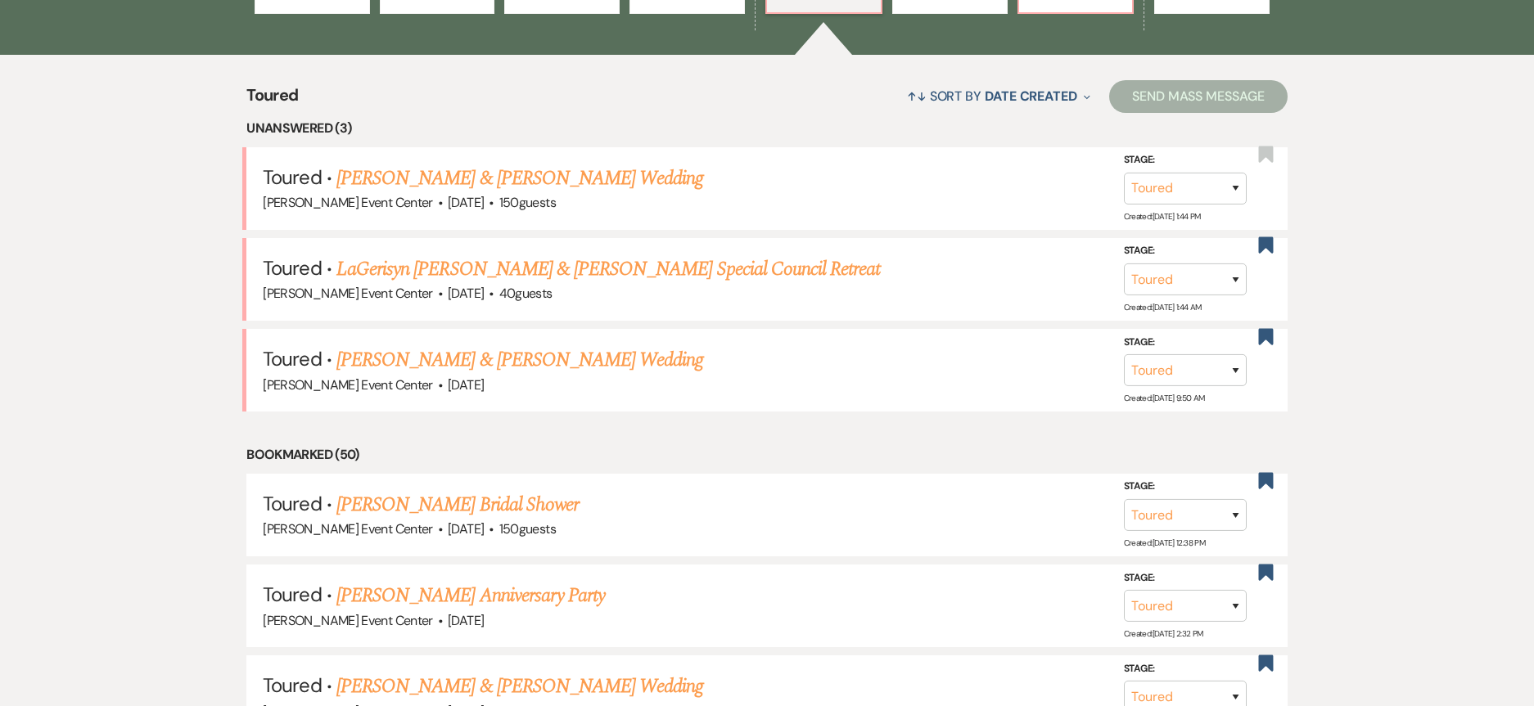
scroll to position [327, 0]
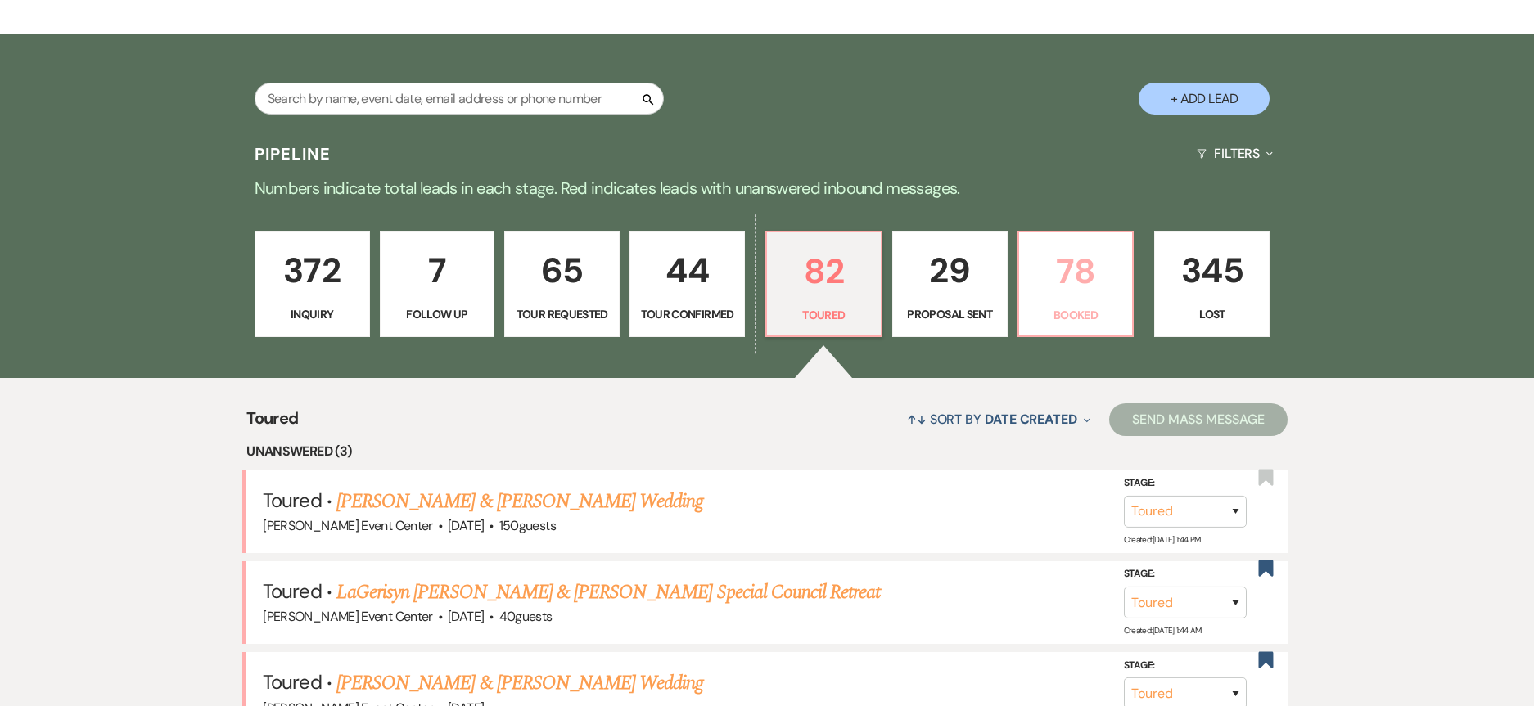
click at [1075, 244] on p "78" at bounding box center [1076, 271] width 94 height 55
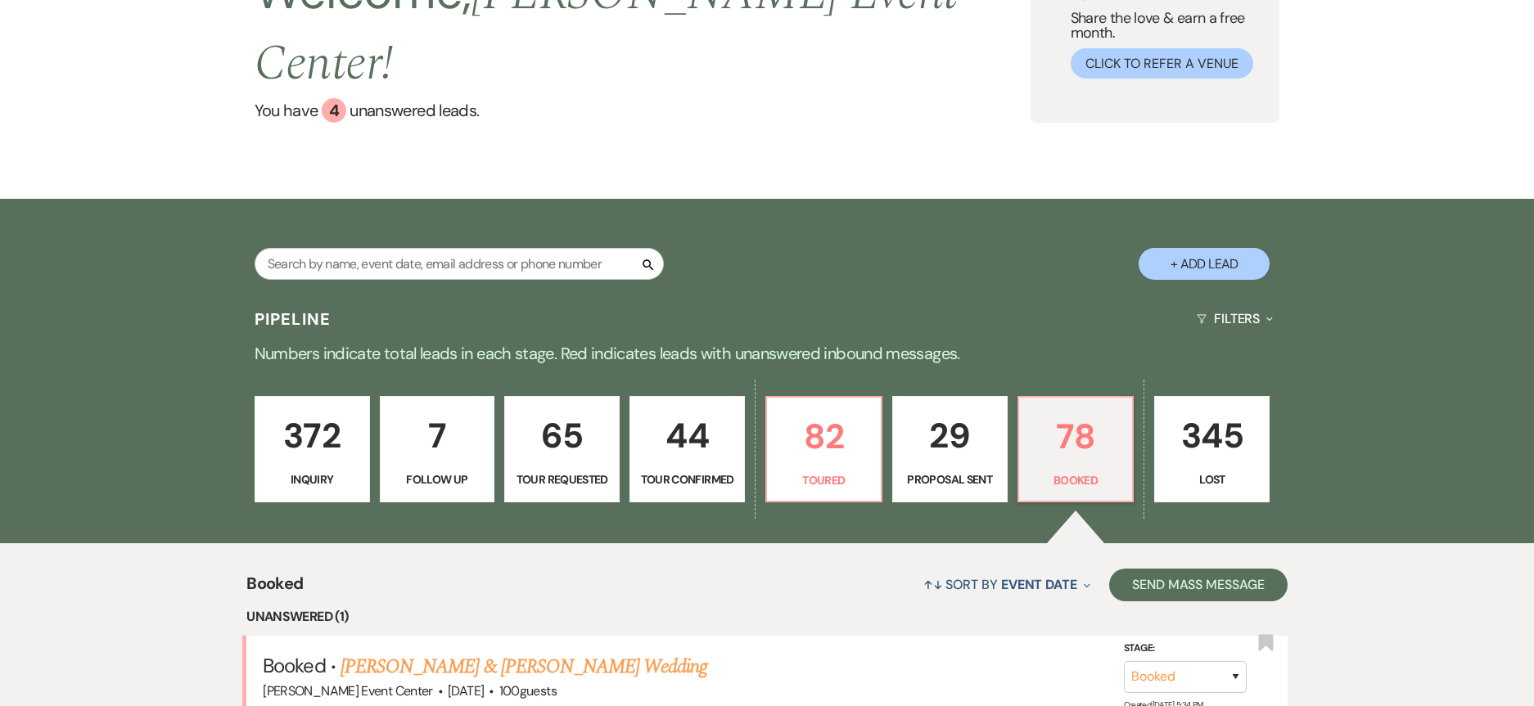
scroll to position [327, 0]
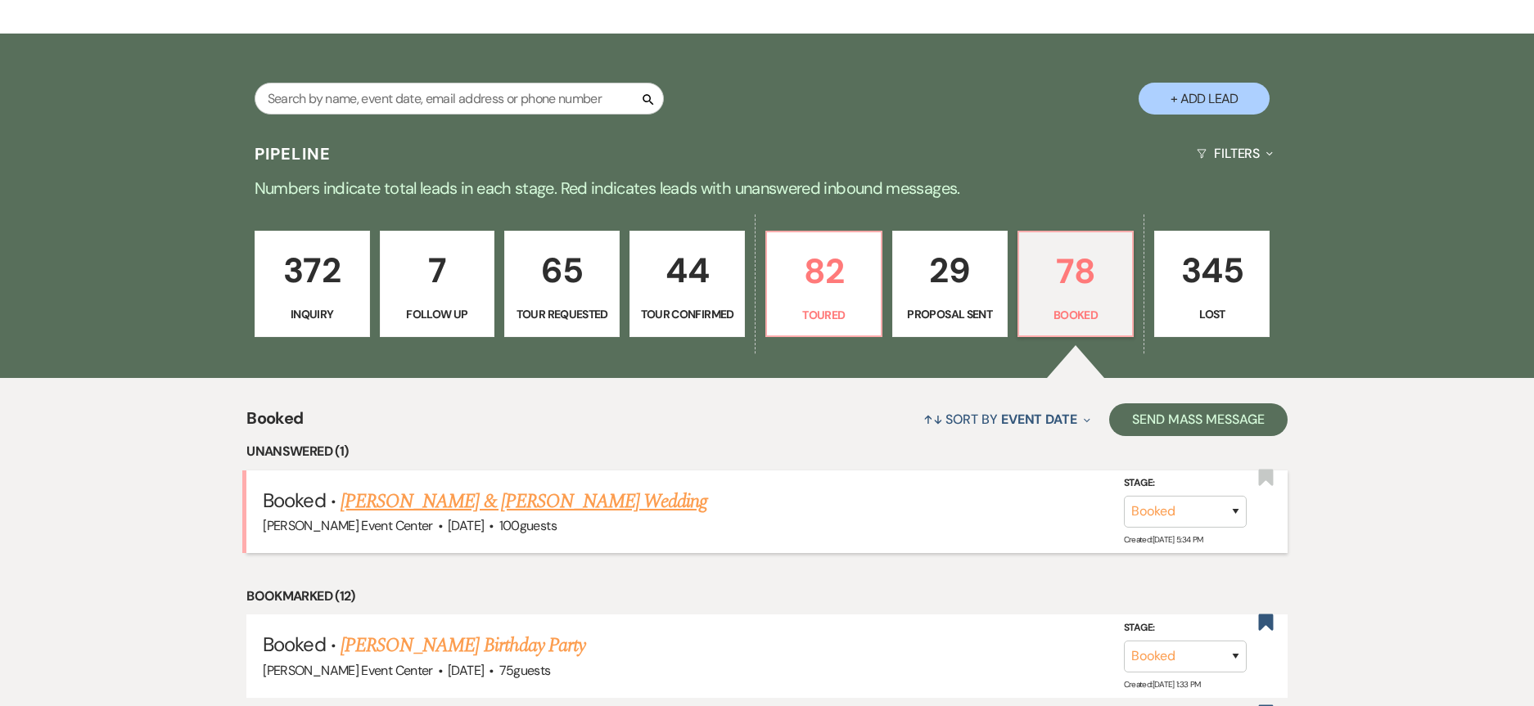
click at [434, 487] on link "Xavier Vault & Tiana Tyler's Wedding" at bounding box center [523, 501] width 367 height 29
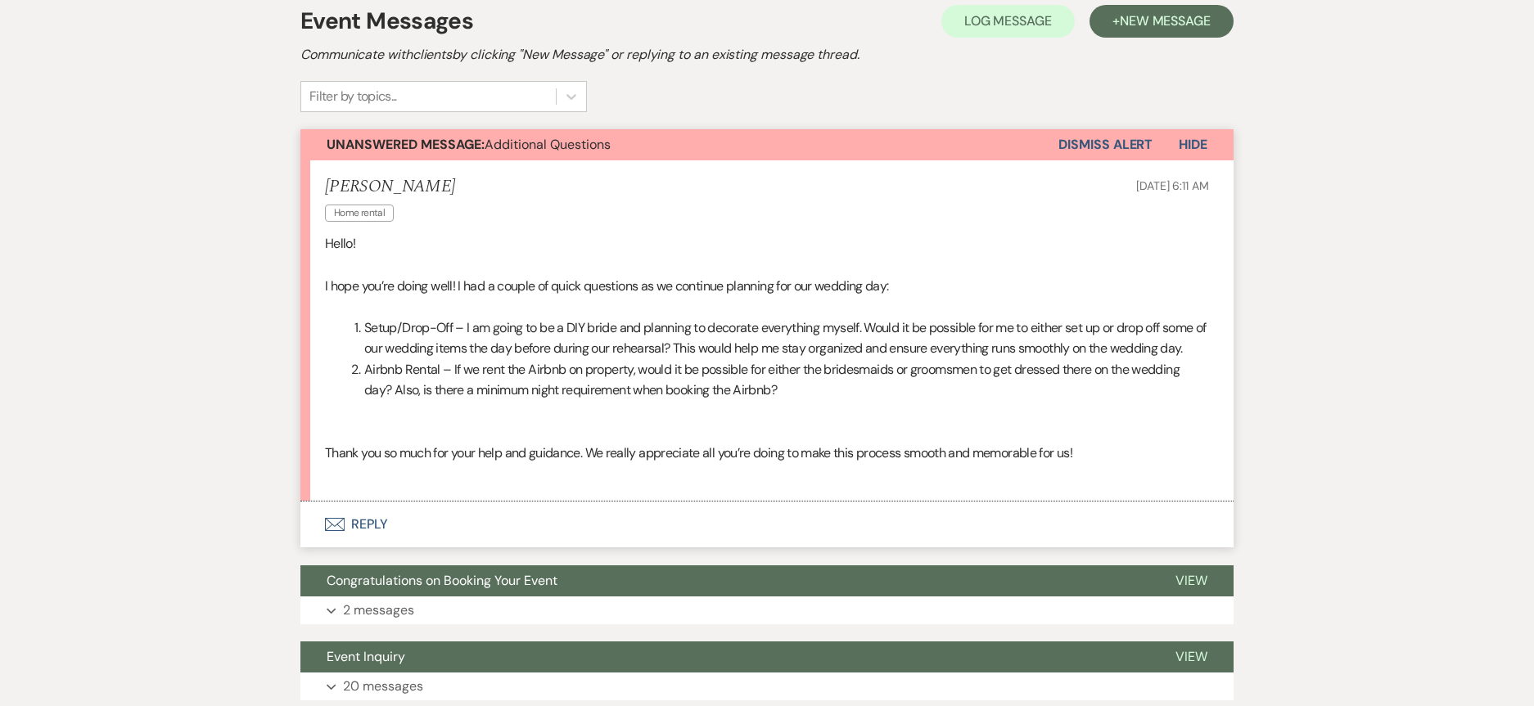
scroll to position [403, 0]
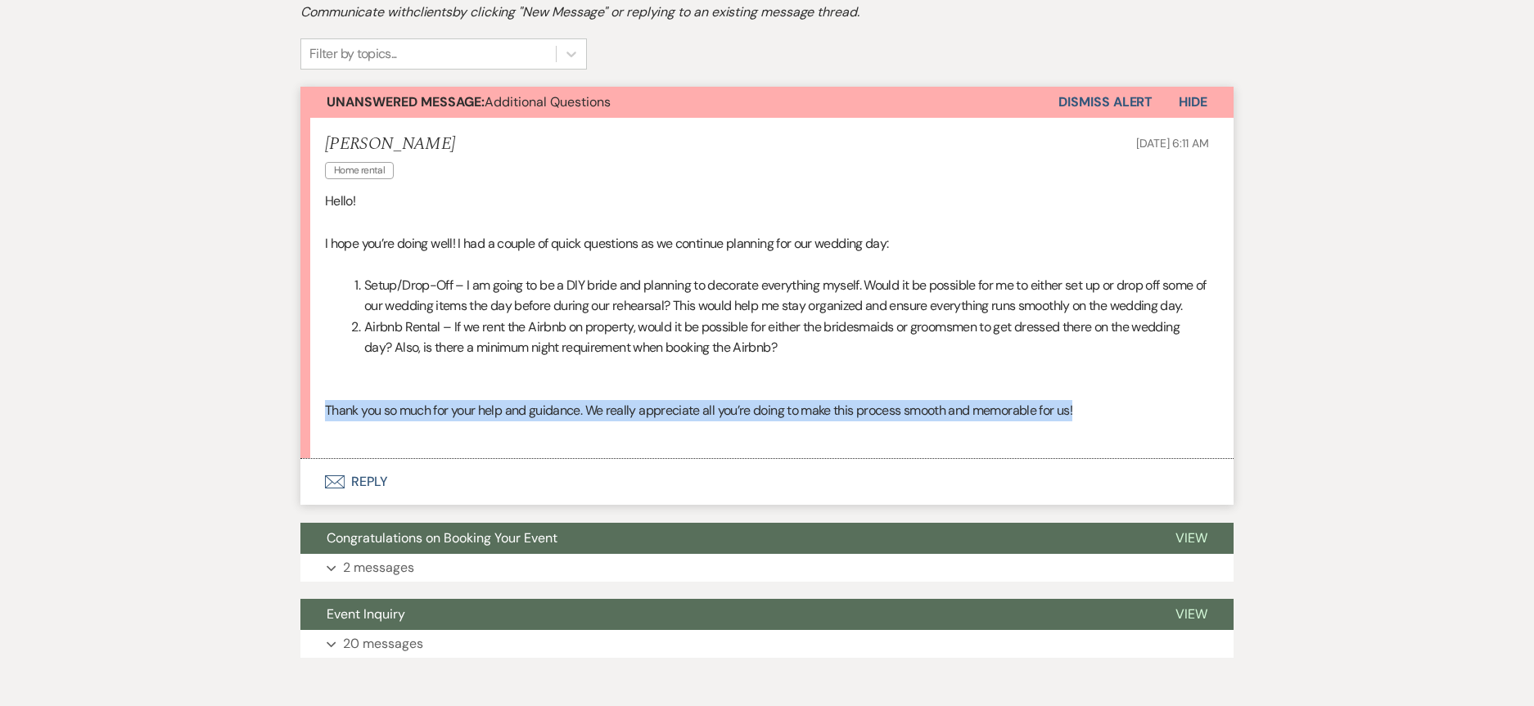
drag, startPoint x: 325, startPoint y: 415, endPoint x: 1091, endPoint y: 417, distance: 766.1
click at [1091, 417] on p "Thank you so much for your help and guidance. We really appreciate all you’re d…" at bounding box center [767, 410] width 884 height 21
click at [1086, 417] on p "Thank you so much for your help and guidance. We really appreciate all you’re d…" at bounding box center [767, 410] width 884 height 21
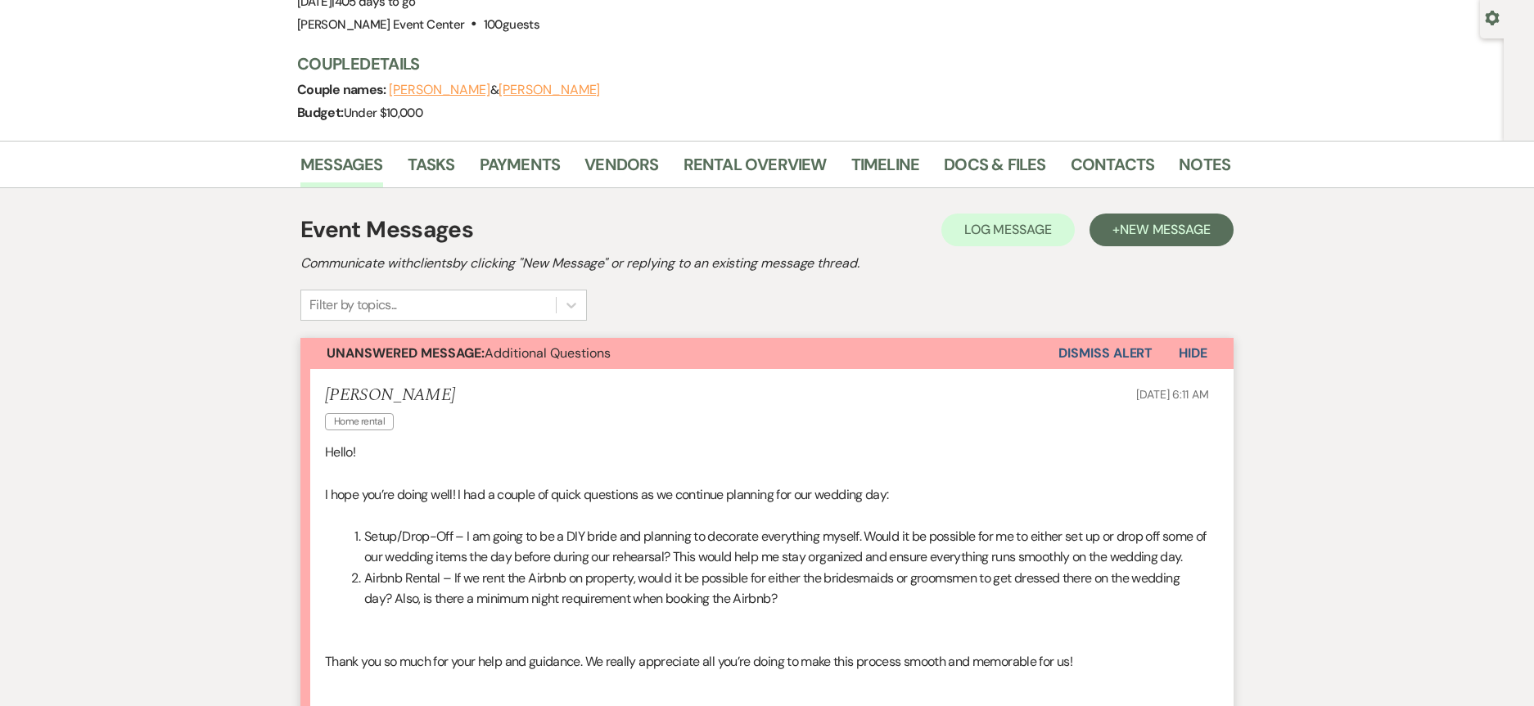
scroll to position [327, 0]
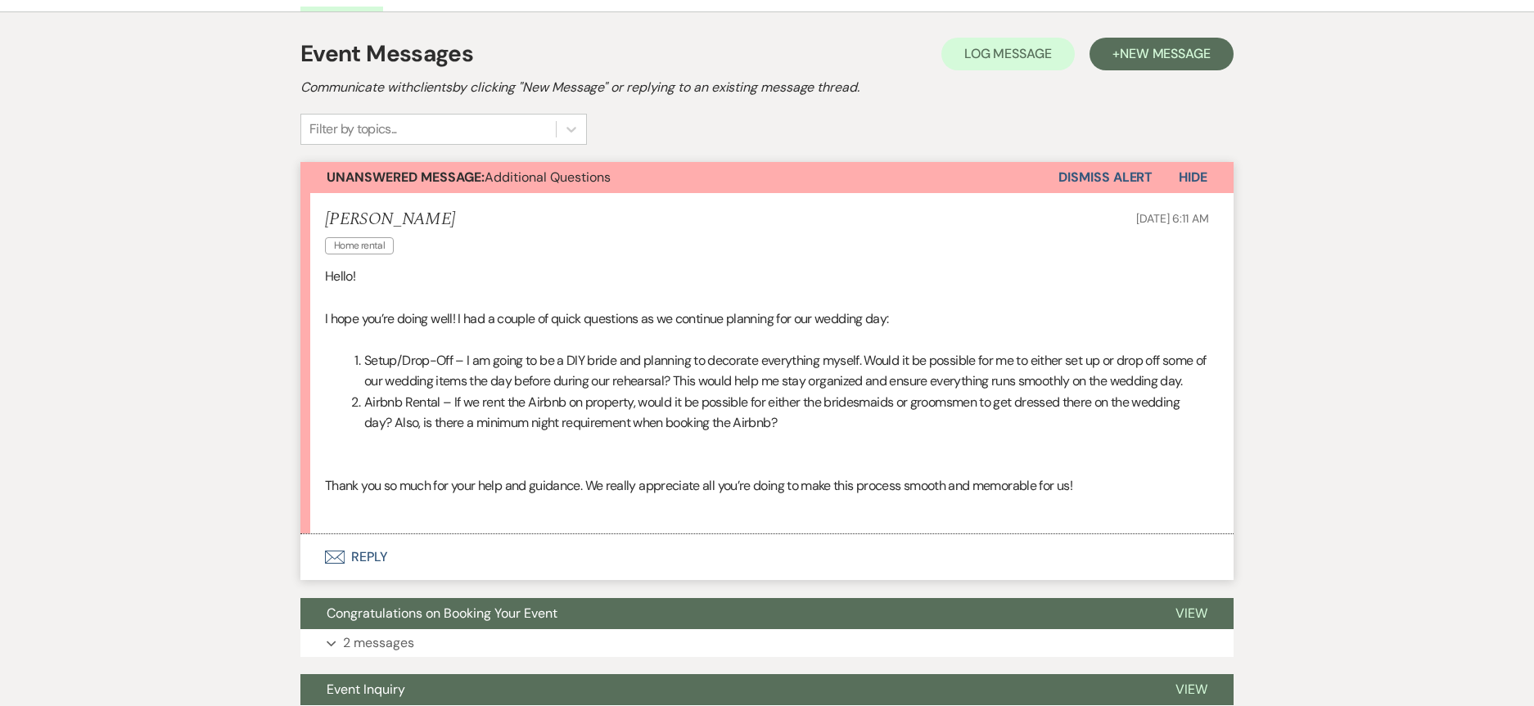
click at [371, 553] on button "Envelope Reply" at bounding box center [766, 557] width 933 height 46
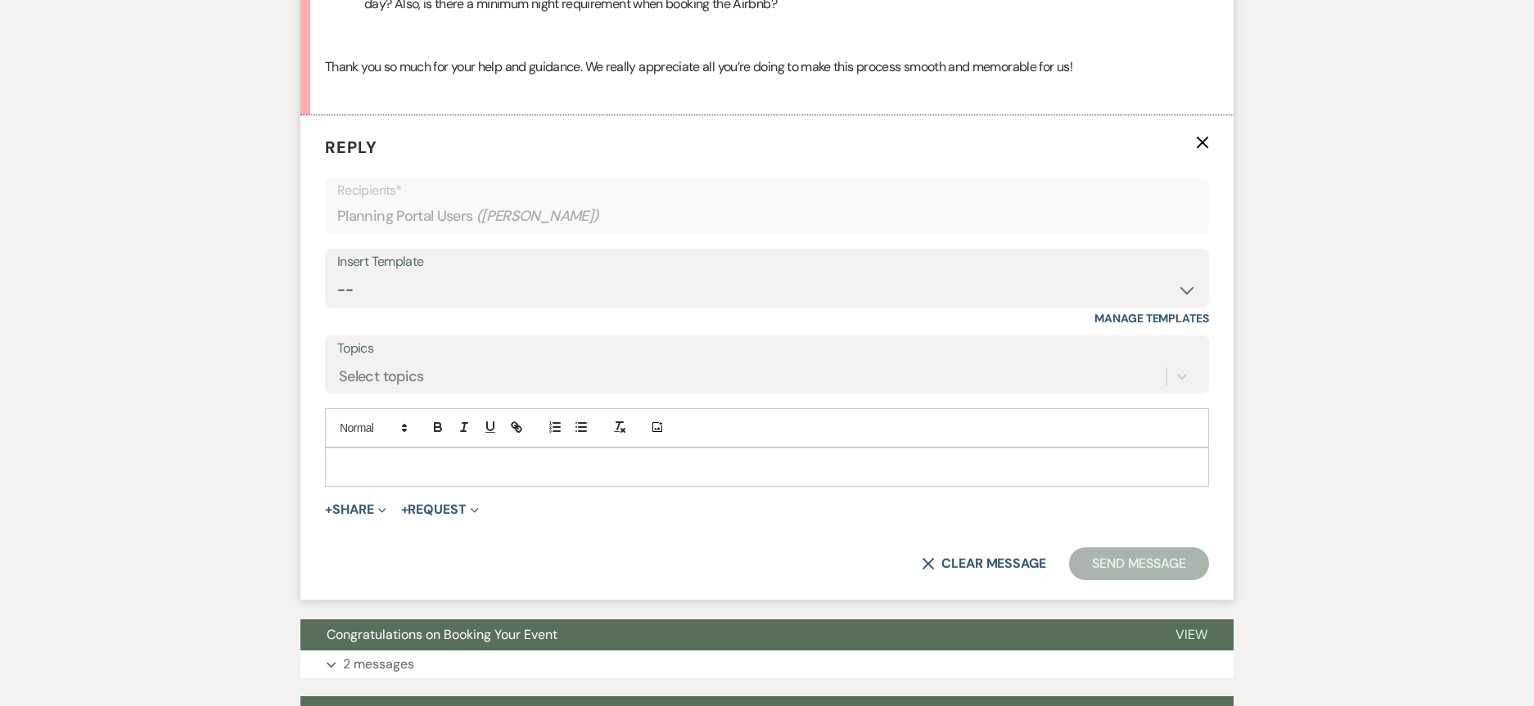
scroll to position [751, 0]
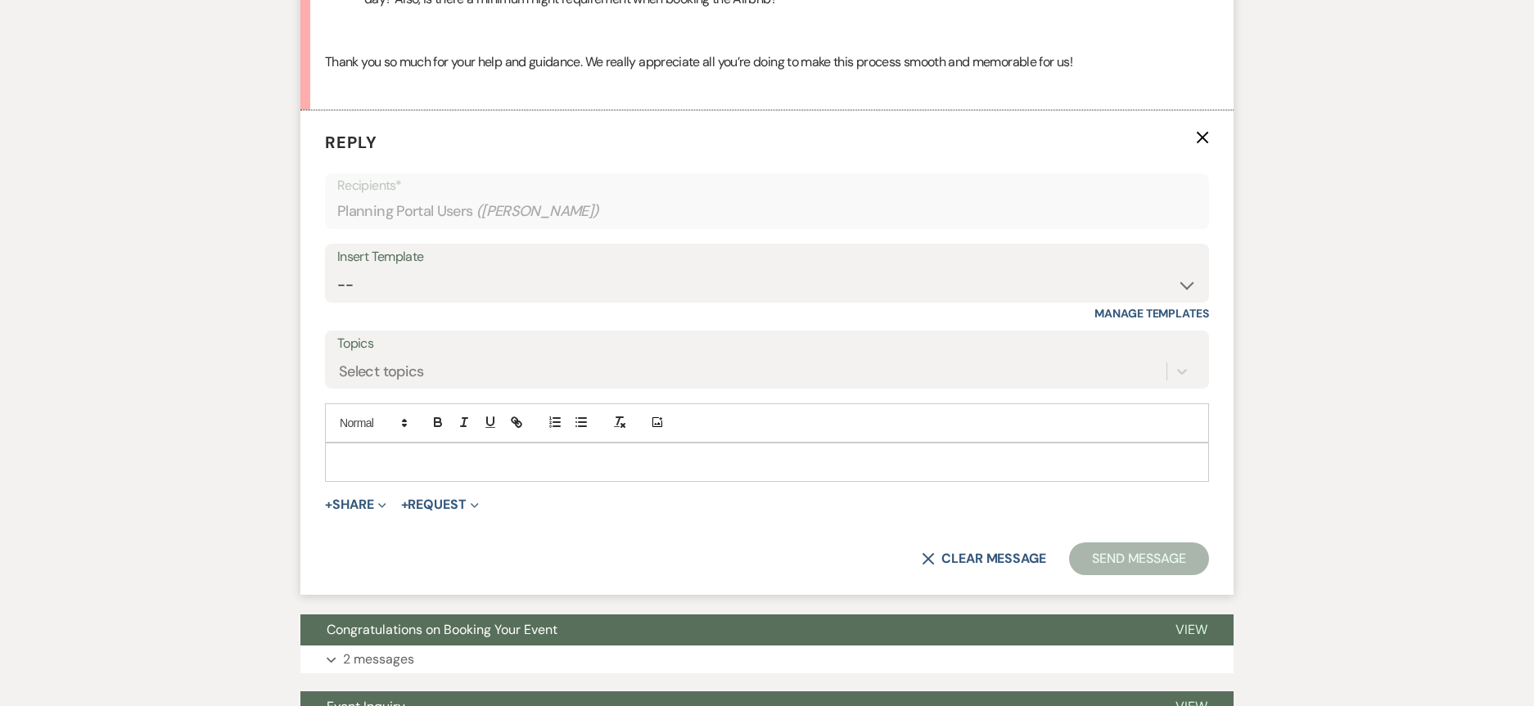
click at [426, 469] on p at bounding box center [767, 462] width 858 height 18
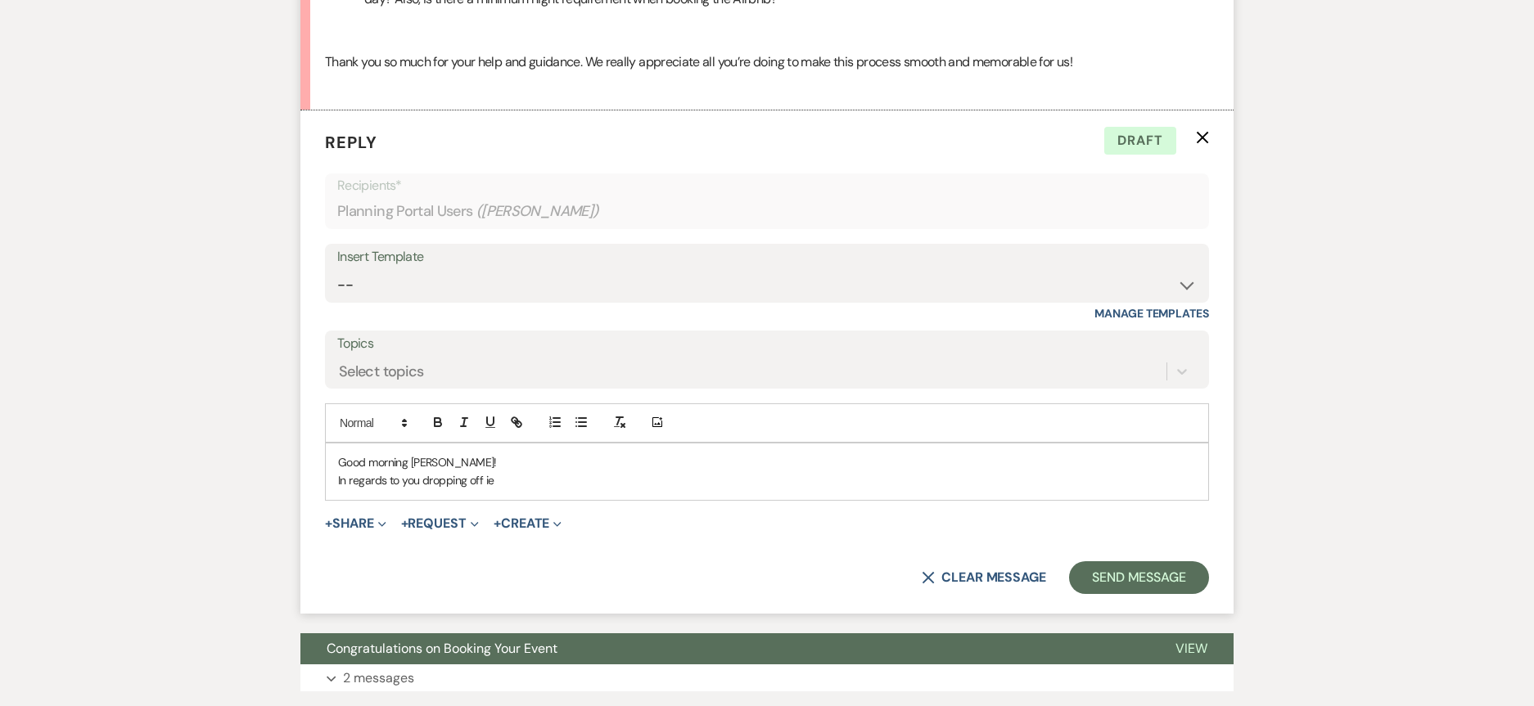
click at [506, 486] on p "In regards to you dropping off ie" at bounding box center [767, 480] width 858 height 18
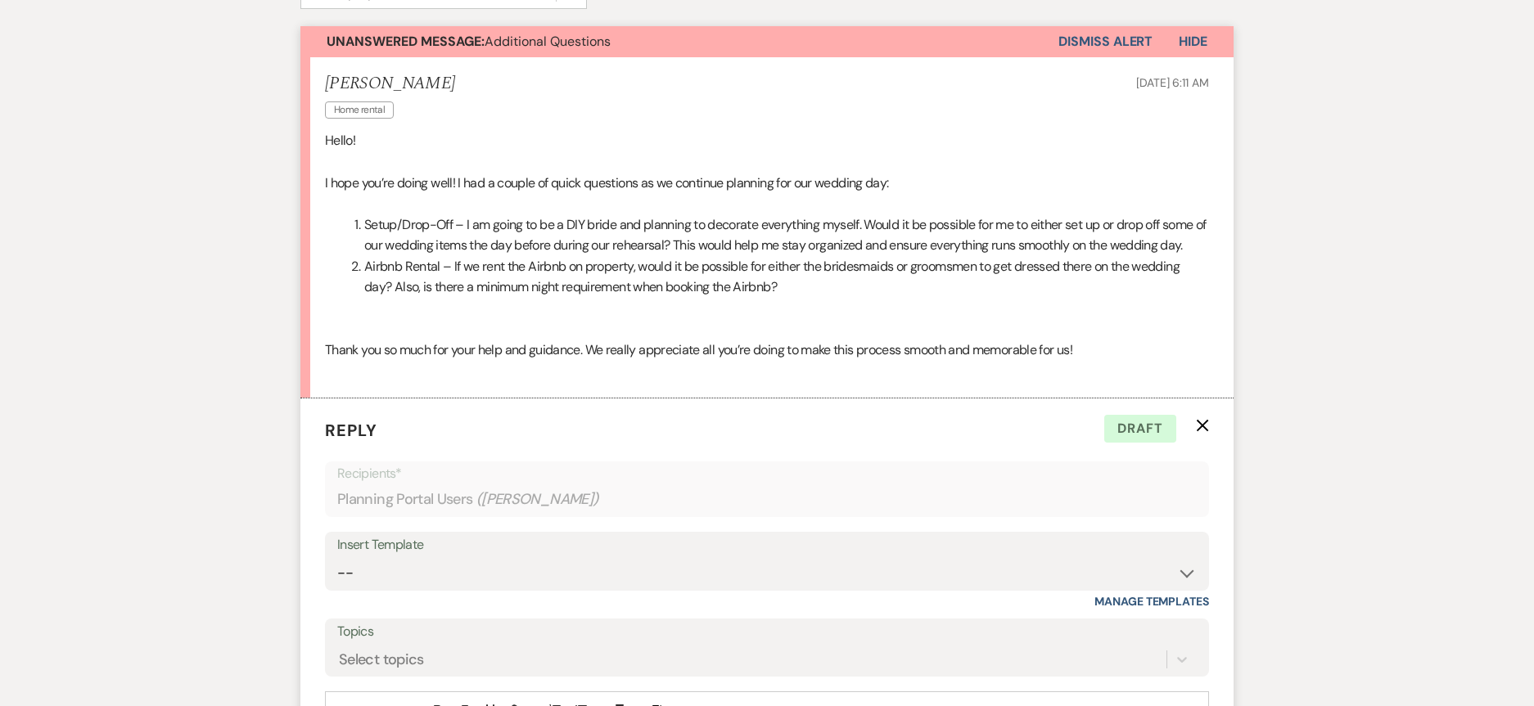
scroll to position [491, 0]
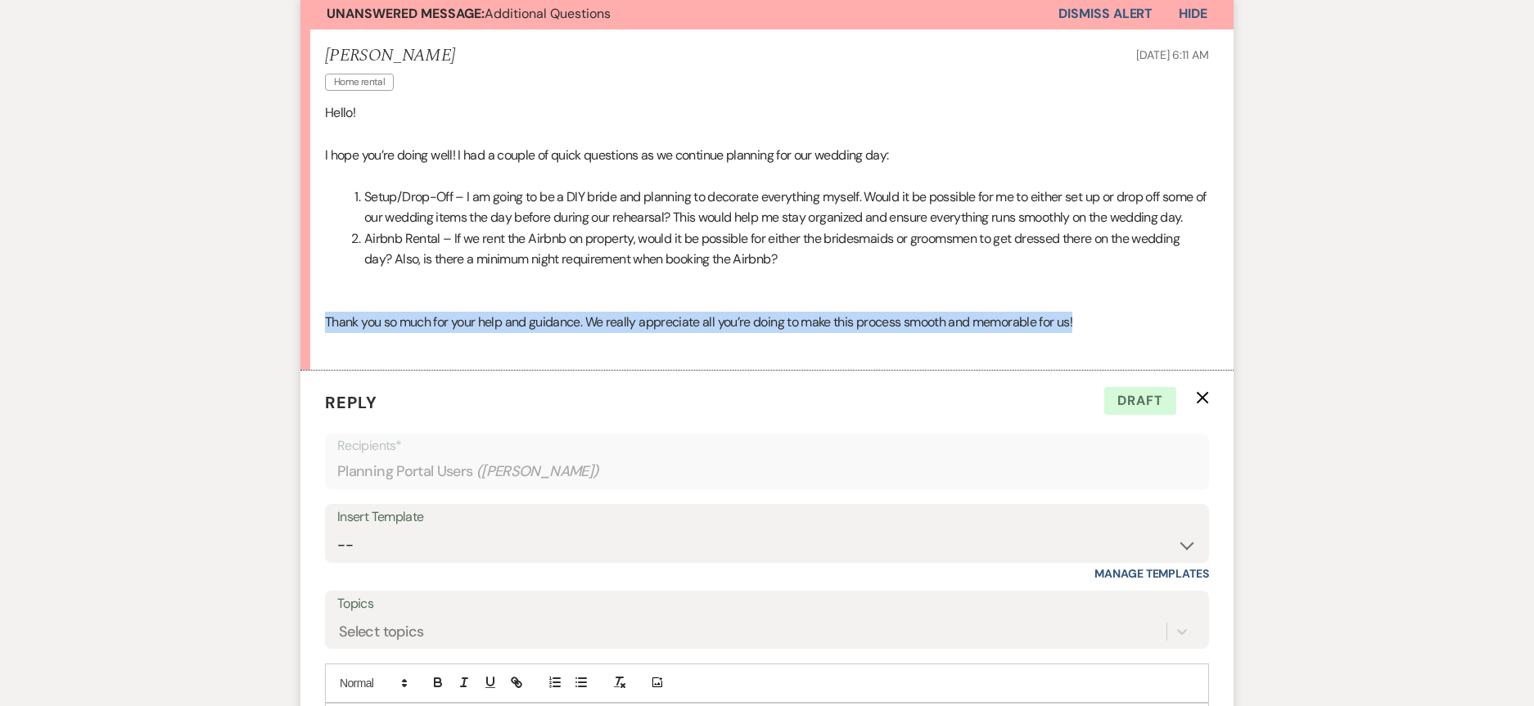
drag, startPoint x: 1090, startPoint y: 318, endPoint x: 296, endPoint y: 329, distance: 794.0
click at [296, 329] on div "Messages Tasks Payments Vendors Rental Overview Timeline Docs & Files Contacts …" at bounding box center [767, 427] width 1534 height 1252
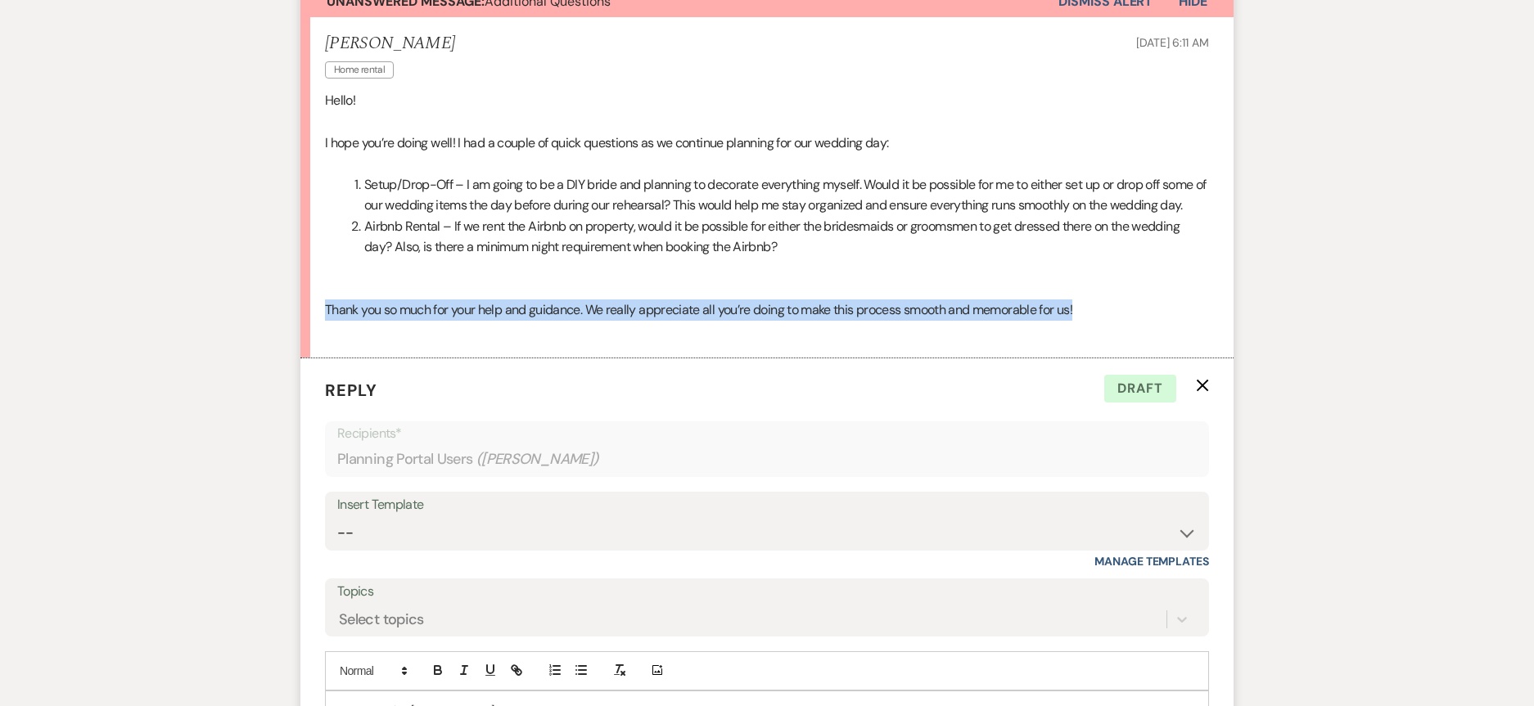
scroll to position [655, 0]
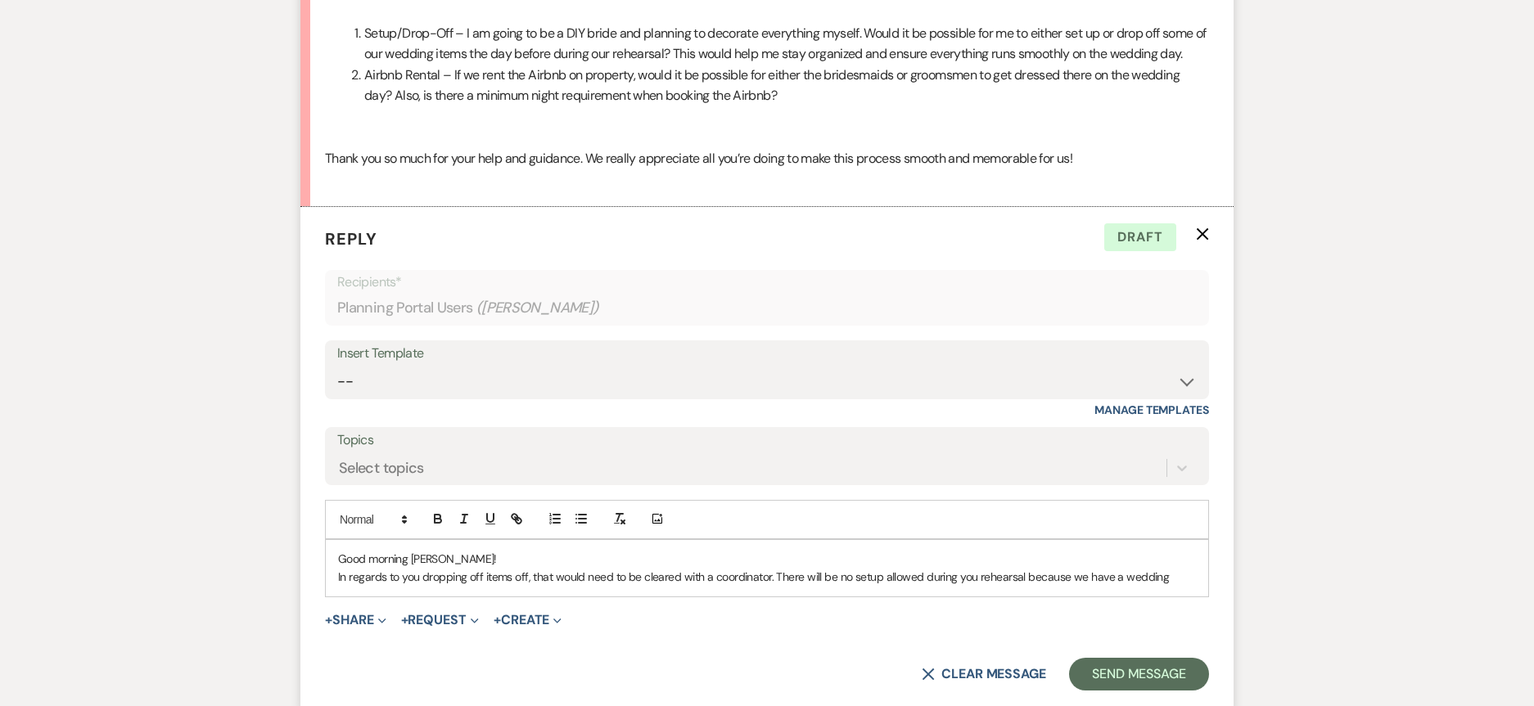
click at [1163, 578] on p "In regards to you dropping off items off, that would need to be cleared with a …" at bounding box center [767, 577] width 858 height 18
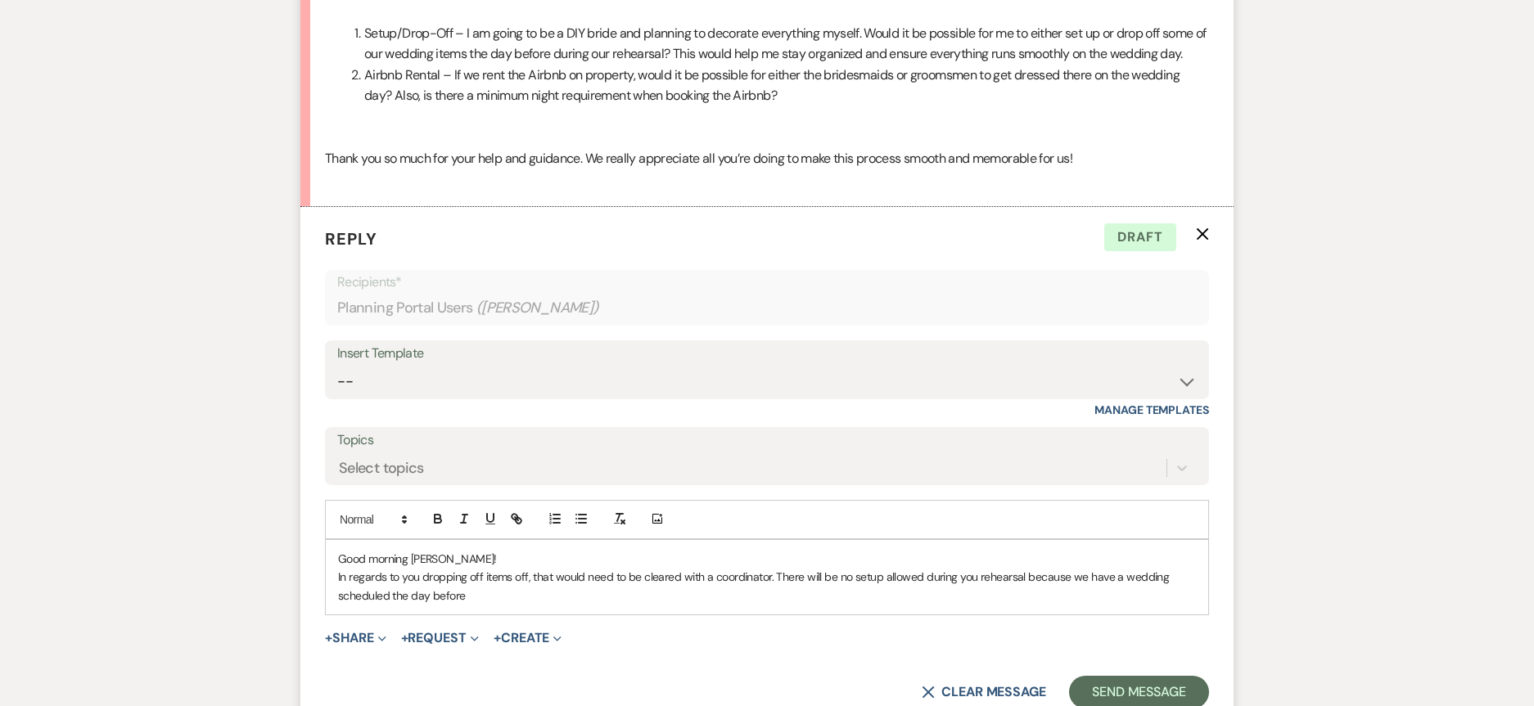
click at [972, 578] on p "In regards to you dropping off items off, that would need to be cleared with a …" at bounding box center [767, 586] width 858 height 37
click at [467, 595] on p "In regards to you dropping off items off, that would need to be cleared with a …" at bounding box center [767, 586] width 858 height 37
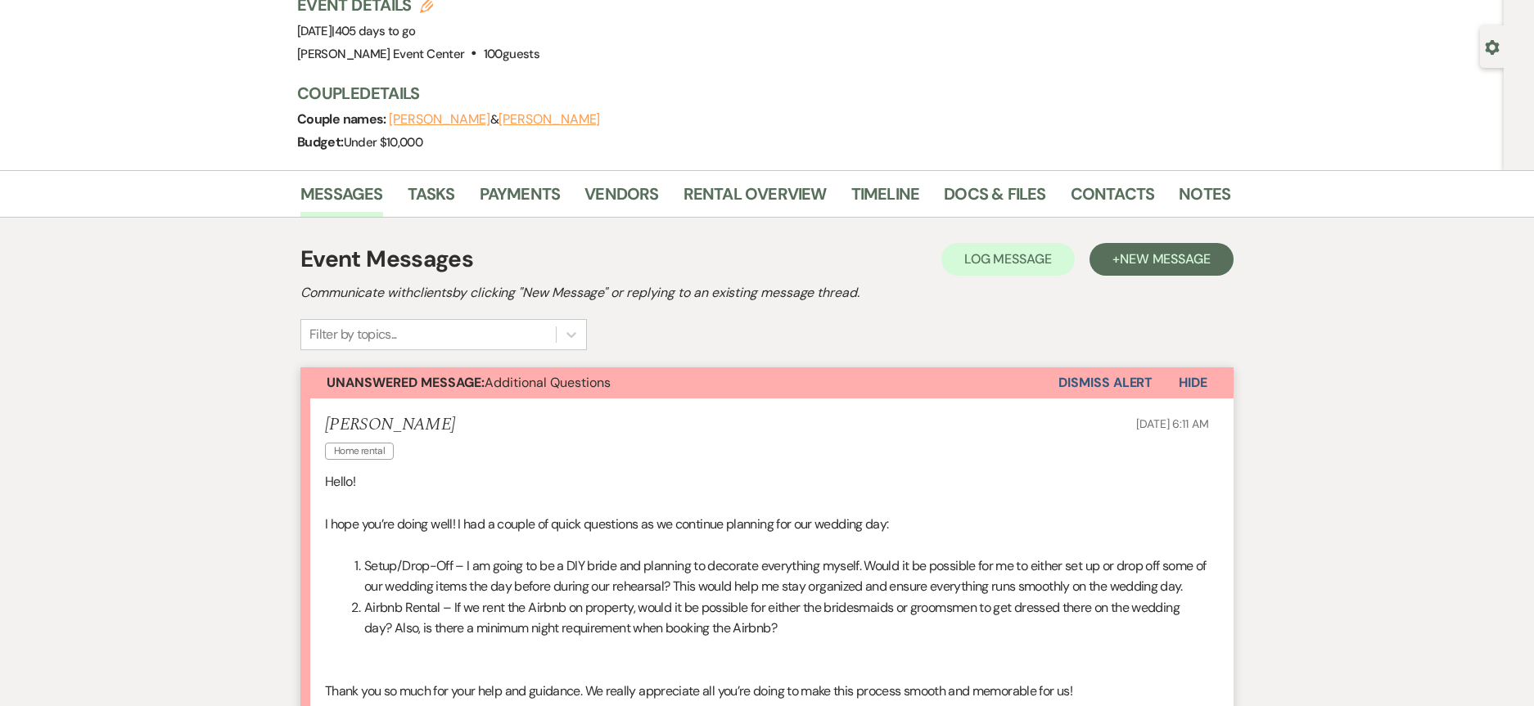
scroll to position [0, 0]
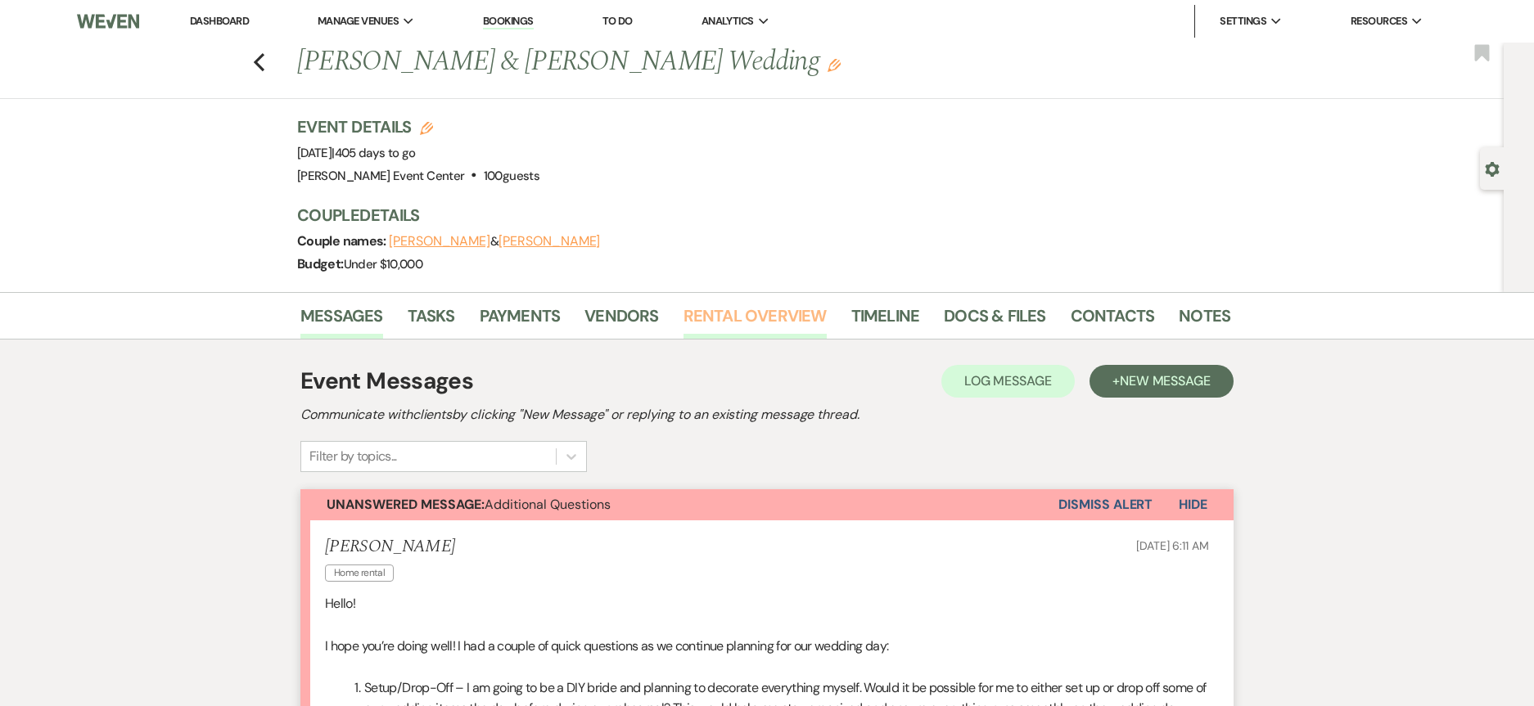
click at [773, 318] on link "Rental Overview" at bounding box center [754, 321] width 143 height 36
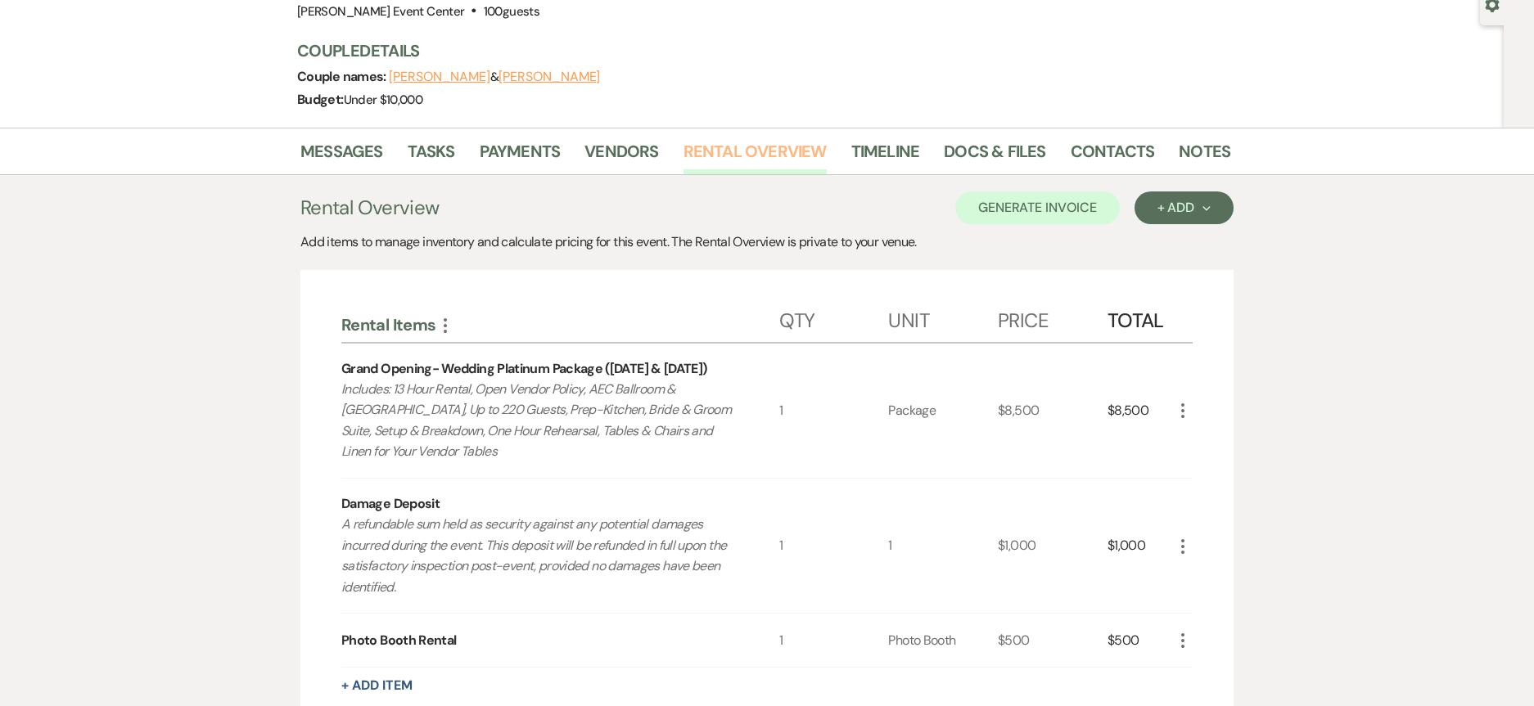
scroll to position [164, 0]
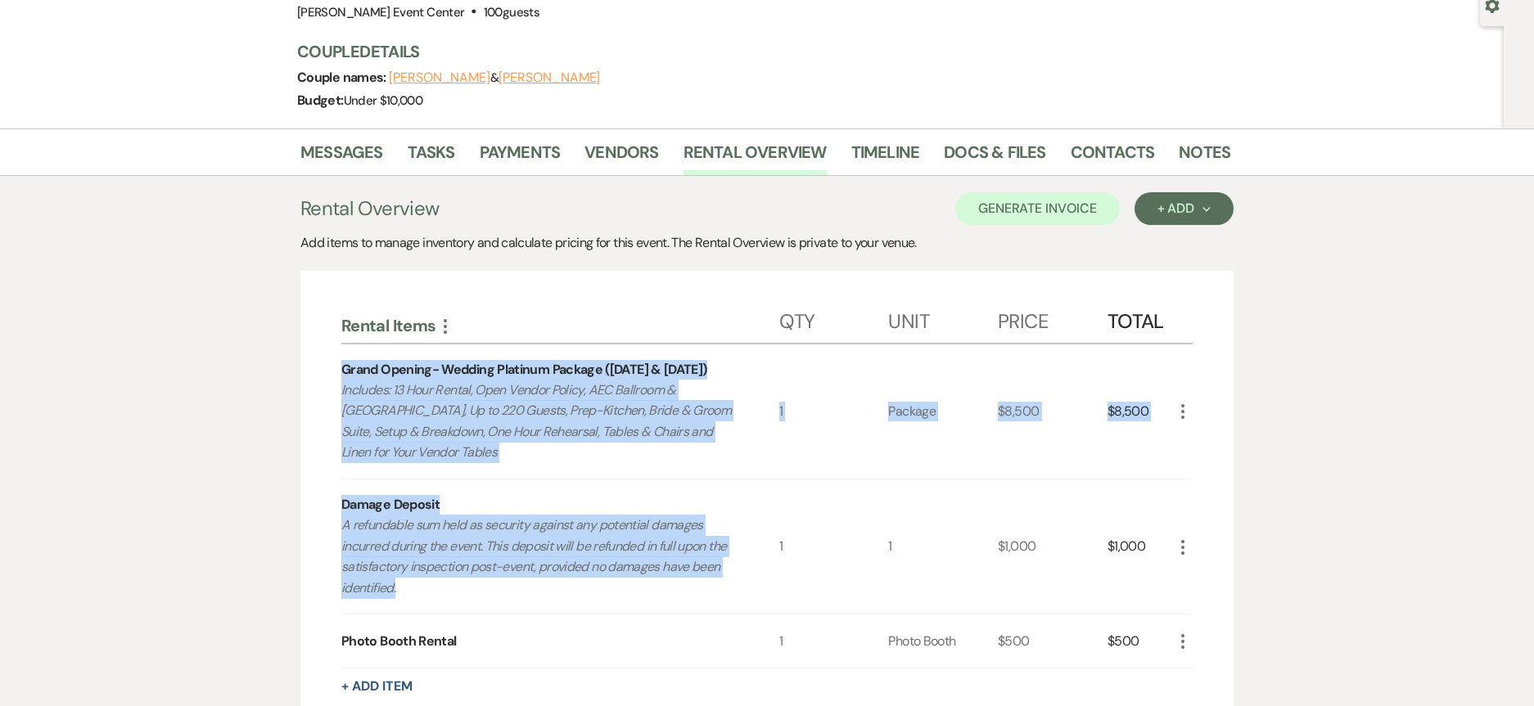
drag, startPoint x: 332, startPoint y: 376, endPoint x: 701, endPoint y: 567, distance: 415.1
click at [701, 578] on div "Rental Items More Qty Unit Price Total Grand Opening- Wedding Platinum Package …" at bounding box center [766, 657] width 933 height 773
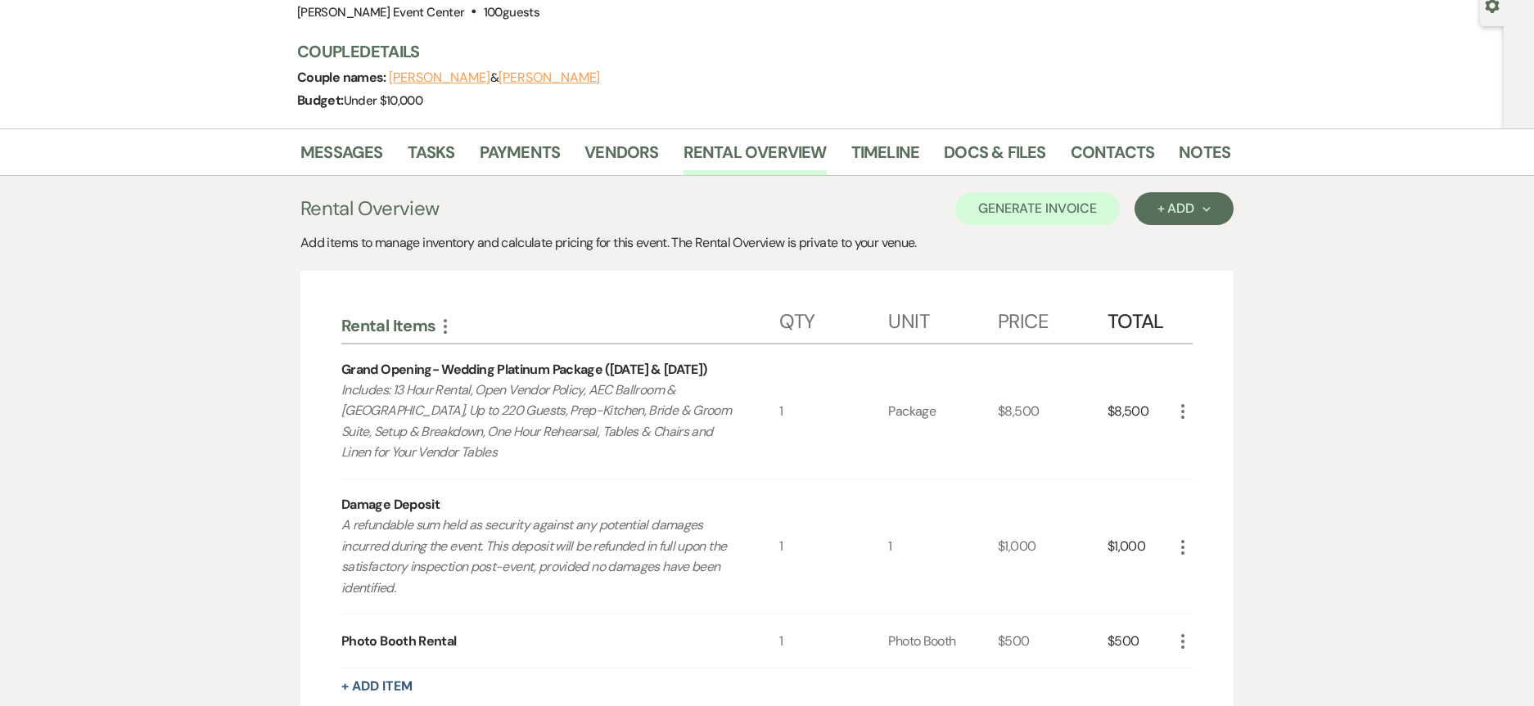
click at [706, 289] on div "Rental Items More Qty Unit Price Total Grand Opening- Wedding Platinum Package …" at bounding box center [766, 657] width 933 height 773
click at [956, 153] on link "Docs & Files" at bounding box center [994, 157] width 101 height 36
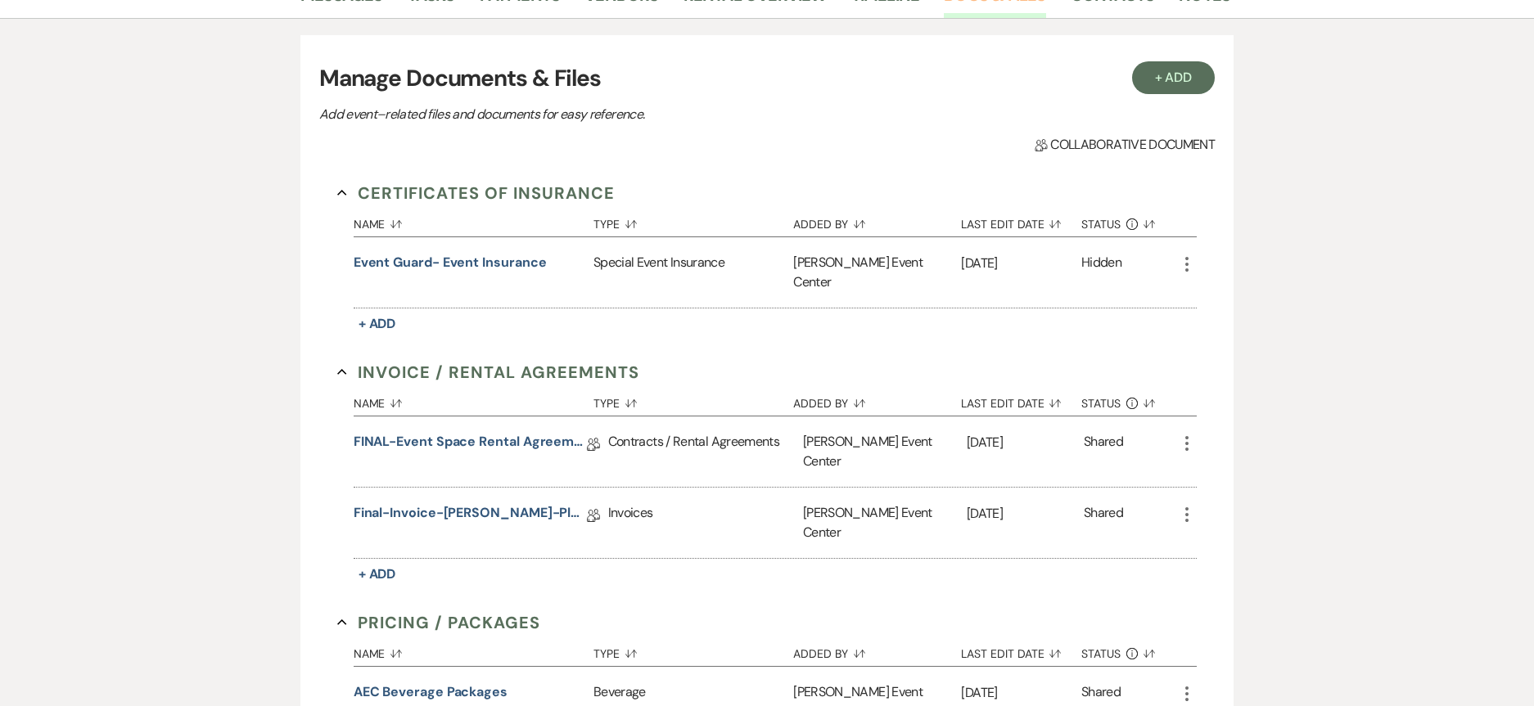
scroll to position [327, 0]
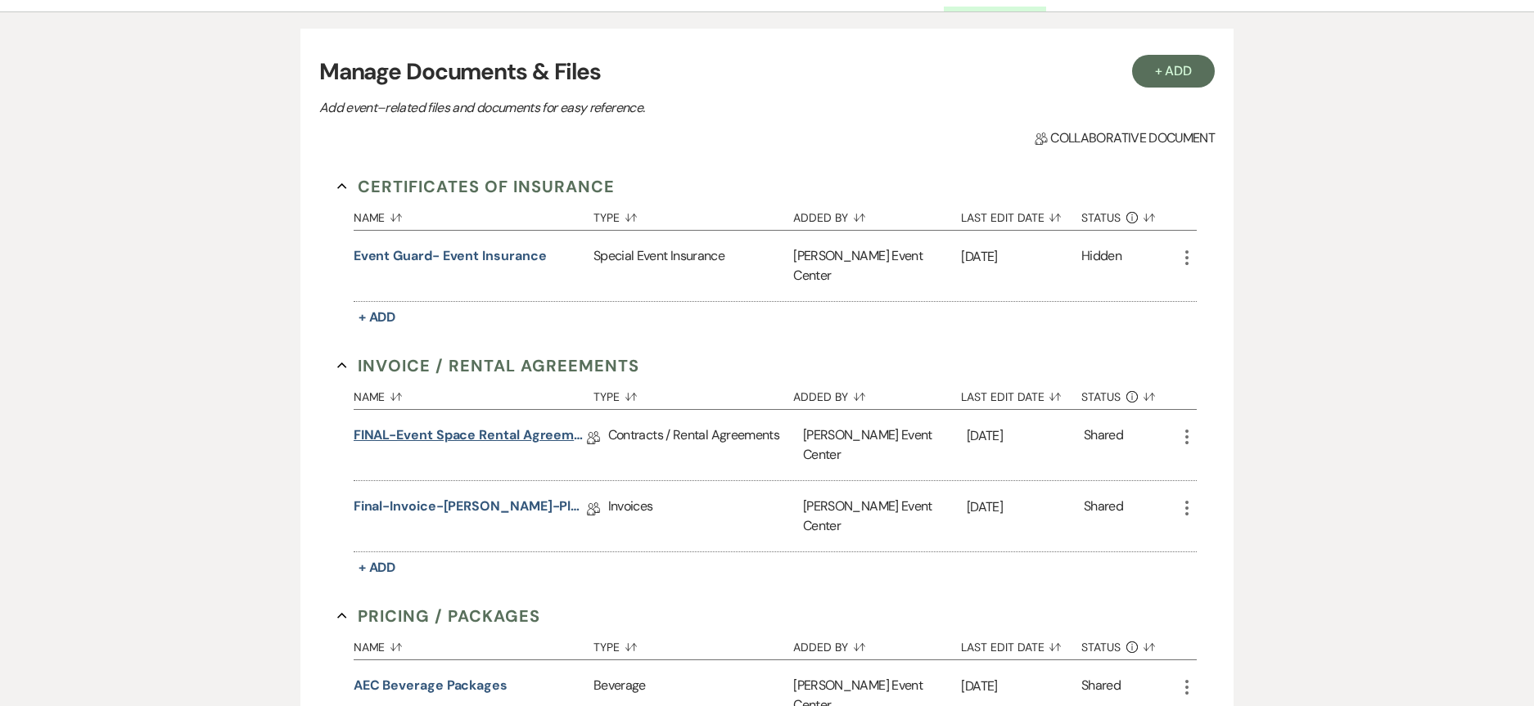
click at [470, 426] on link "FINAL-Event Space Rental Agreement-Tiana Tyler-Platinum-10.3.26" at bounding box center [470, 438] width 233 height 25
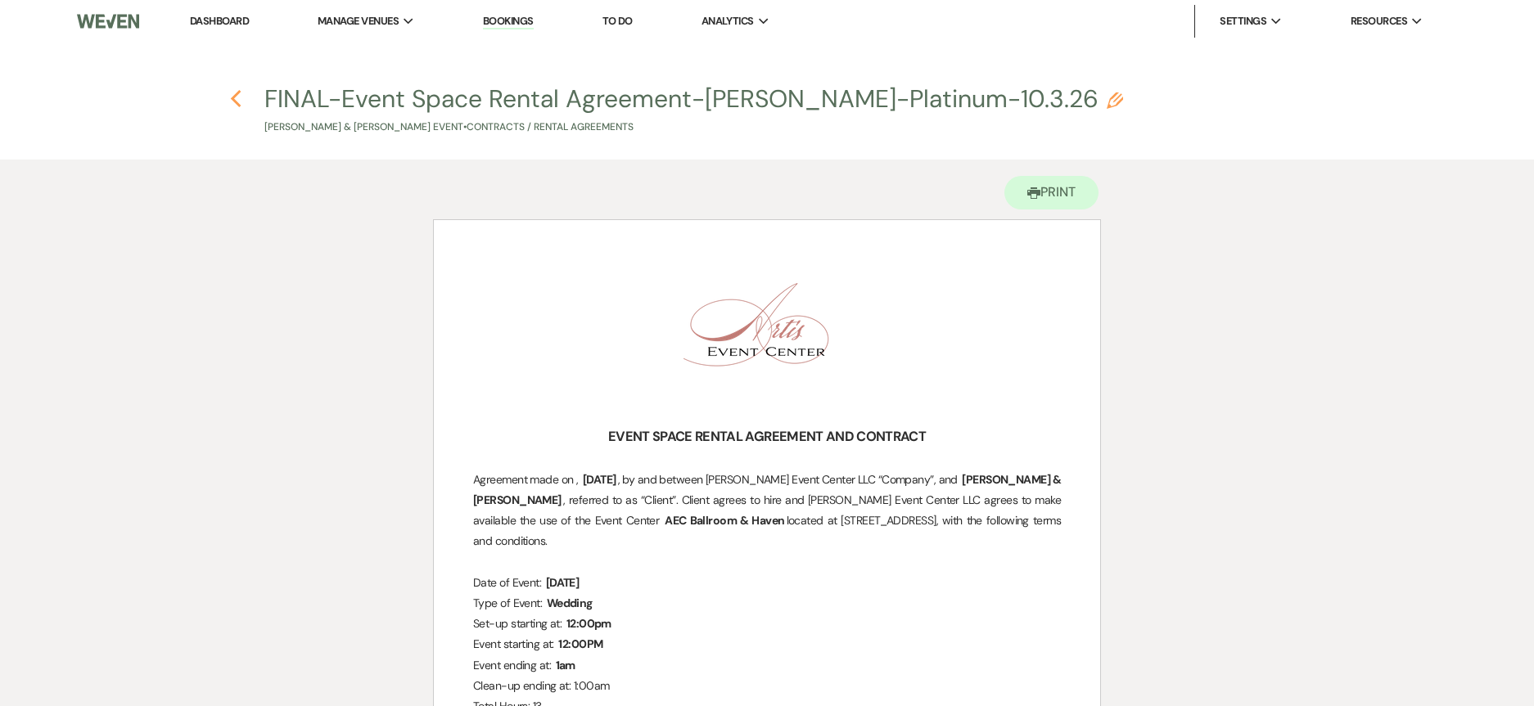
click at [232, 101] on use "button" at bounding box center [235, 99] width 11 height 18
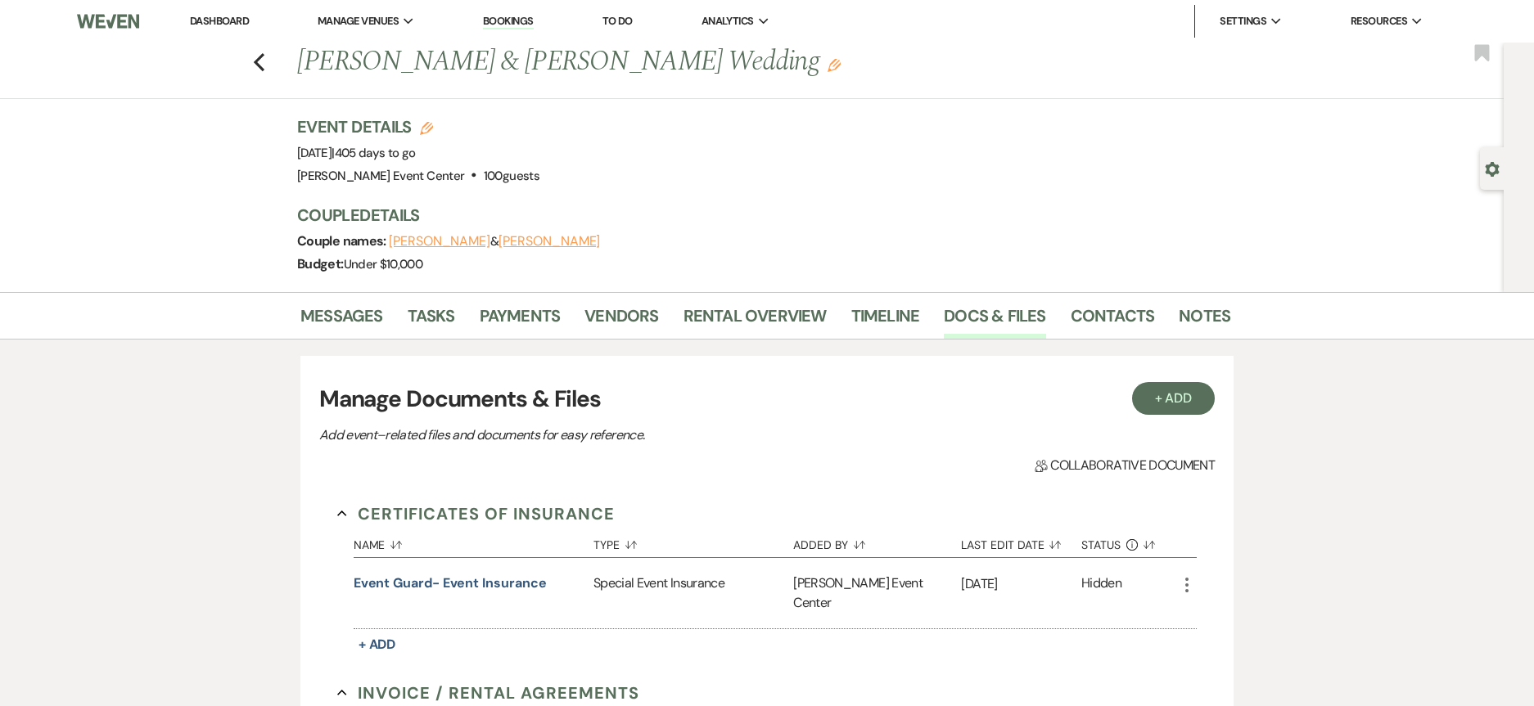
scroll to position [327, 0]
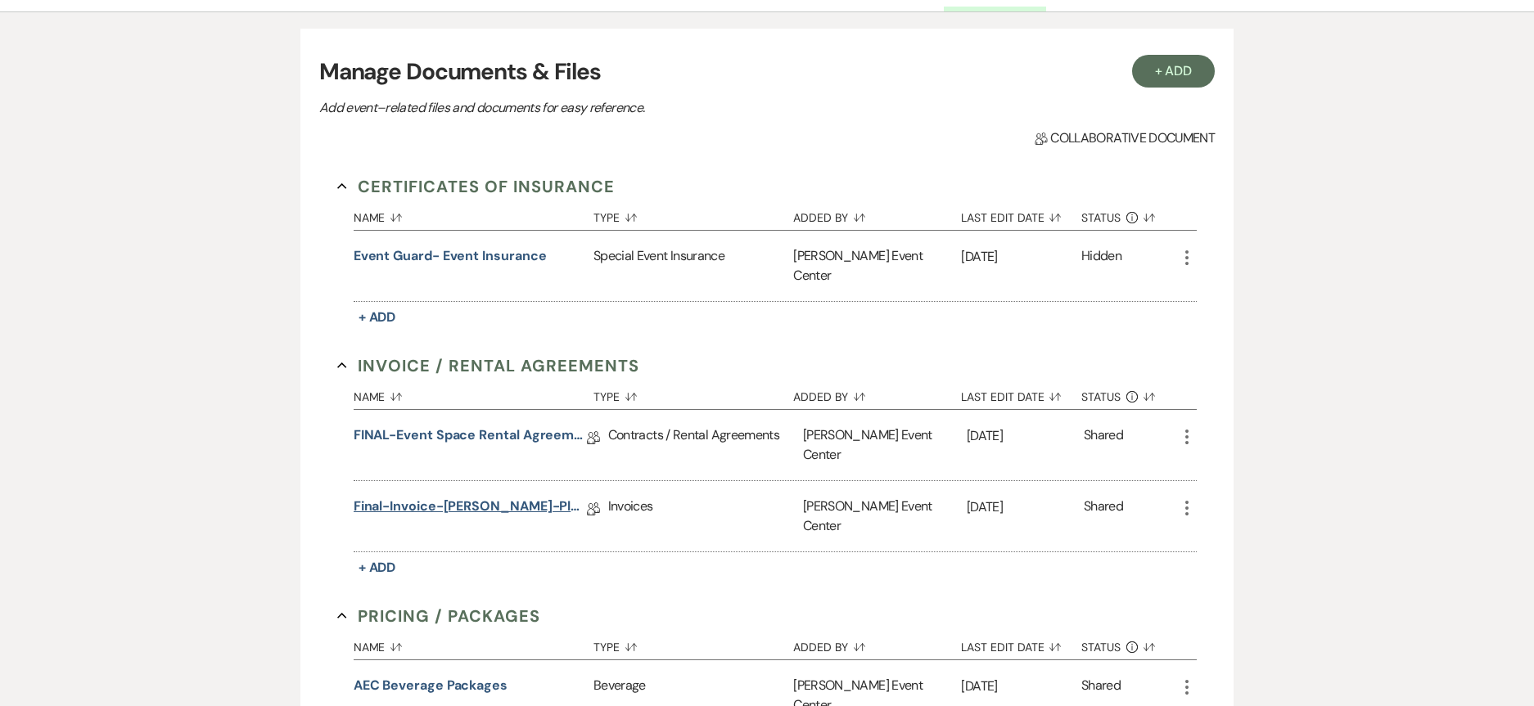
click at [470, 497] on link "Final-Invoice-Tiana Tyler-Platinum-10.3.26" at bounding box center [470, 509] width 233 height 25
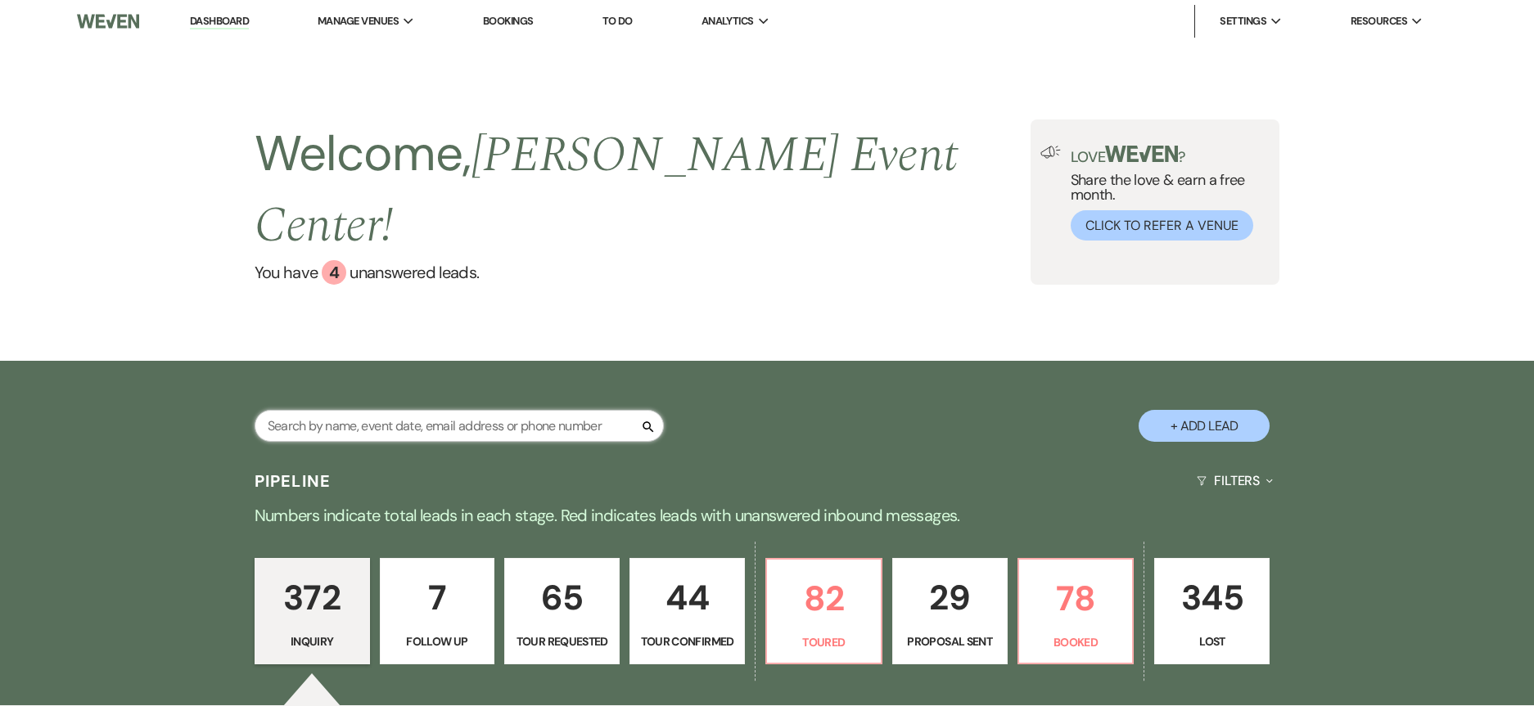
drag, startPoint x: 0, startPoint y: 0, endPoint x: 402, endPoint y: 388, distance: 558.6
click at [402, 410] on input "text" at bounding box center [459, 426] width 409 height 32
paste input "[PERSON_NAME]"
type input "[PERSON_NAME]"
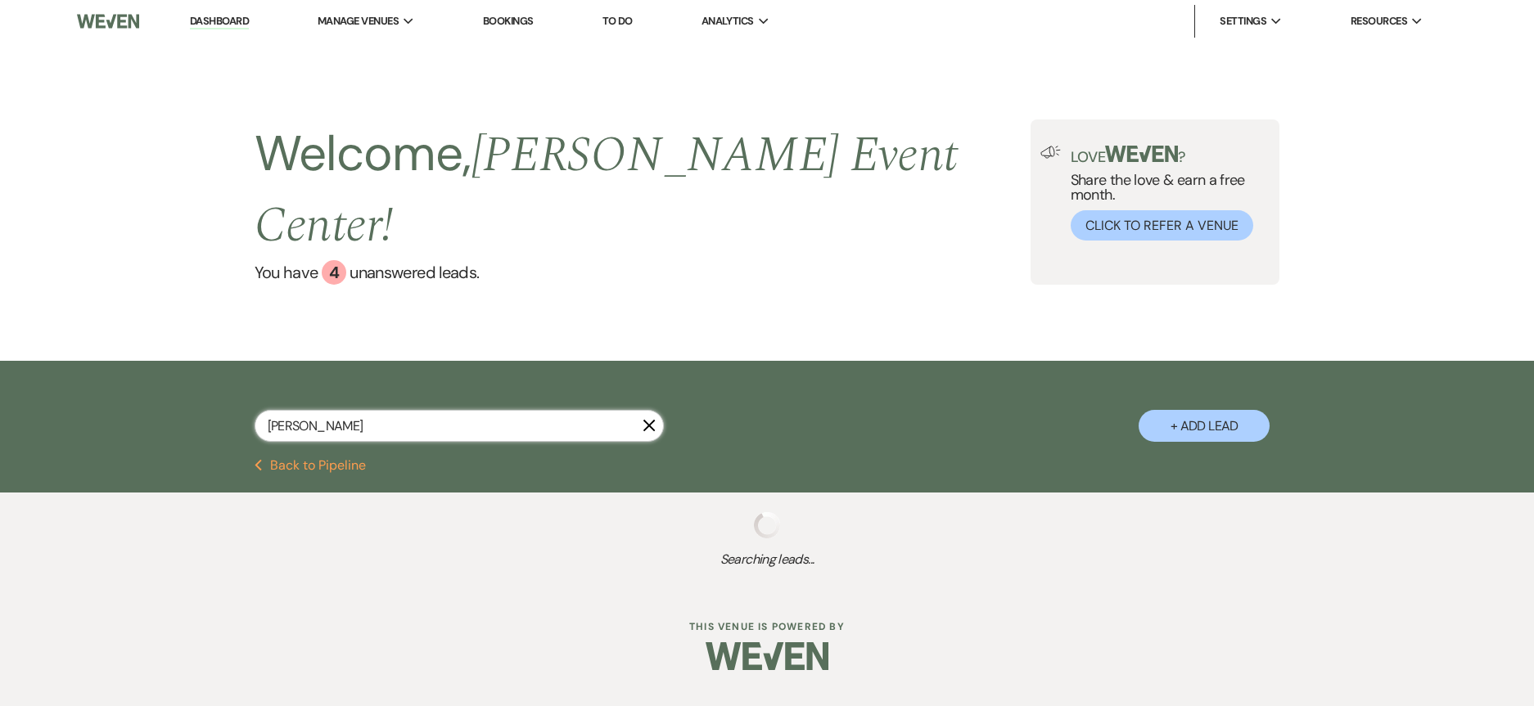
select select "2"
select select "4"
select select "6"
select select "2"
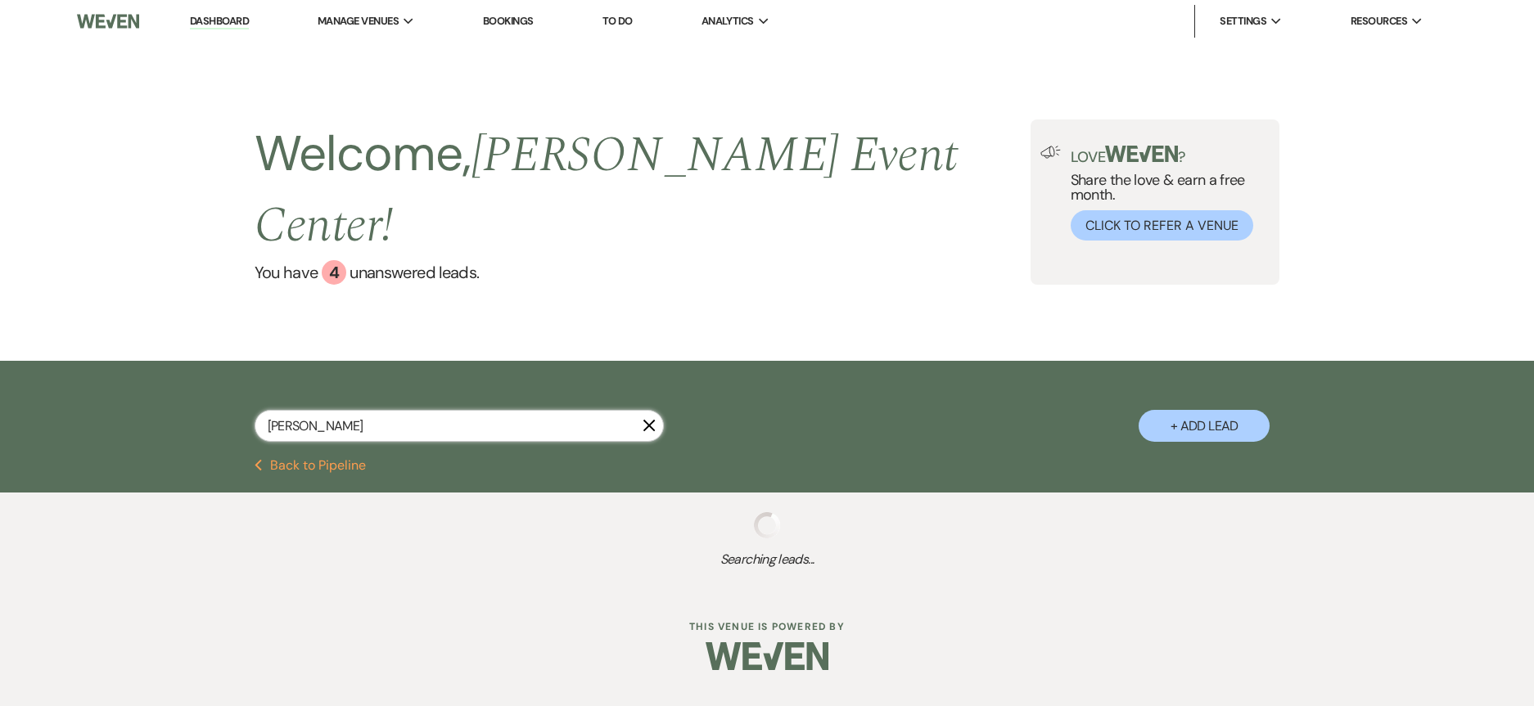
select select "5"
select select "9"
select select "4"
select select "6"
select select "8"
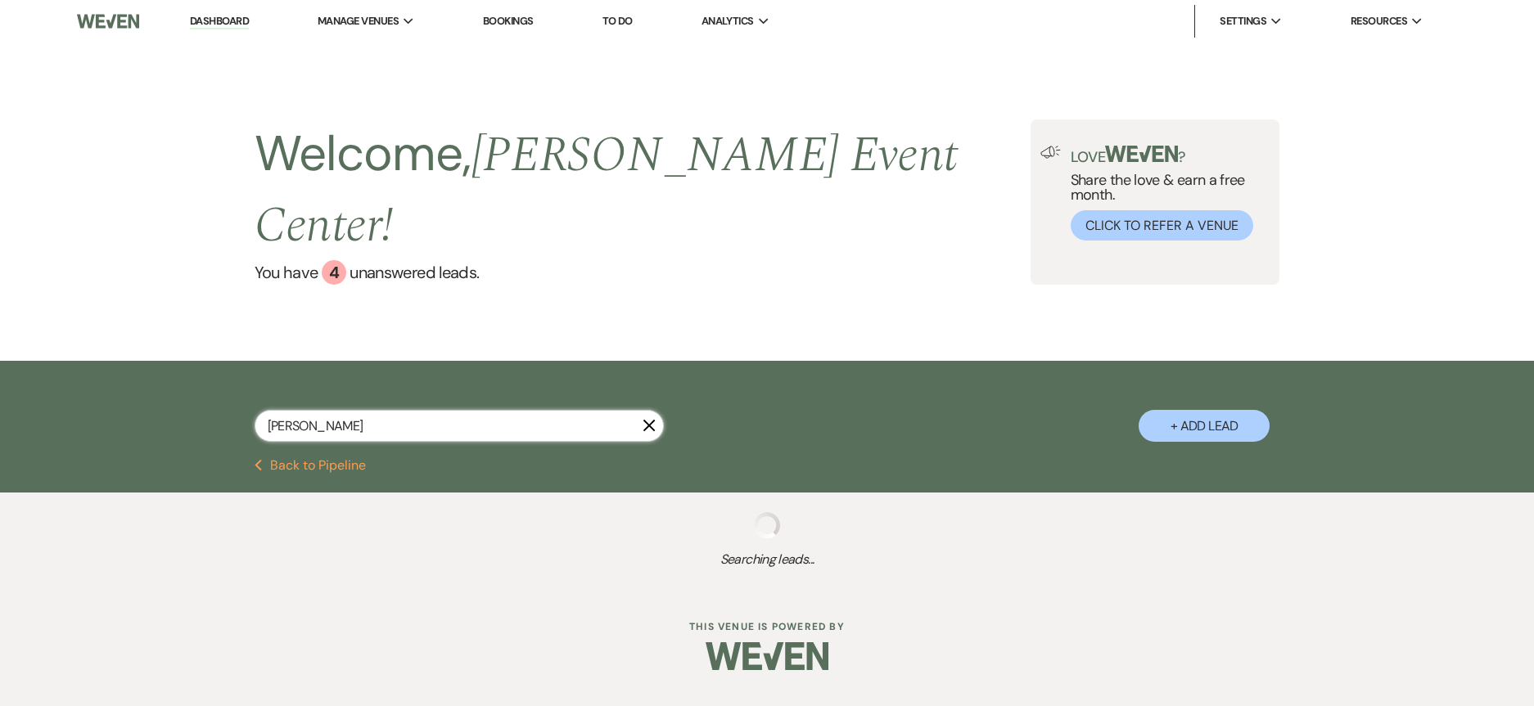
select select "8"
select select "6"
select select "8"
select select "1"
select select "8"
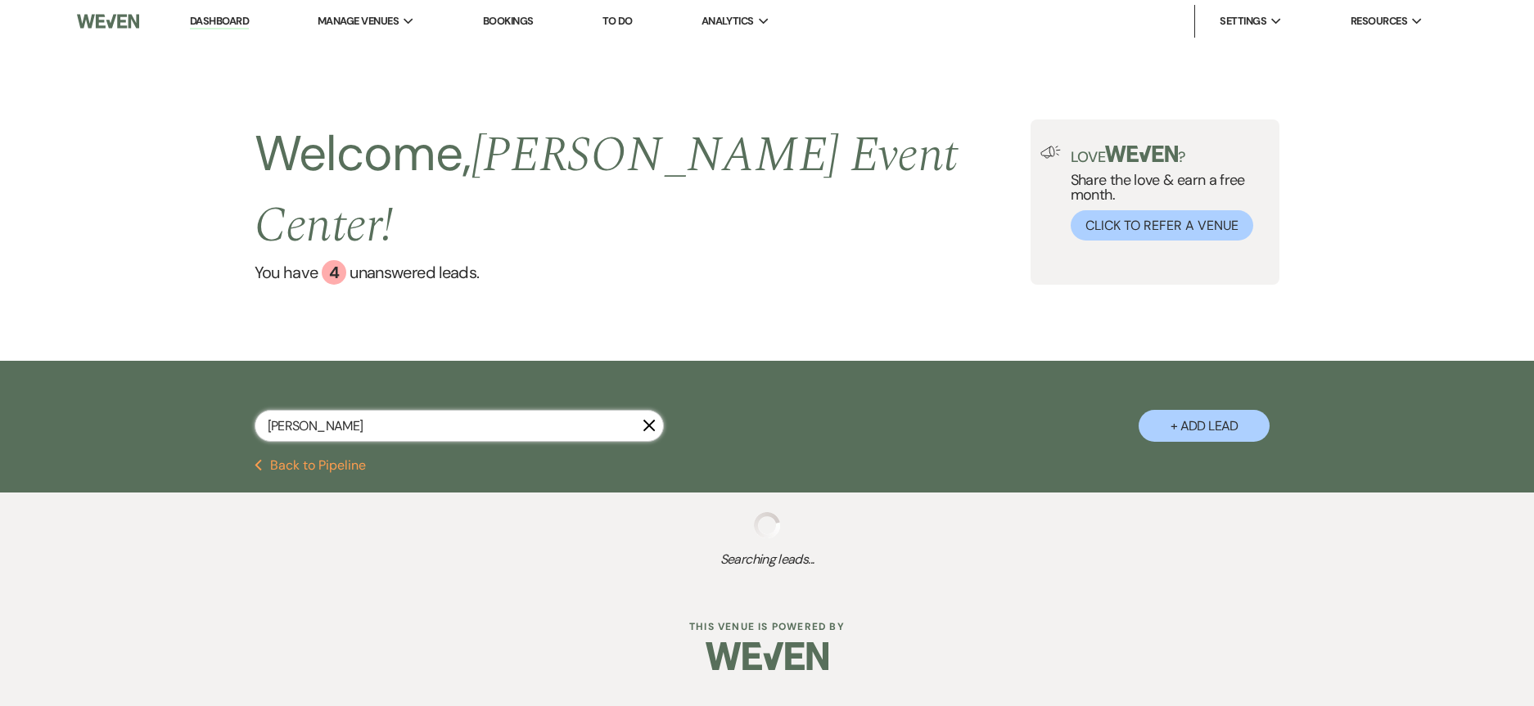
select select "7"
select select "8"
select select "7"
select select "8"
select select "5"
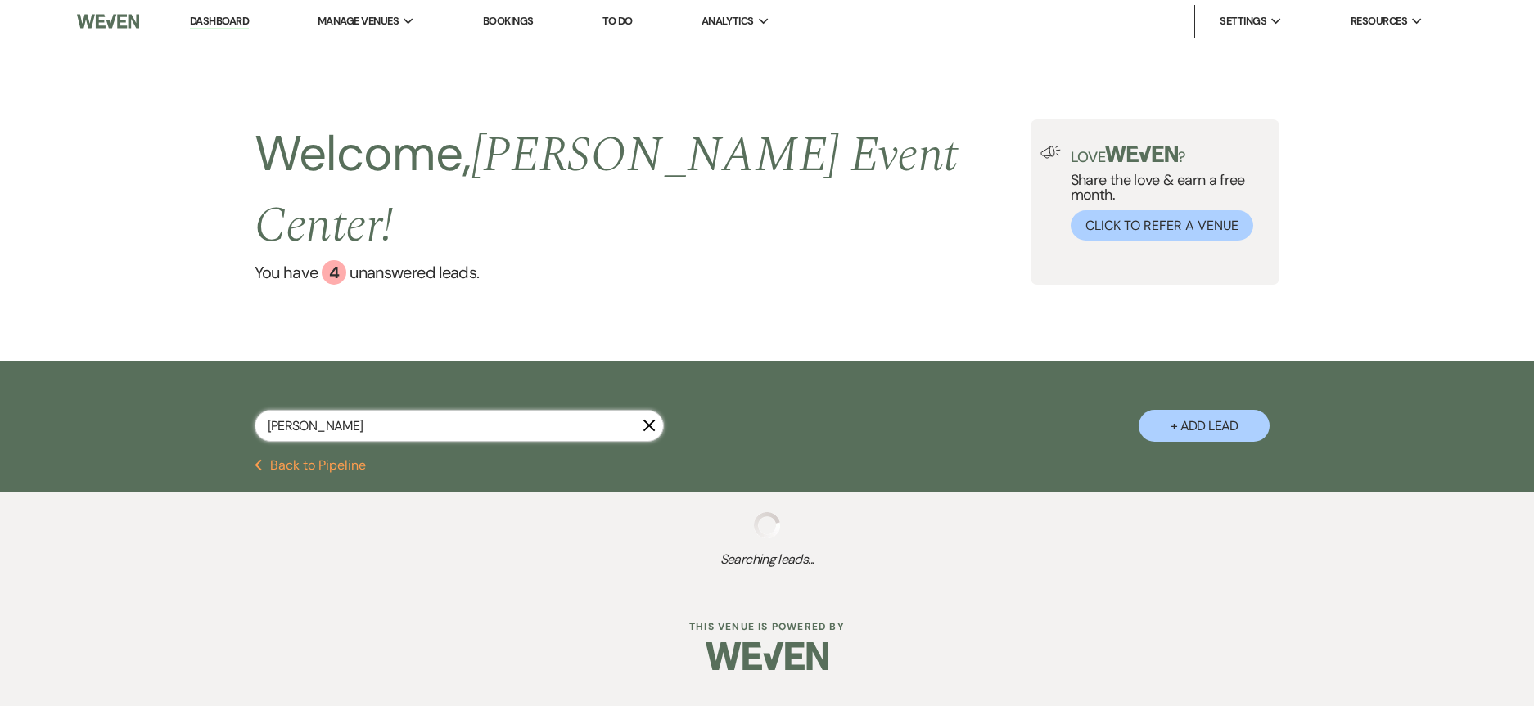
select select "8"
select select "6"
select select "5"
select select "8"
select select "4"
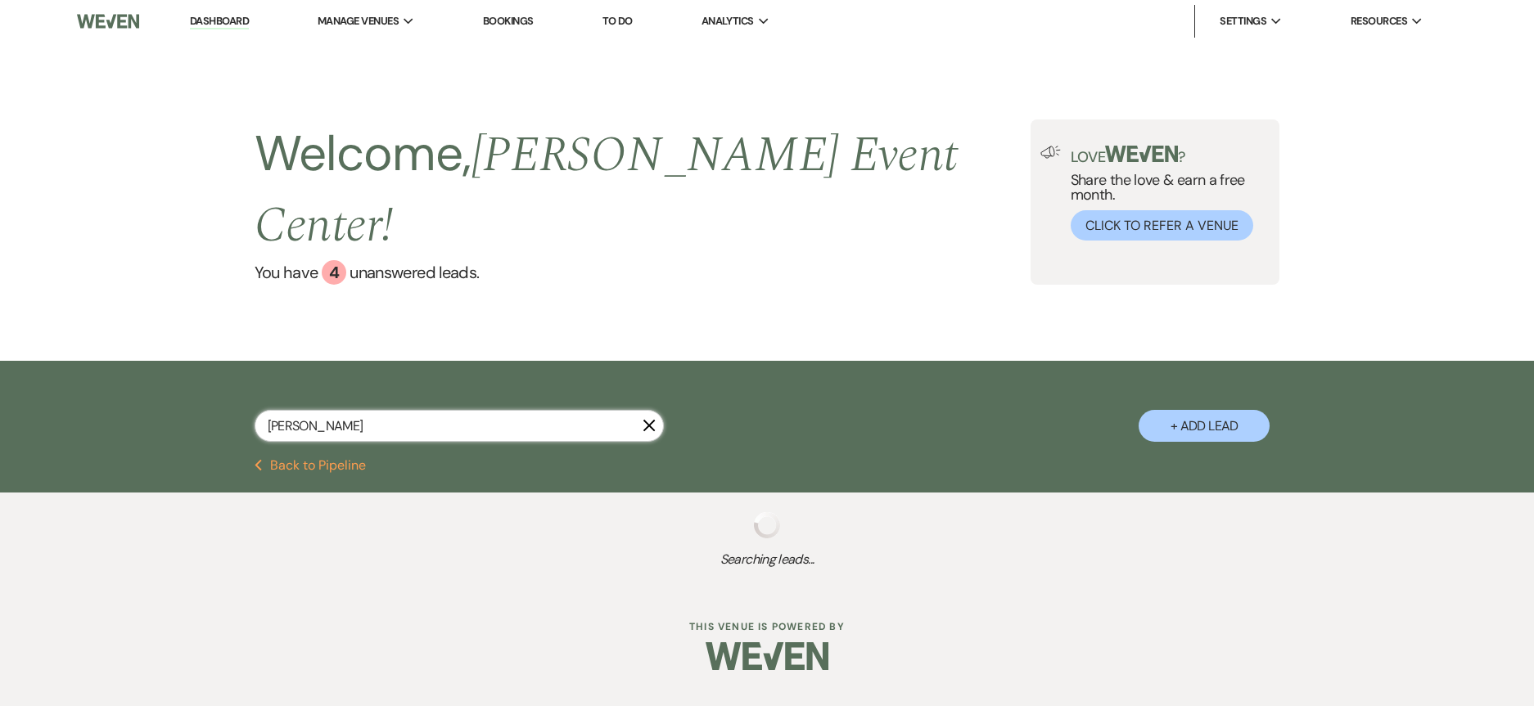
select select "8"
select select "6"
select select "8"
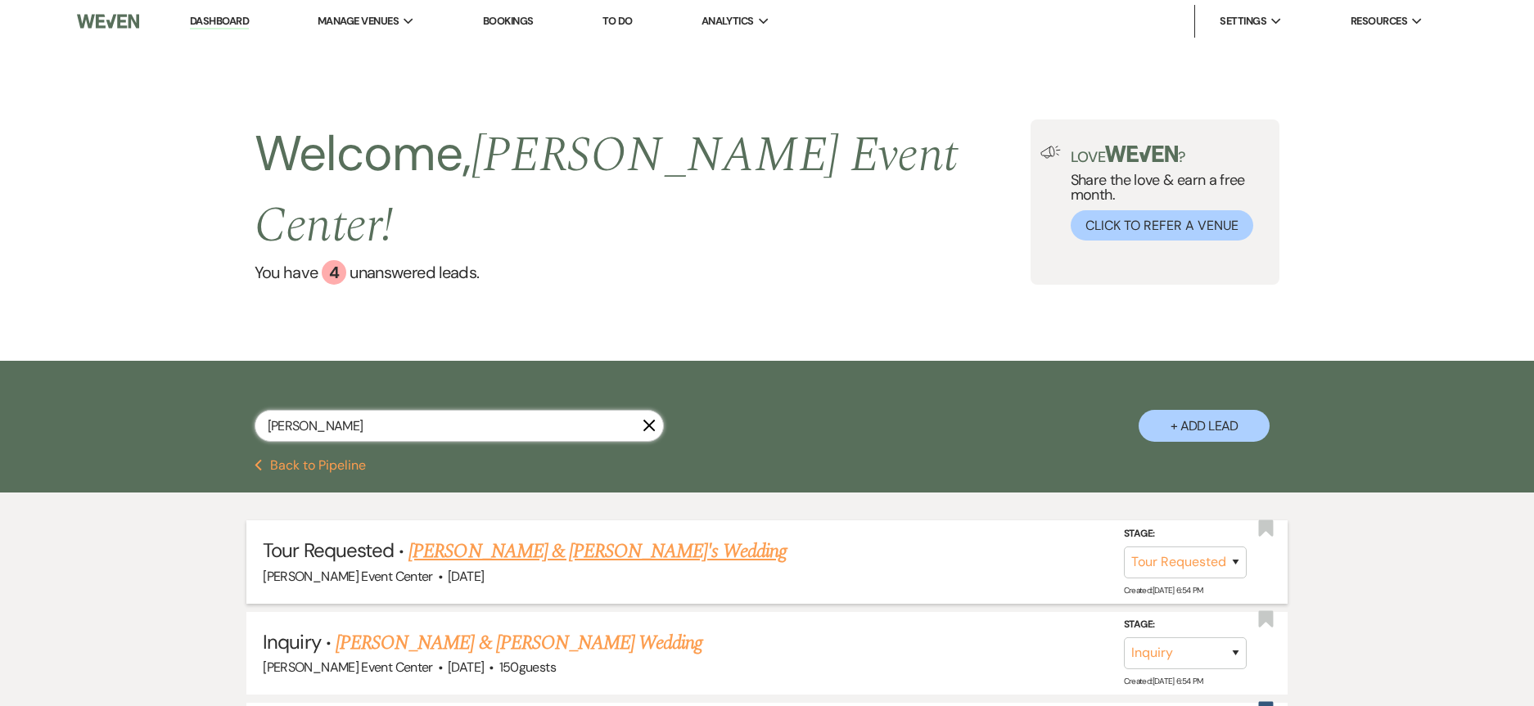
type input "[PERSON_NAME]"
click at [472, 537] on link "[PERSON_NAME] & [PERSON_NAME]'s Wedding" at bounding box center [597, 551] width 378 height 29
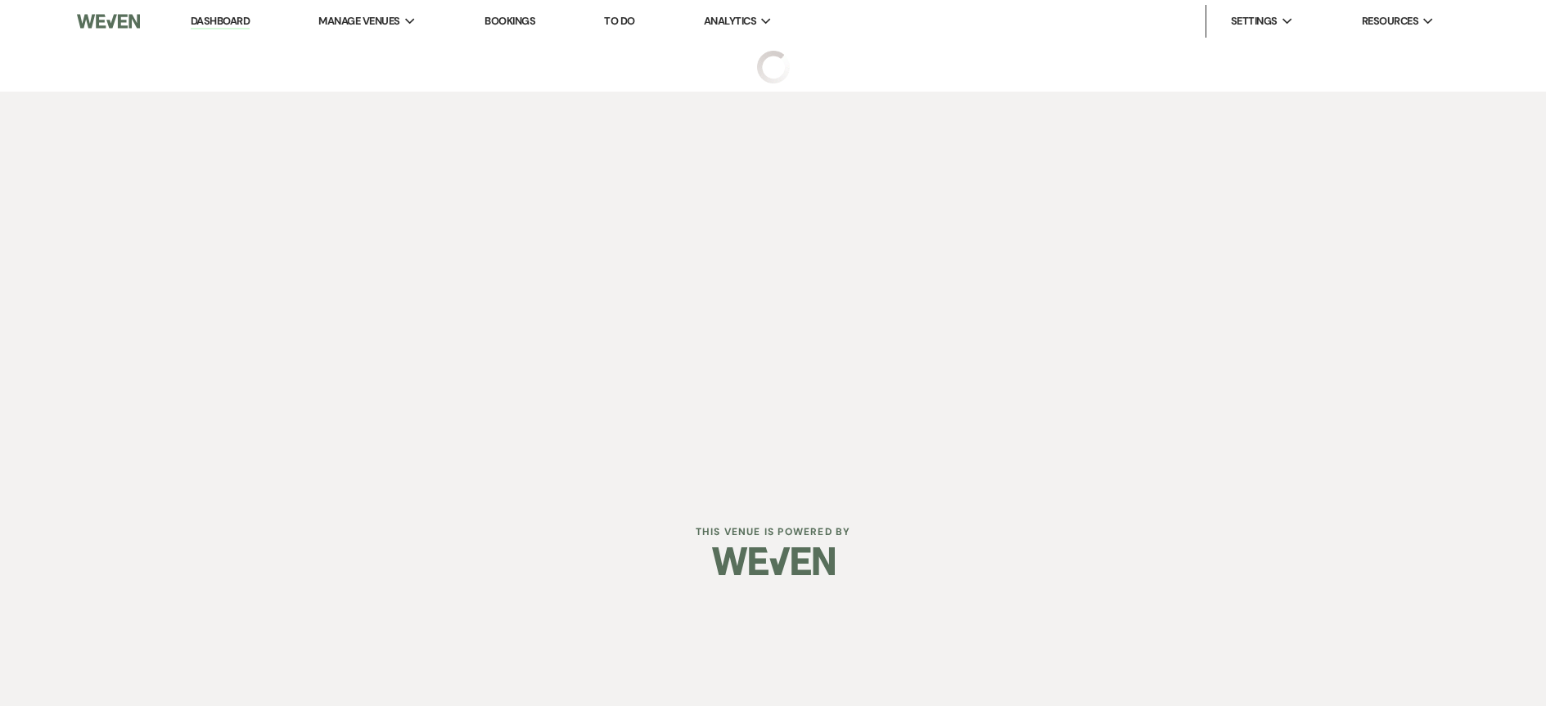
select select "2"
select select "5"
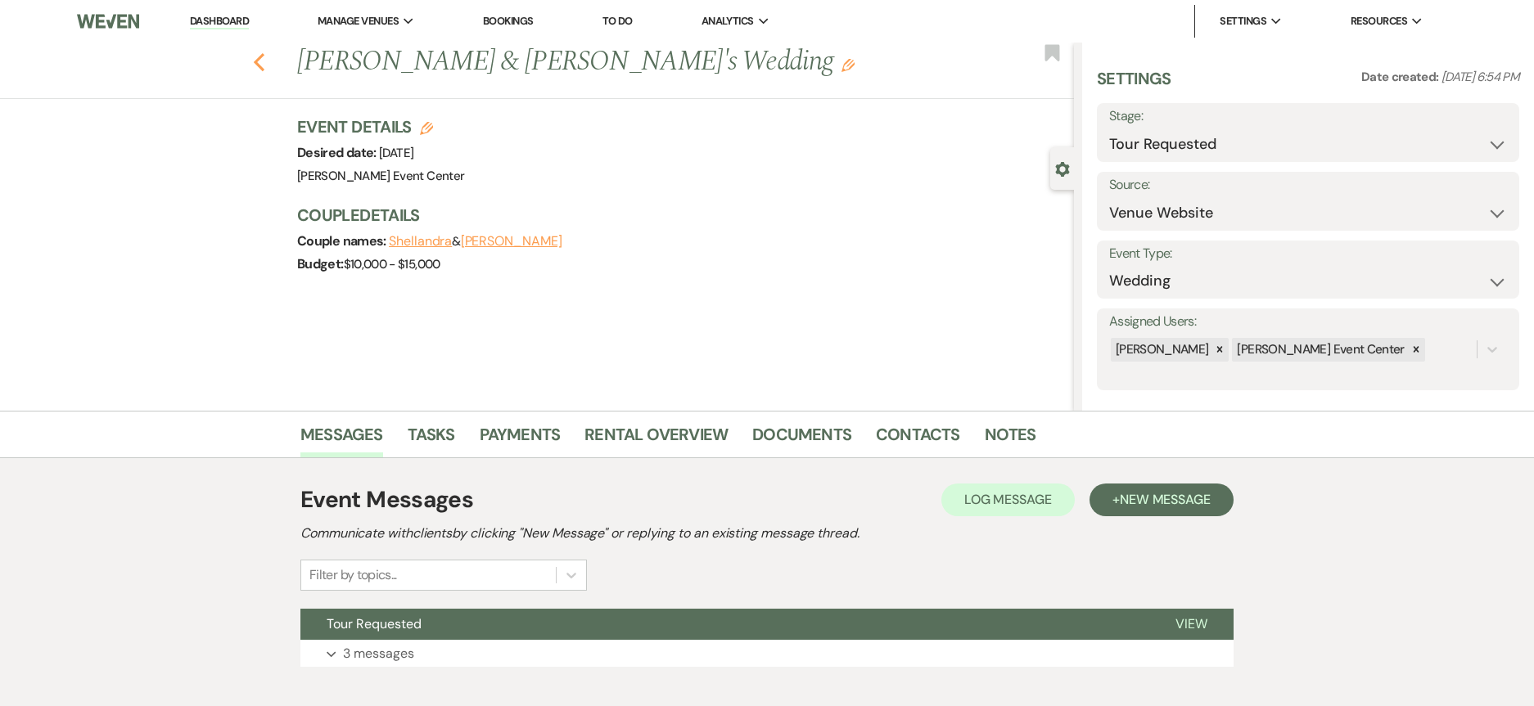
click at [262, 63] on use "button" at bounding box center [259, 62] width 11 height 18
select select "2"
select select "4"
select select "6"
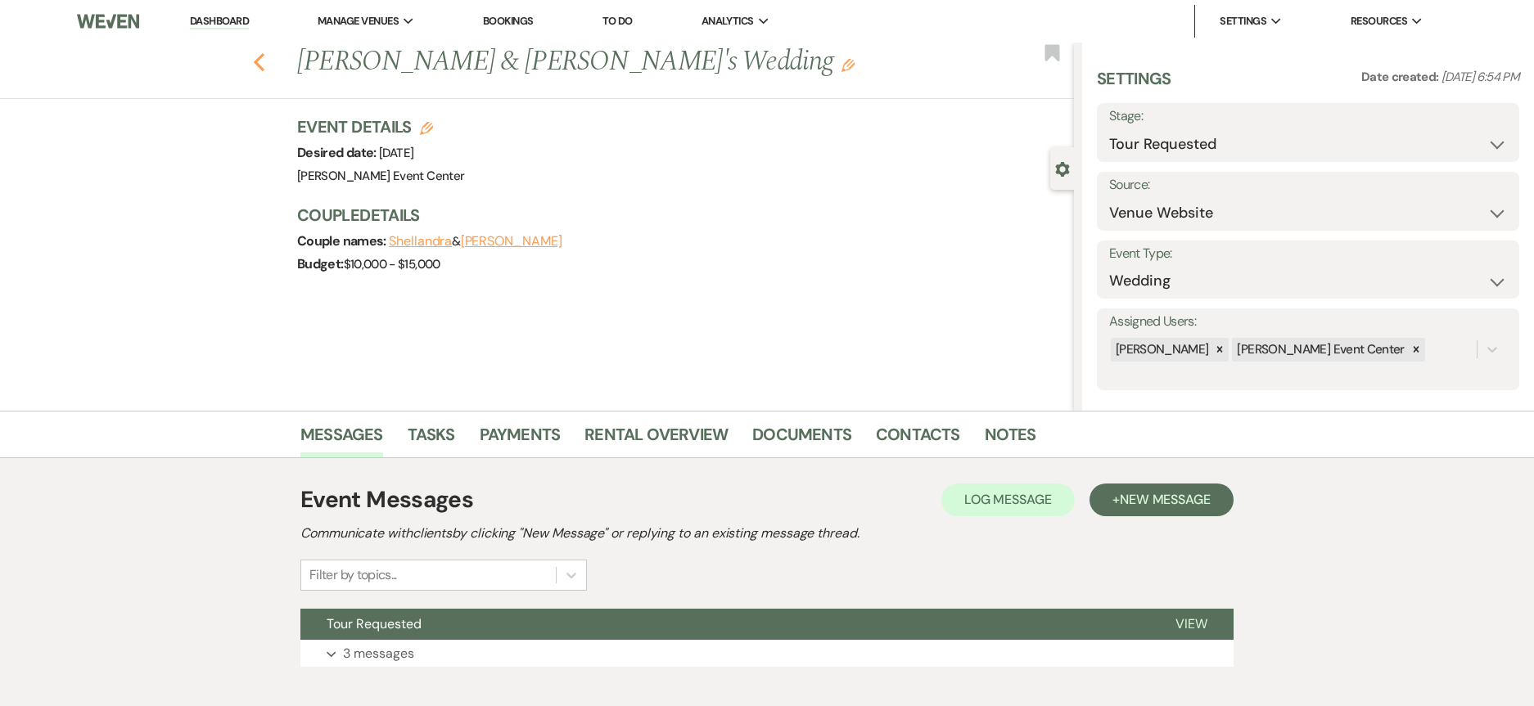
select select "2"
select select "5"
select select "9"
select select "4"
select select "6"
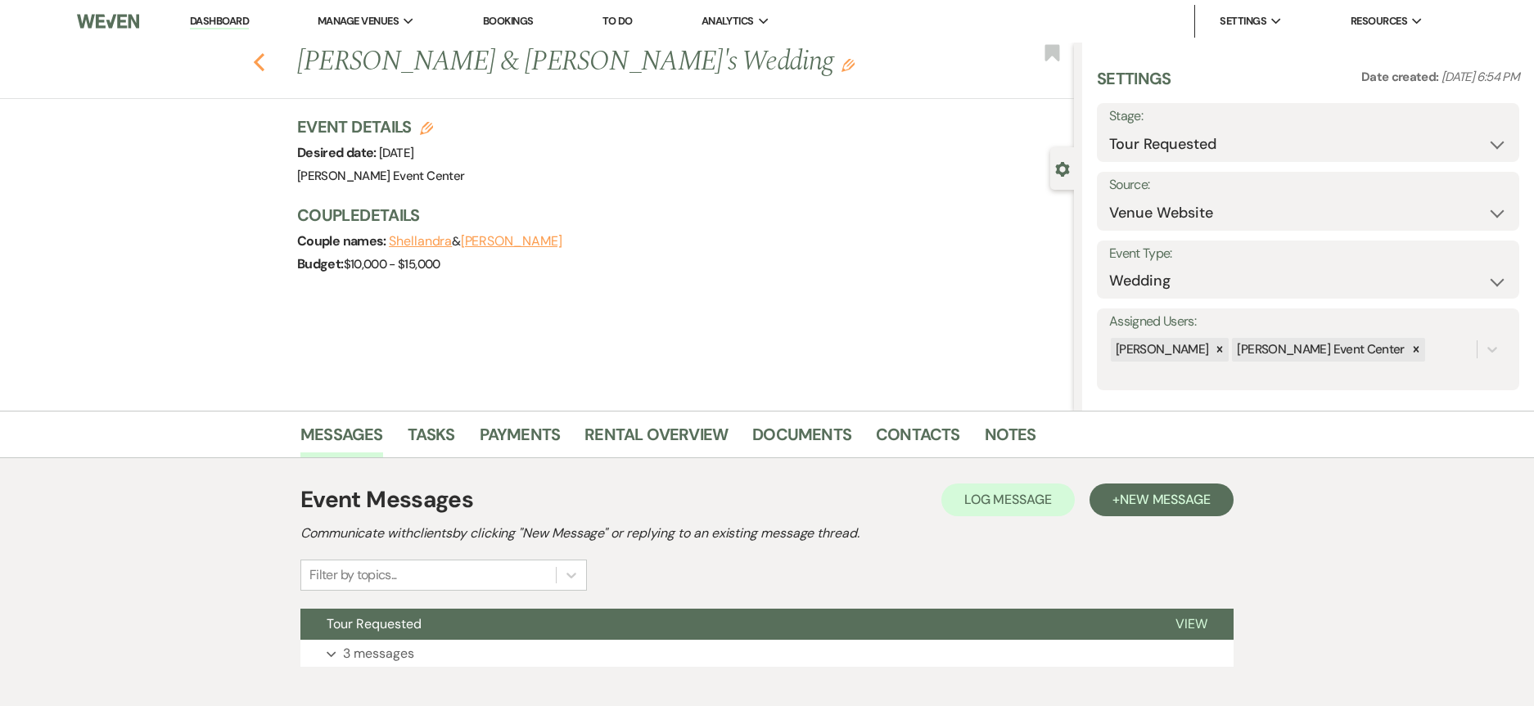
select select "8"
select select "6"
select select "8"
select select "1"
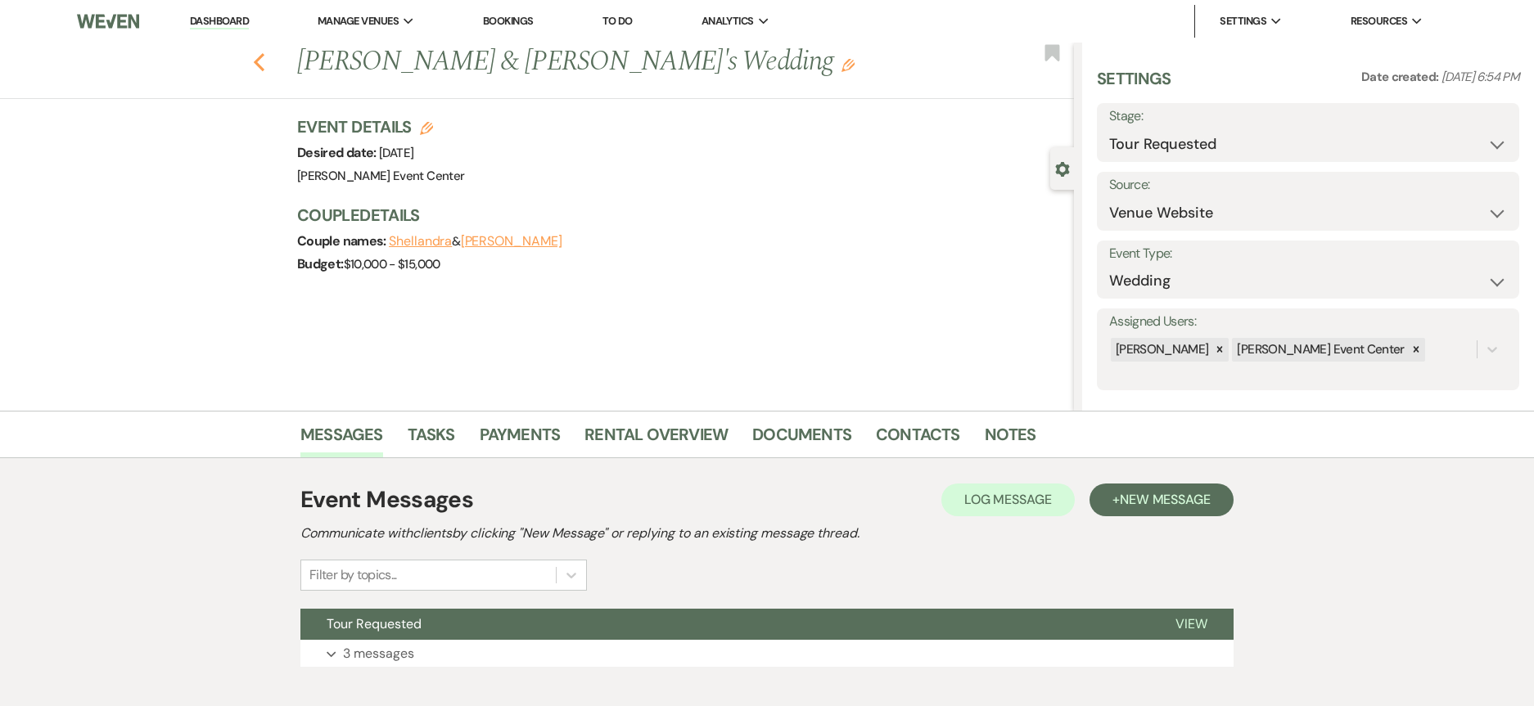
select select "8"
select select "7"
select select "8"
select select "7"
select select "8"
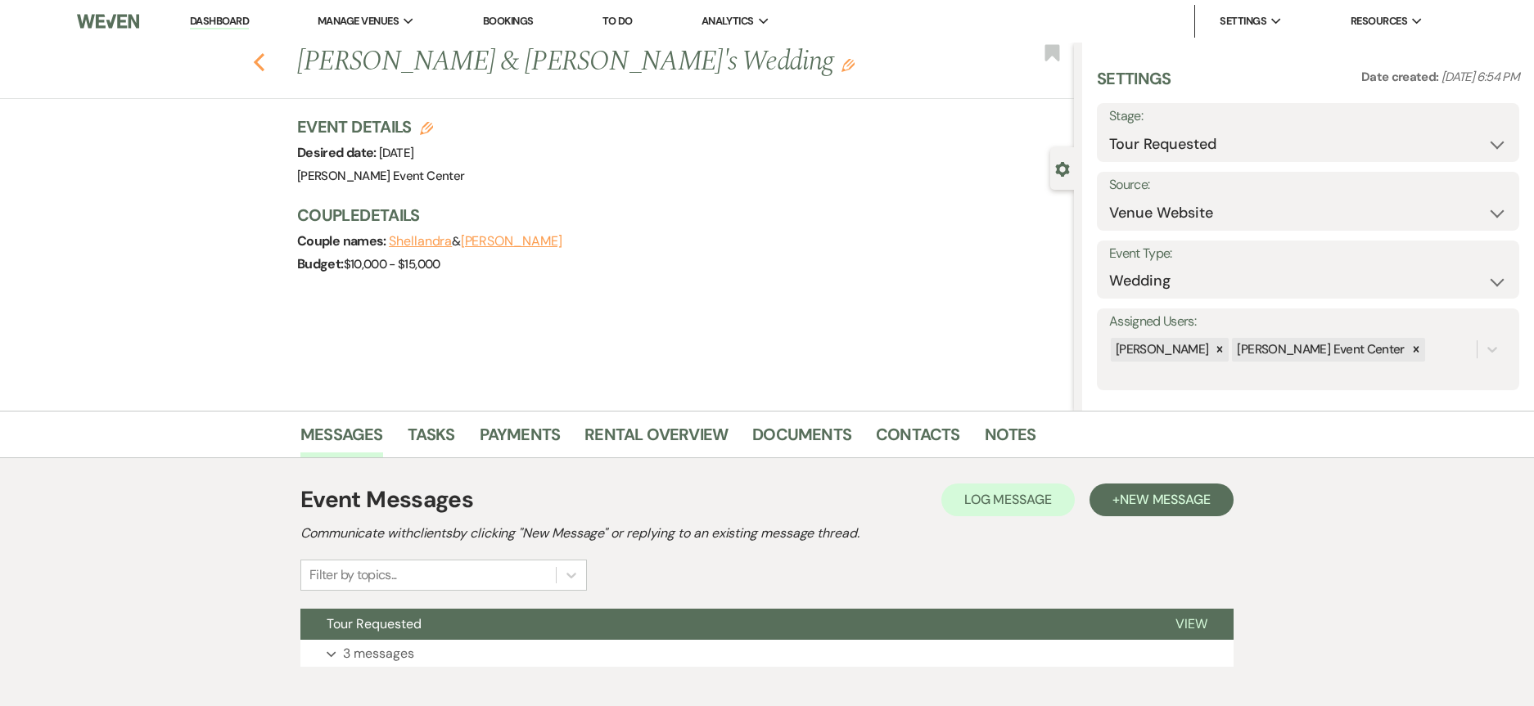
select select "5"
select select "8"
select select "6"
select select "5"
select select "8"
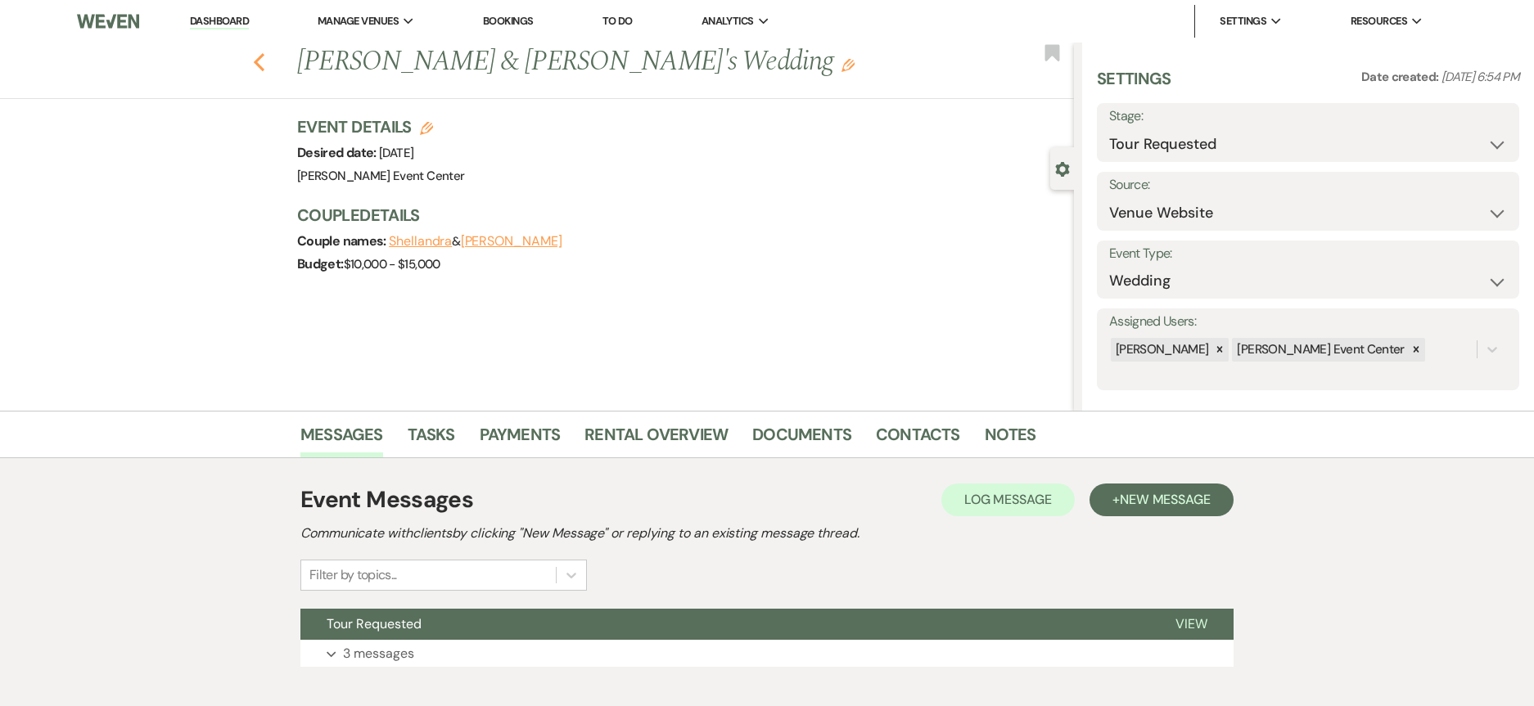
select select "4"
select select "8"
select select "6"
select select "8"
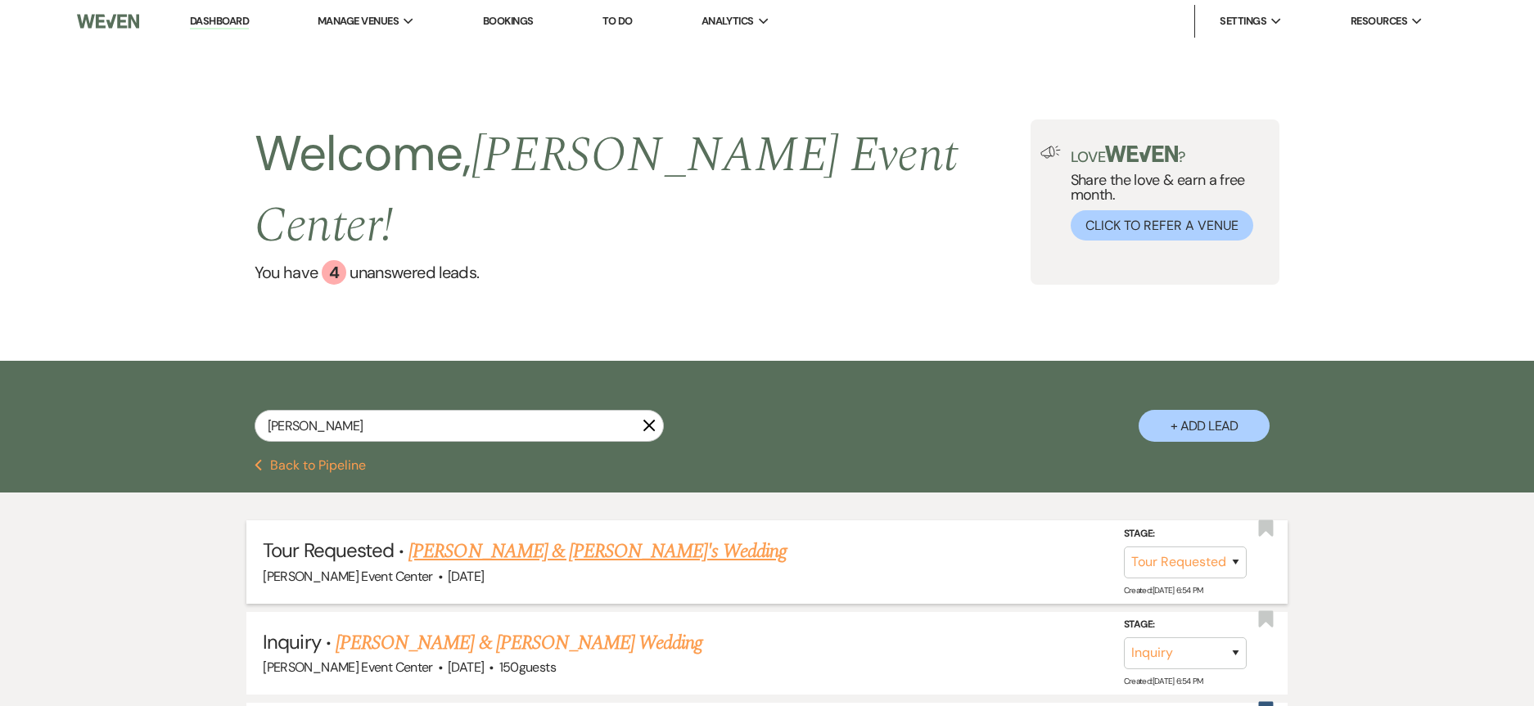
click at [484, 537] on link "[PERSON_NAME] & [PERSON_NAME]'s Wedding" at bounding box center [597, 551] width 378 height 29
select select "2"
select select "5"
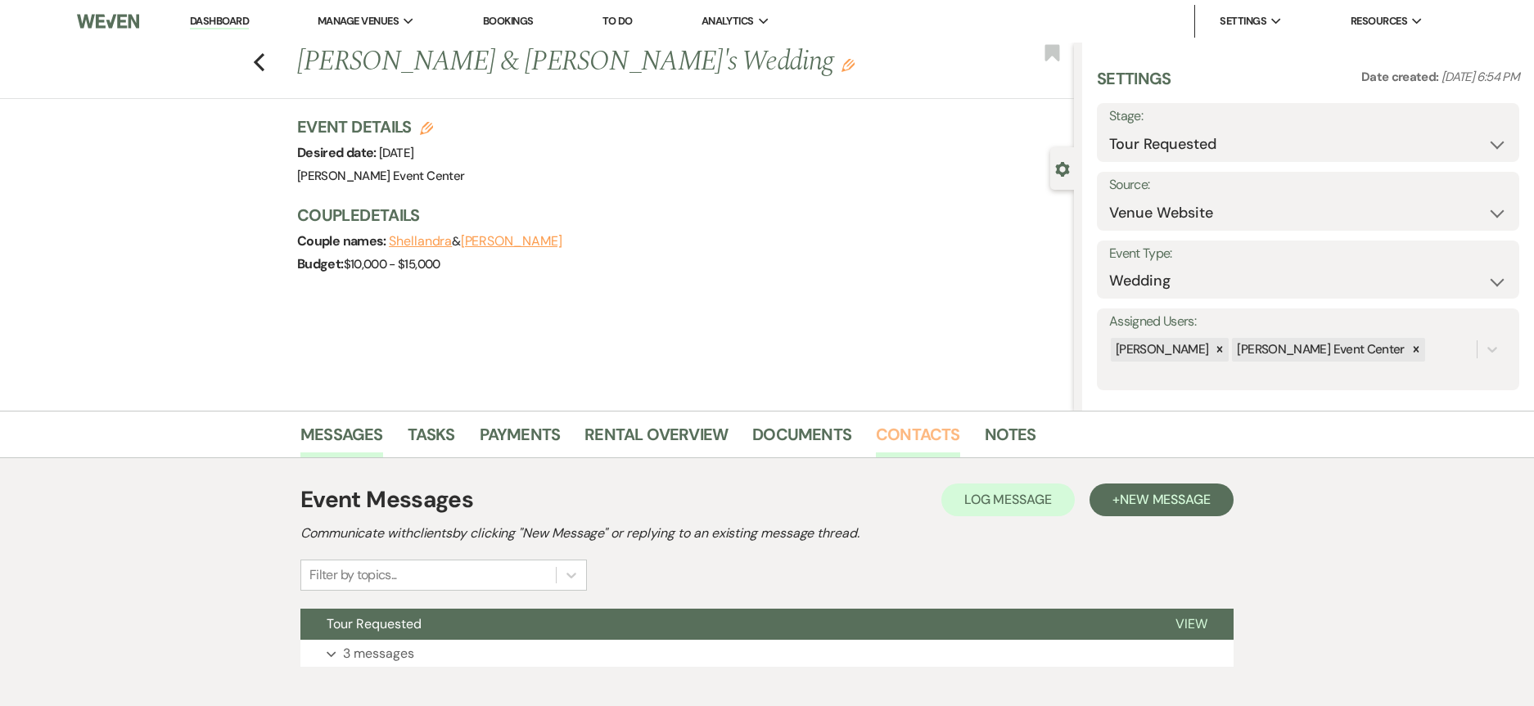
click at [913, 435] on link "Contacts" at bounding box center [918, 440] width 84 height 36
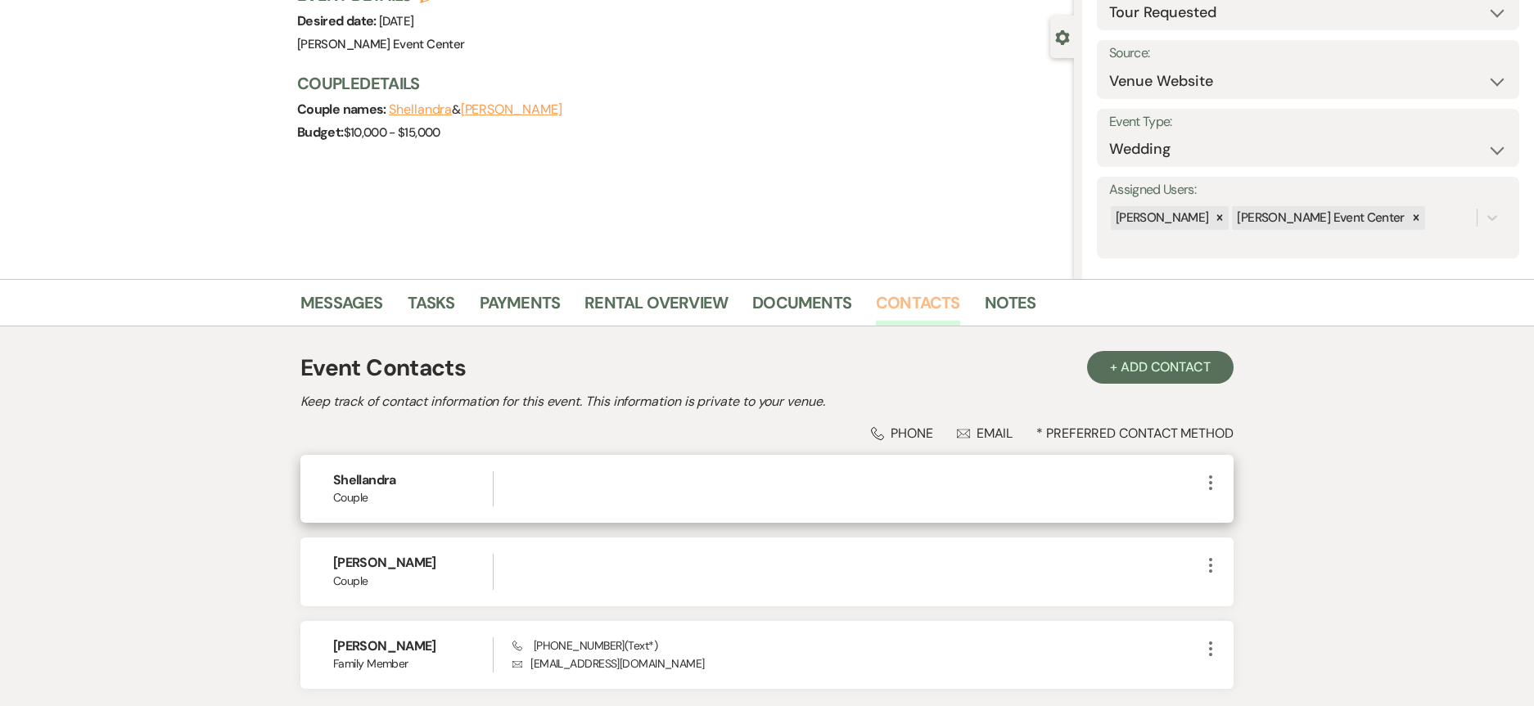
scroll to position [164, 0]
